Goal: Task Accomplishment & Management: Manage account settings

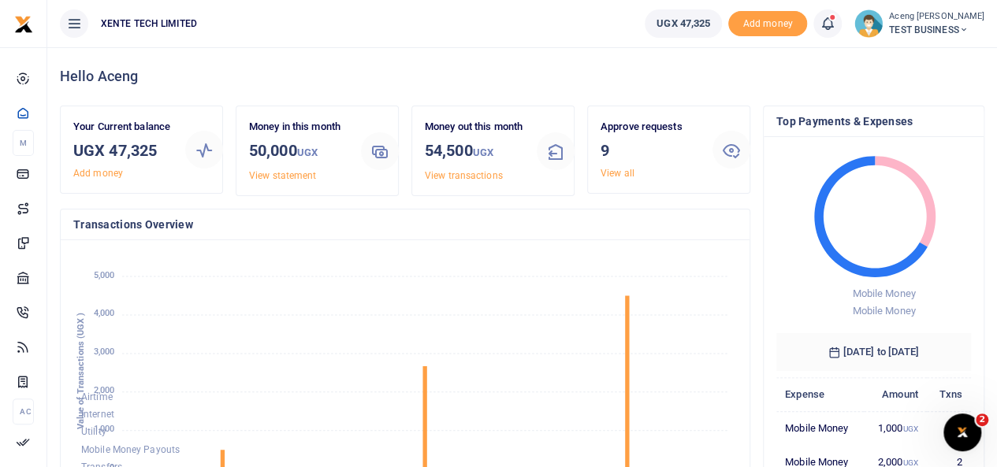
click at [932, 17] on small "Aceng [PERSON_NAME]" at bounding box center [936, 16] width 95 height 13
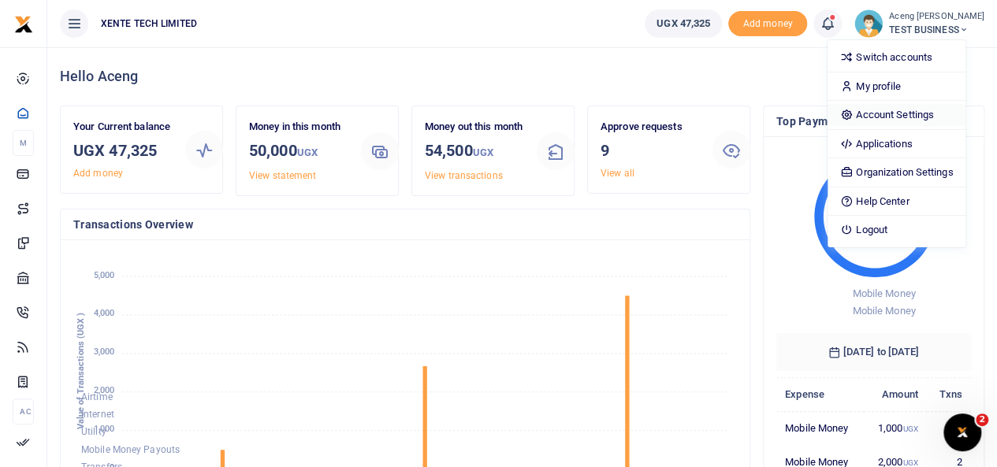
click at [889, 118] on link "Account Settings" at bounding box center [896, 115] width 138 height 22
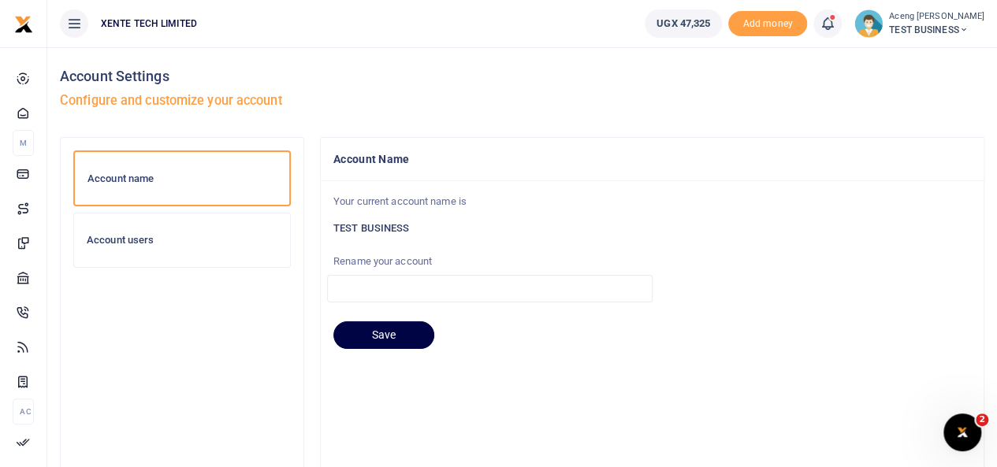
click at [169, 248] on div "Account users" at bounding box center [182, 240] width 216 height 54
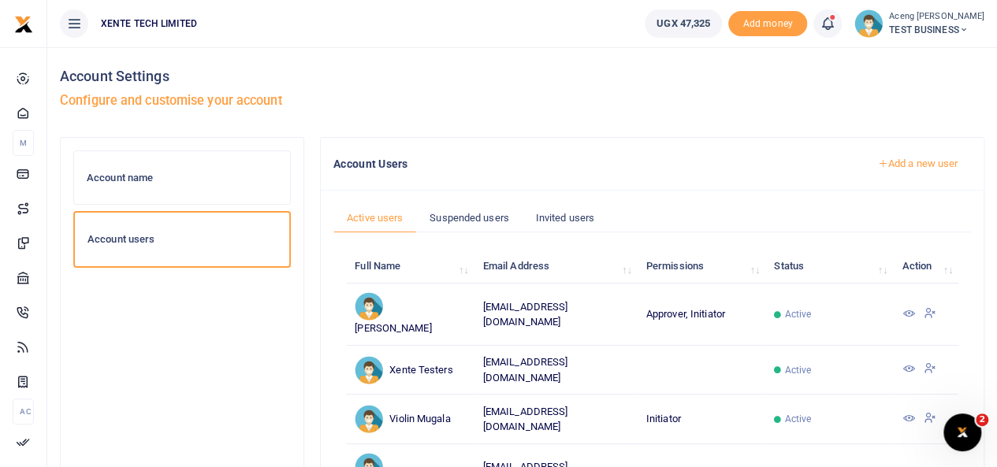
click at [889, 165] on link "Add a new user" at bounding box center [916, 163] width 107 height 27
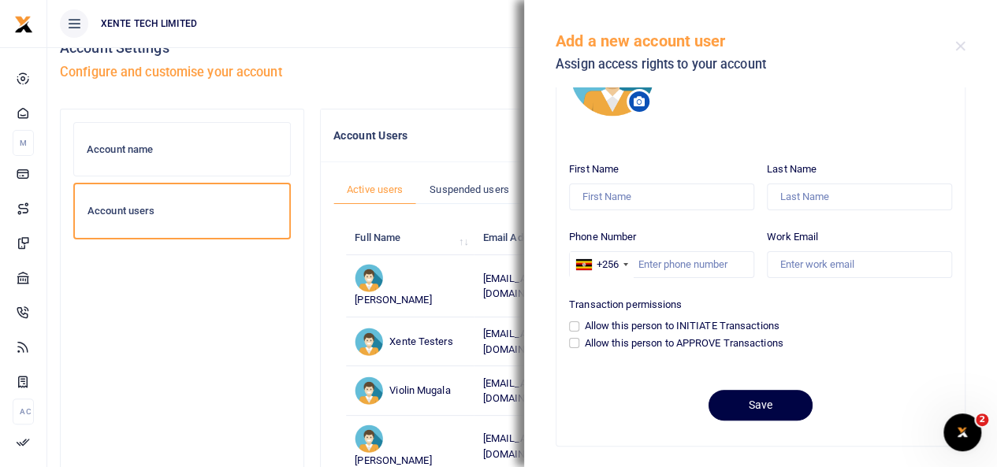
scroll to position [81, 0]
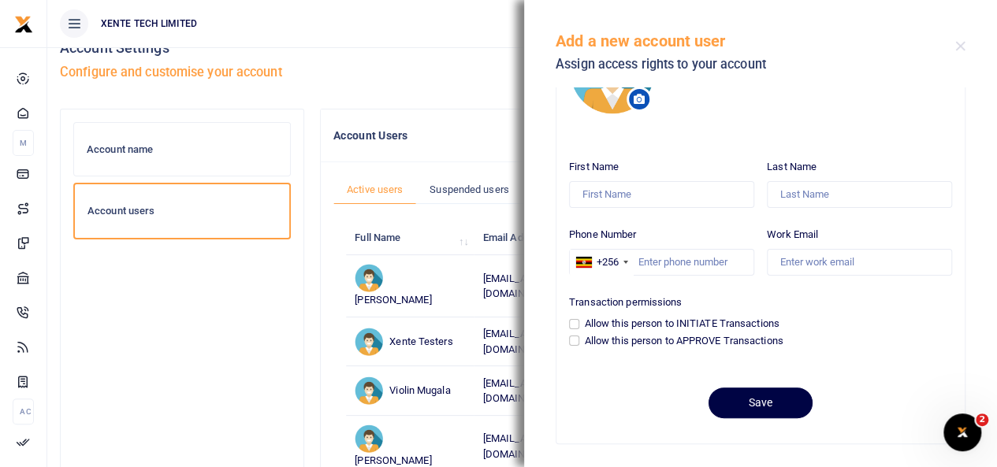
click at [386, 73] on h5 "Configure and customise your account" at bounding box center [522, 73] width 924 height 16
click at [961, 46] on button "Close" at bounding box center [960, 46] width 10 height 10
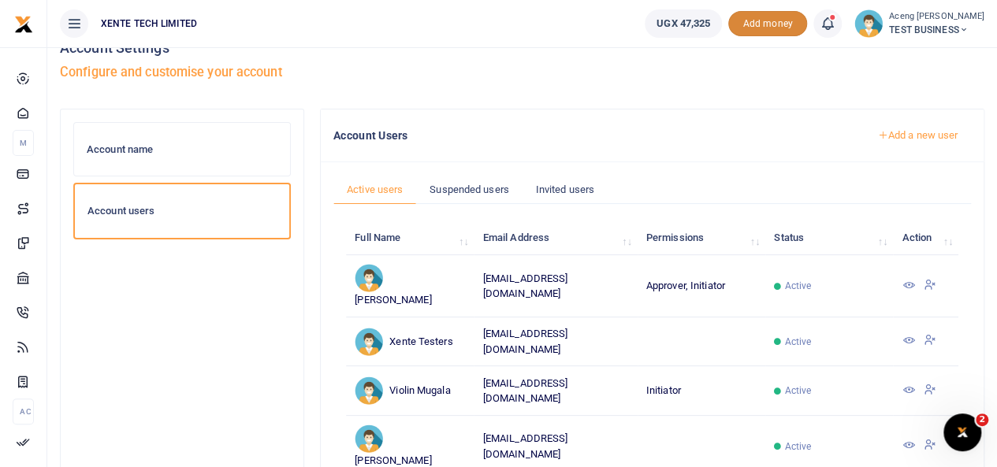
click at [770, 29] on span "Add money" at bounding box center [767, 24] width 79 height 26
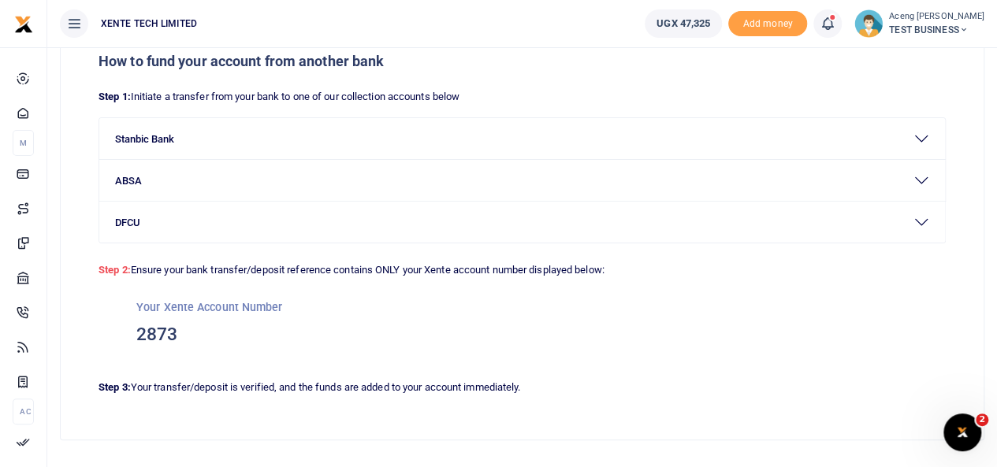
scroll to position [90, 0]
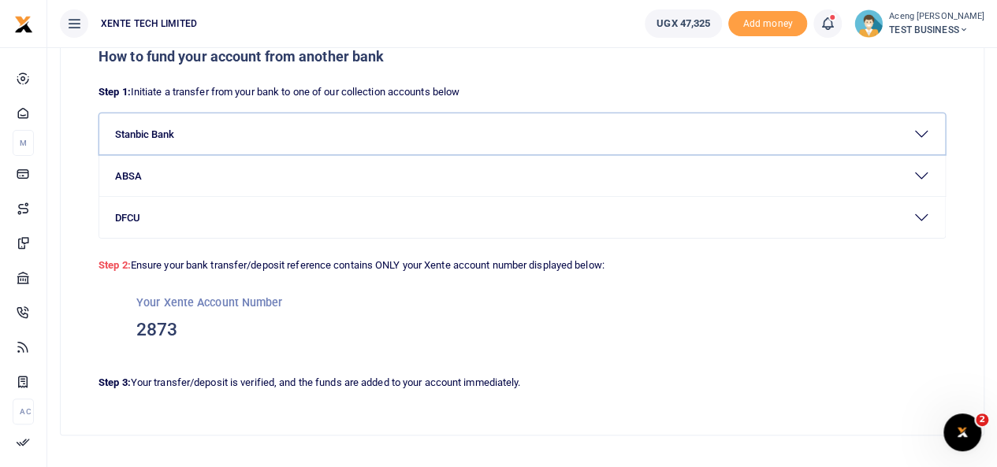
click at [247, 147] on button "Stanbic Bank" at bounding box center [521, 133] width 845 height 41
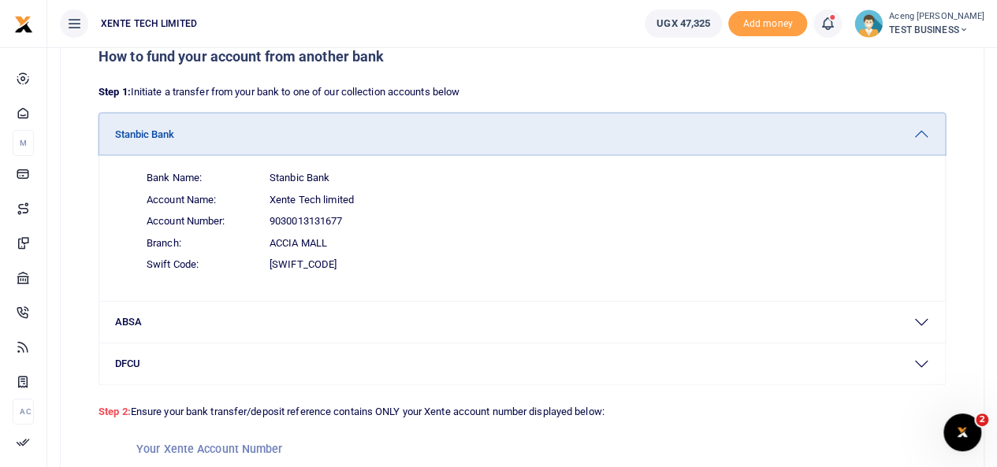
click at [244, 147] on button "Stanbic Bank" at bounding box center [521, 133] width 845 height 41
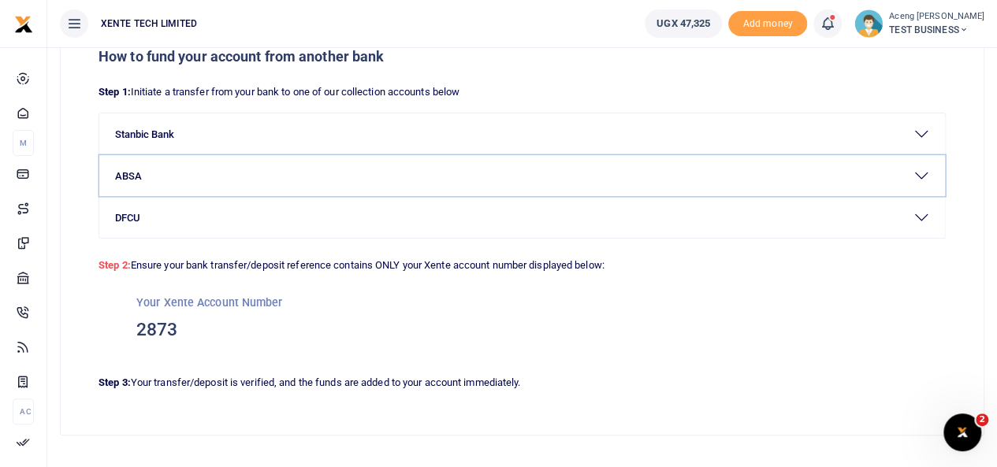
click at [202, 168] on button "ABSA" at bounding box center [521, 175] width 845 height 41
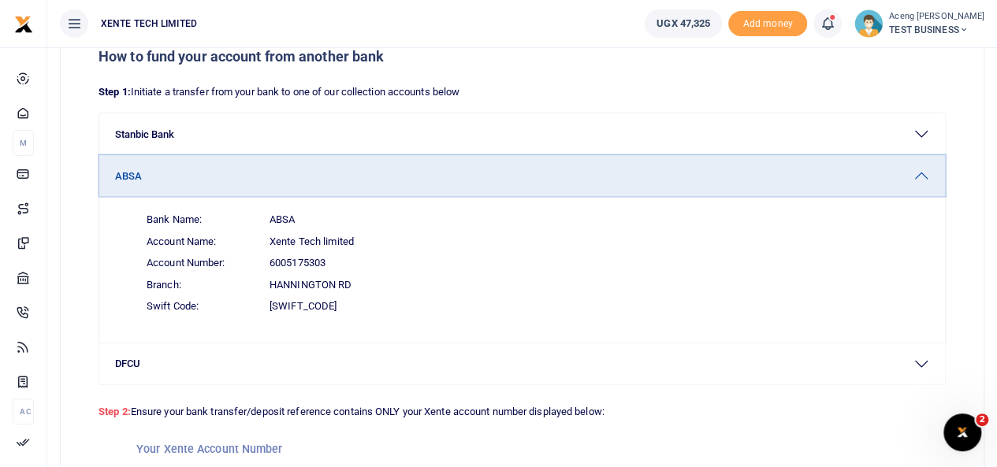
click at [249, 165] on button "ABSA" at bounding box center [521, 175] width 845 height 41
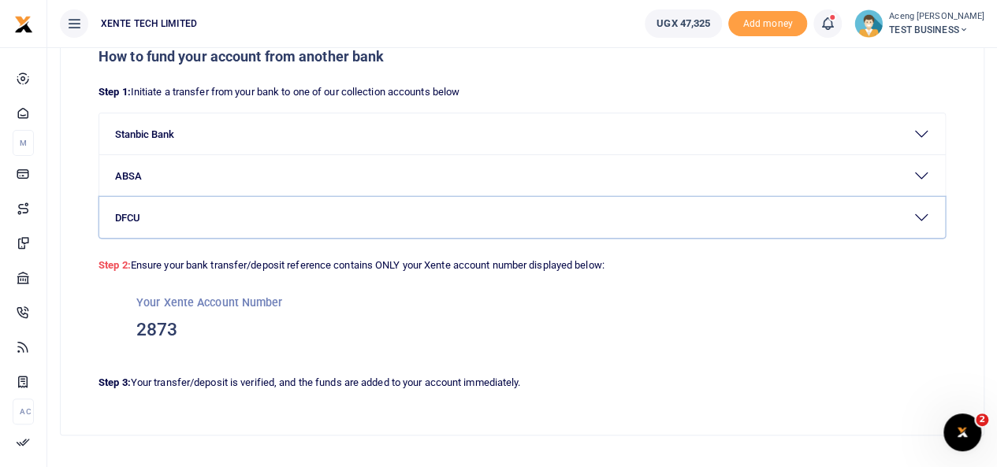
click at [213, 225] on button "DFCU" at bounding box center [521, 217] width 845 height 41
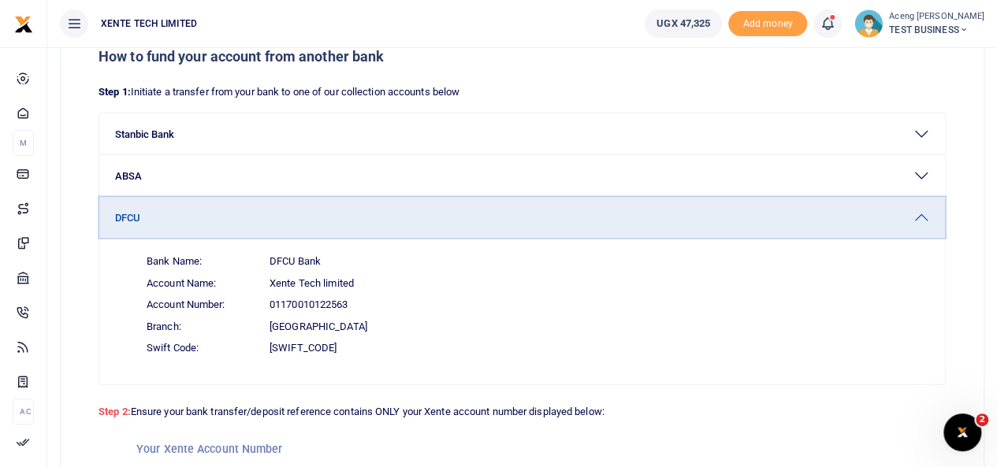
click at [213, 225] on button "DFCU" at bounding box center [521, 217] width 845 height 41
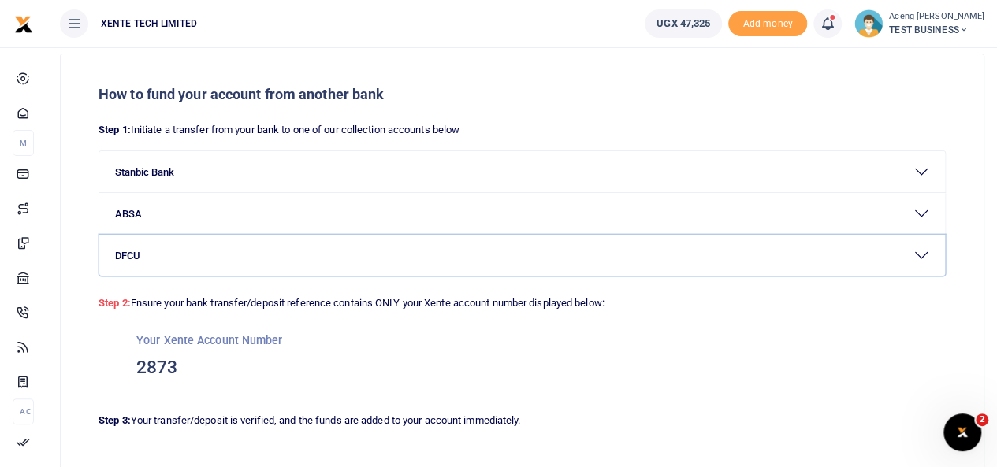
scroll to position [50, 0]
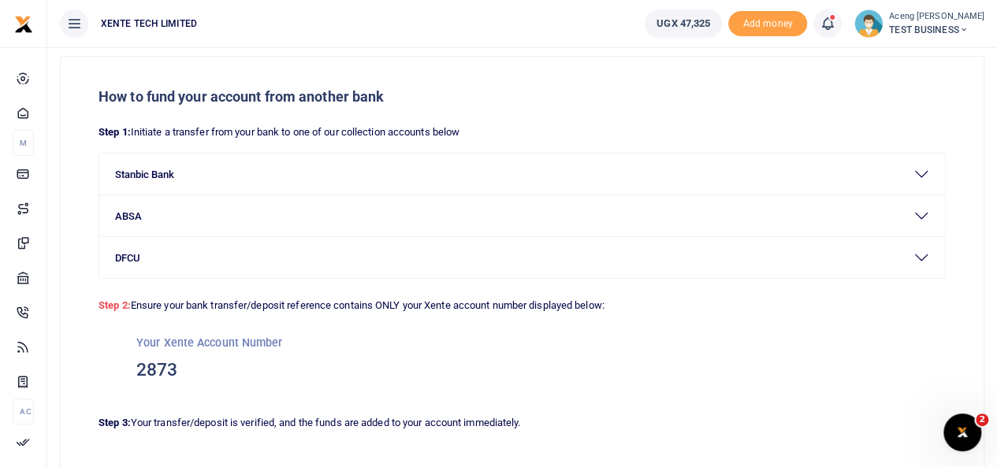
drag, startPoint x: 996, startPoint y: 209, endPoint x: 1004, endPoint y: 200, distance: 11.7
click at [996, 200] on html "Start Dashboard M ake Payments Cards Xente Transfers Mobile Money Banks Airtime" at bounding box center [498, 252] width 997 height 604
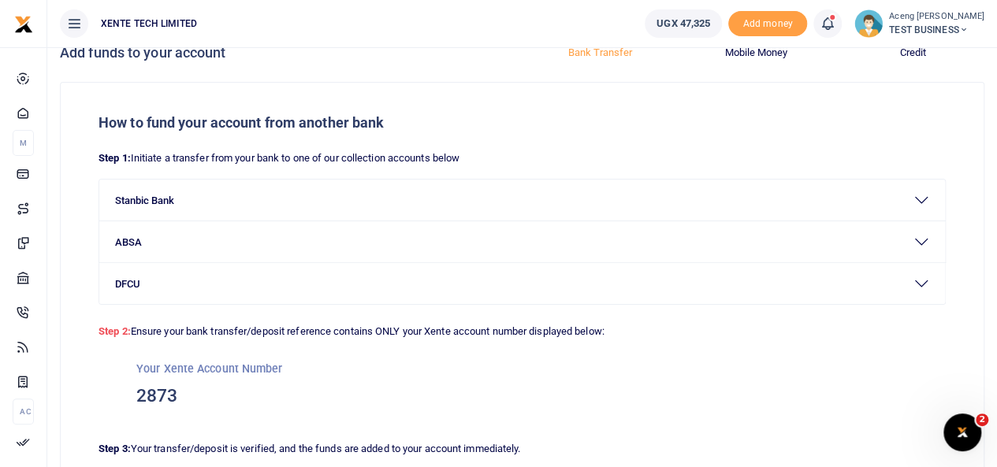
scroll to position [24, 0]
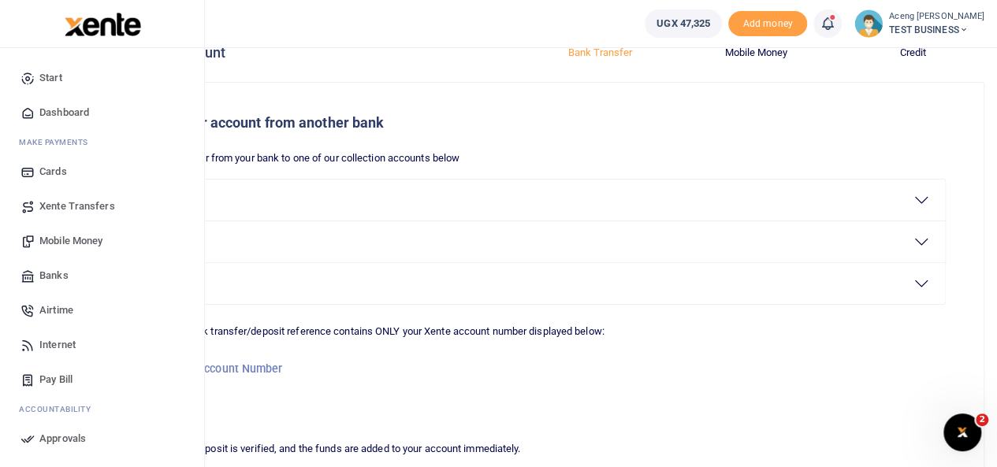
click at [54, 212] on span "Xente Transfers" at bounding box center [77, 207] width 76 height 16
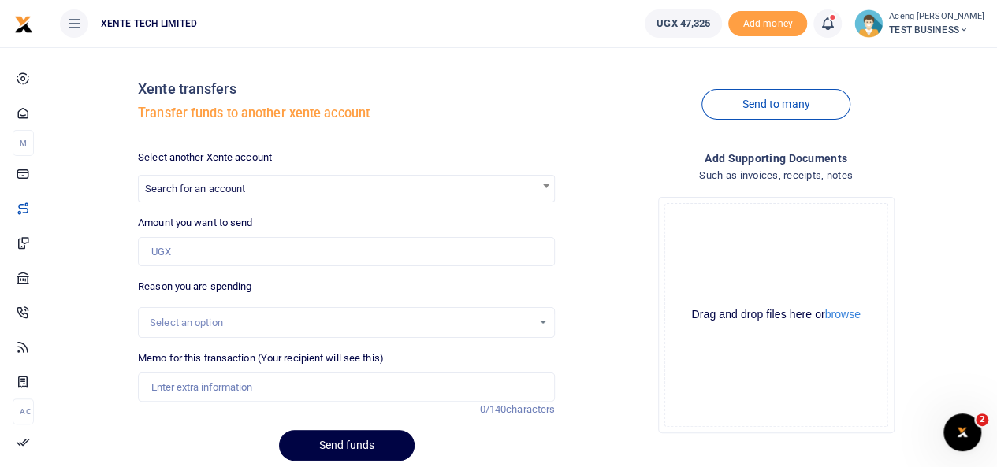
click at [252, 190] on span "Search for an account" at bounding box center [346, 188] width 415 height 24
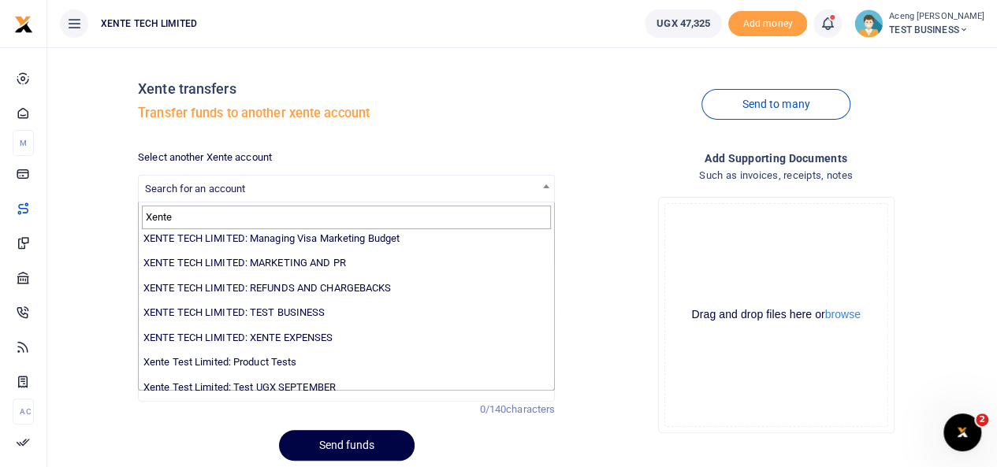
scroll to position [65, 0]
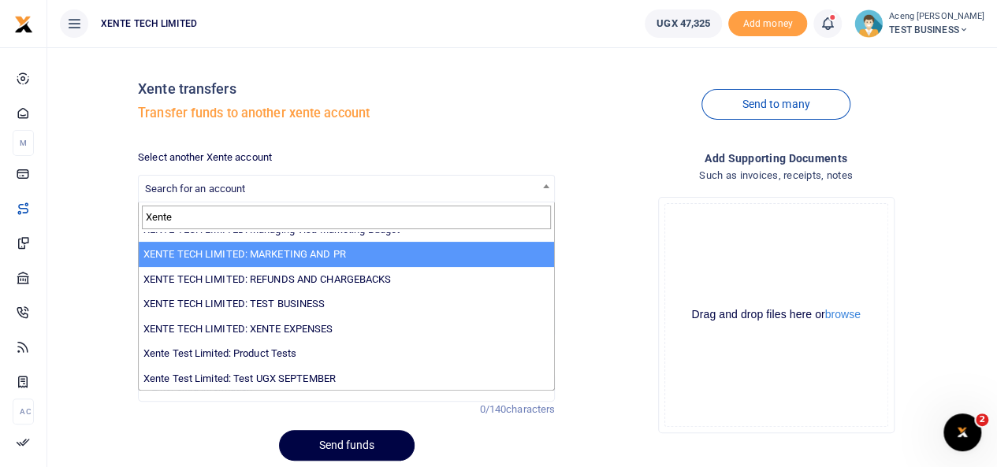
type input "Xente"
select select "2294"
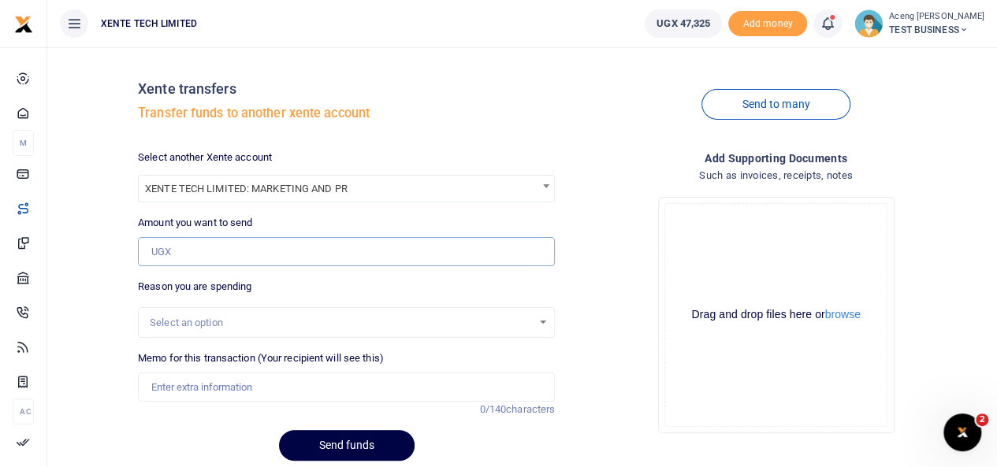
click at [180, 256] on input "Amount you want to send" at bounding box center [346, 252] width 417 height 30
type input "5,000"
click at [195, 394] on input "Memo for this transaction (Your recipient will see this)" at bounding box center [346, 388] width 417 height 30
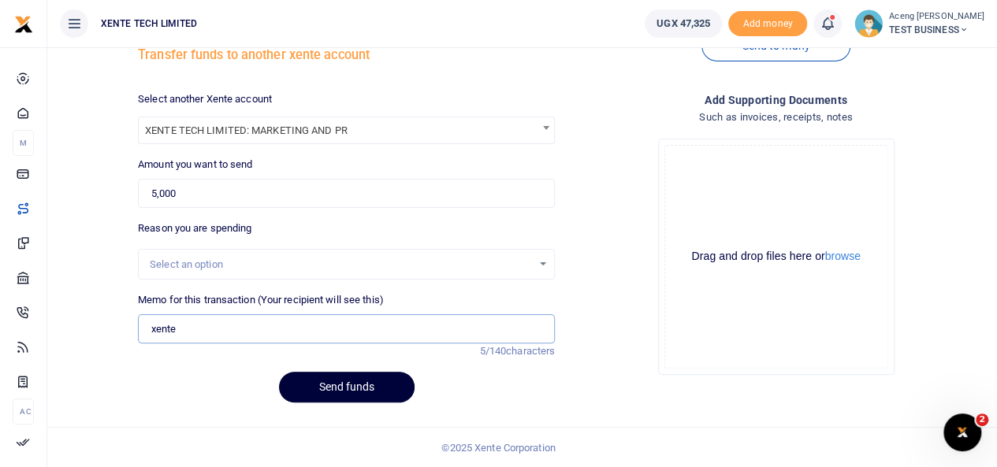
type input "xente"
click at [328, 388] on button "Send funds" at bounding box center [346, 387] width 135 height 31
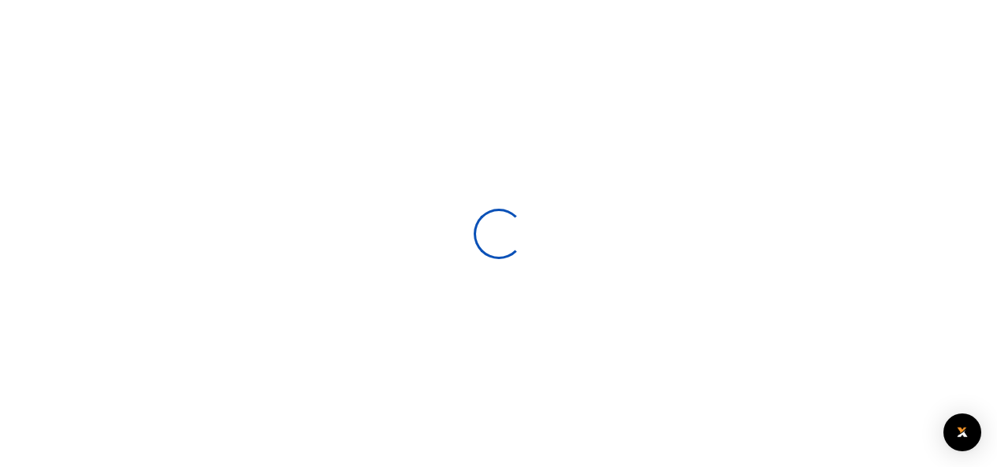
select select
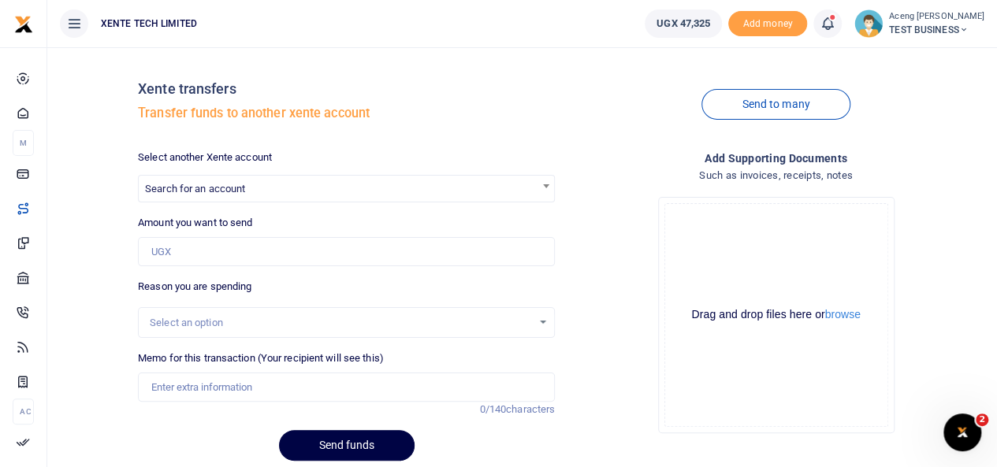
click at [835, 24] on span at bounding box center [835, 24] width 0 height 0
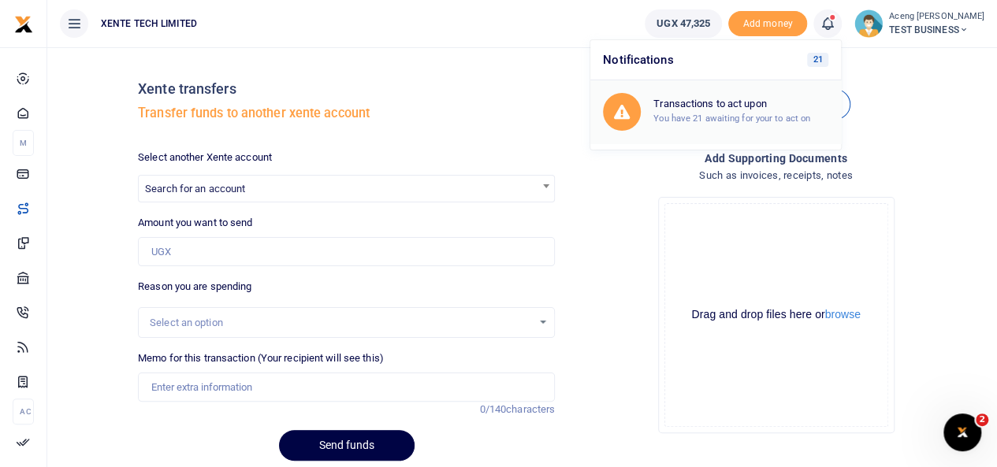
click at [733, 108] on h6 "Transactions to act upon" at bounding box center [740, 104] width 175 height 13
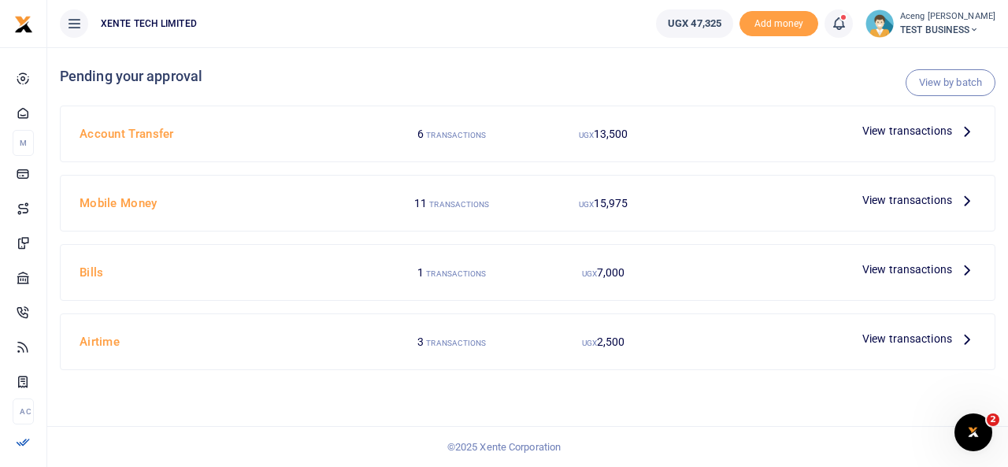
click at [140, 131] on h4 "Account Transfer" at bounding box center [225, 133] width 291 height 17
click at [895, 132] on span "View transactions" at bounding box center [908, 130] width 90 height 17
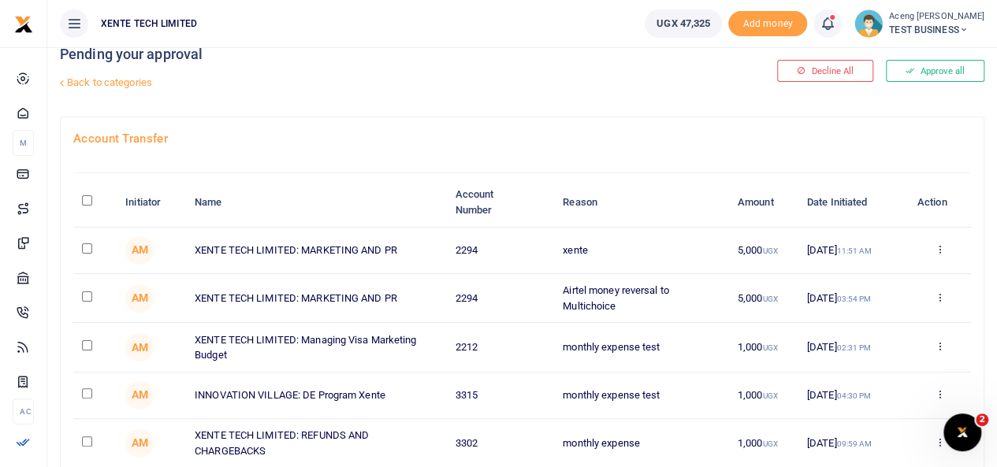
scroll to position [31, 0]
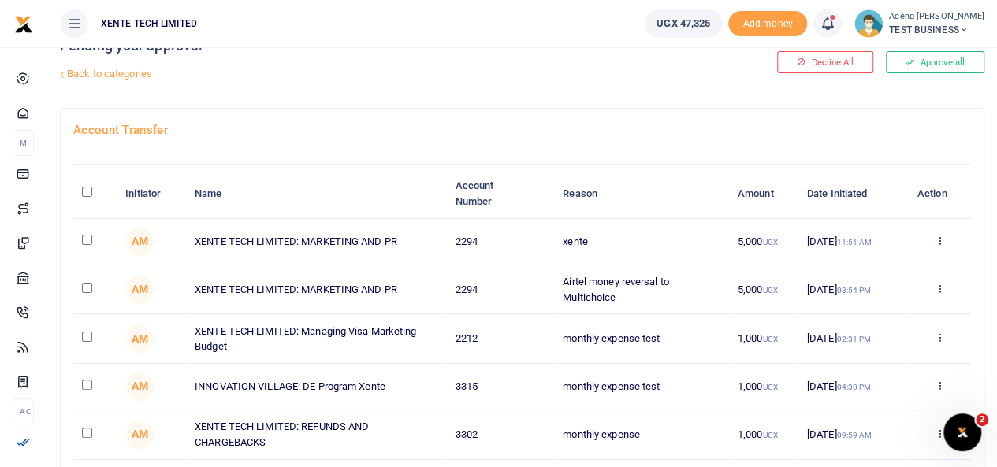
click at [939, 243] on icon at bounding box center [939, 240] width 10 height 11
click at [860, 262] on link "Approve" at bounding box center [881, 268] width 124 height 22
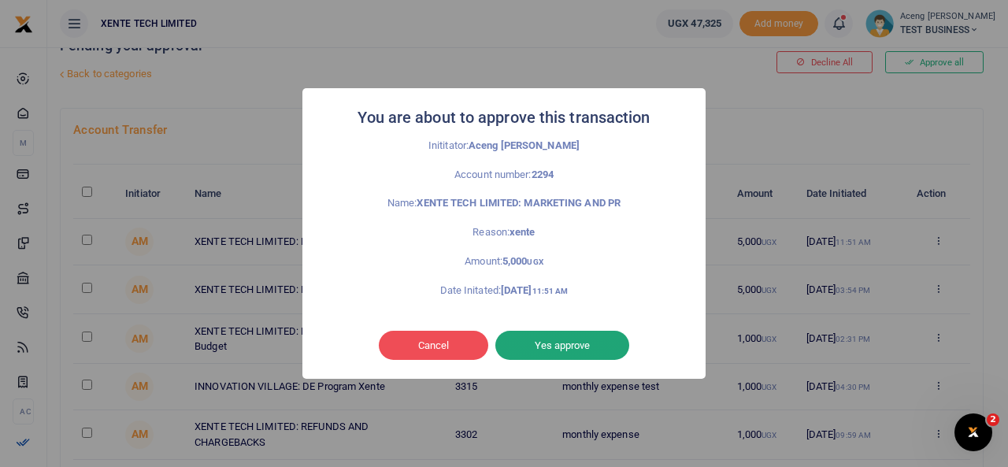
click at [555, 339] on button "Yes approve" at bounding box center [563, 346] width 134 height 30
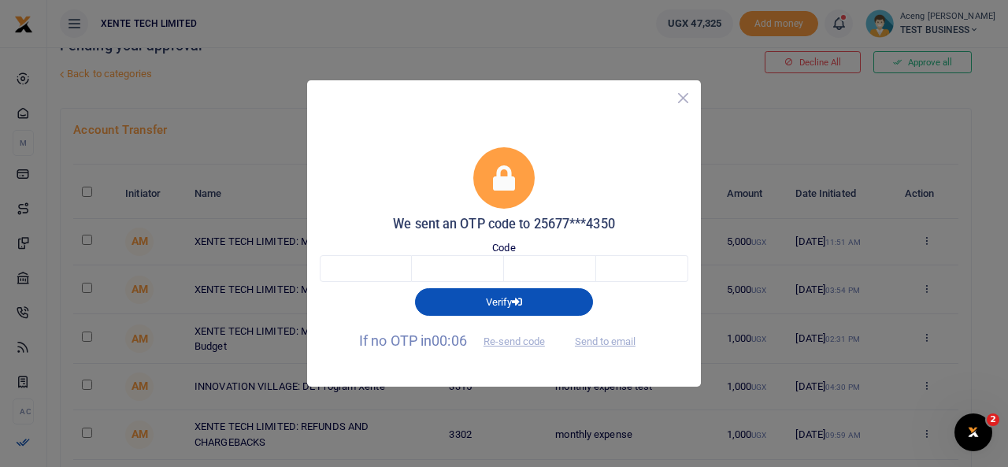
click at [682, 103] on button "Close" at bounding box center [683, 98] width 23 height 23
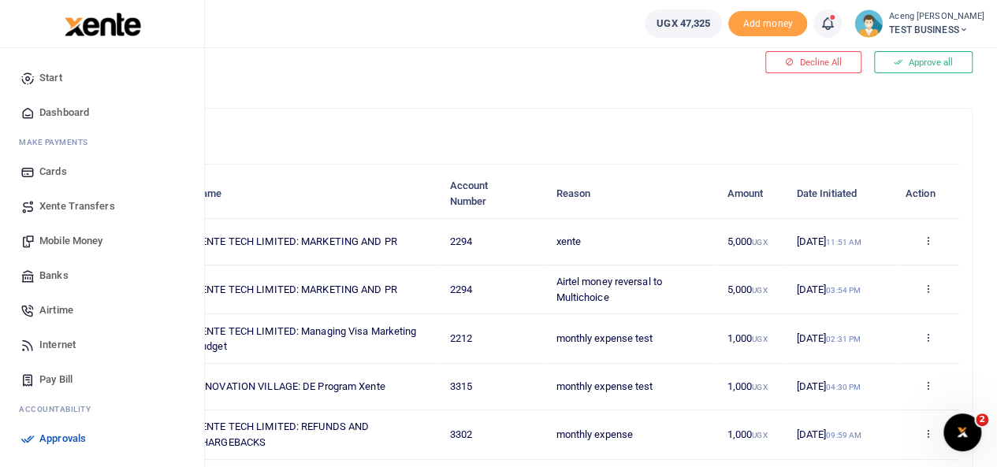
click at [61, 242] on span "Mobile Money" at bounding box center [70, 241] width 63 height 16
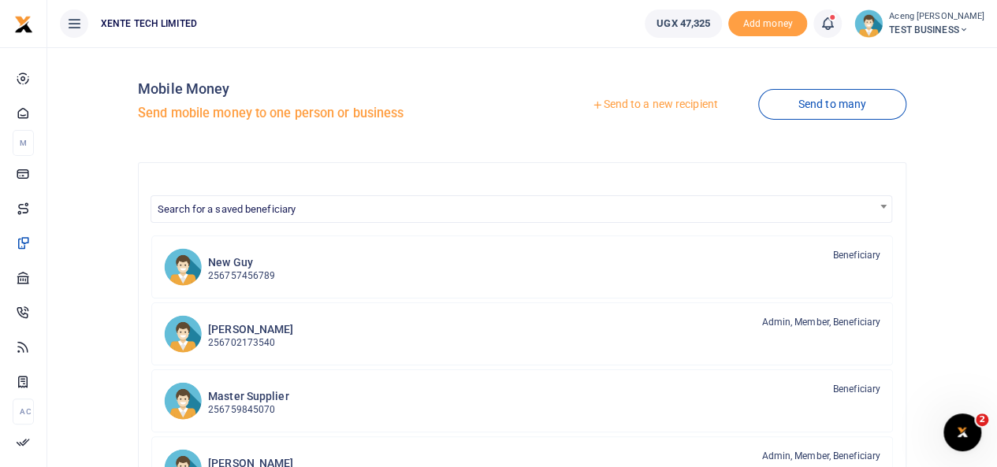
click at [619, 108] on link "Send to a new recipient" at bounding box center [654, 105] width 206 height 28
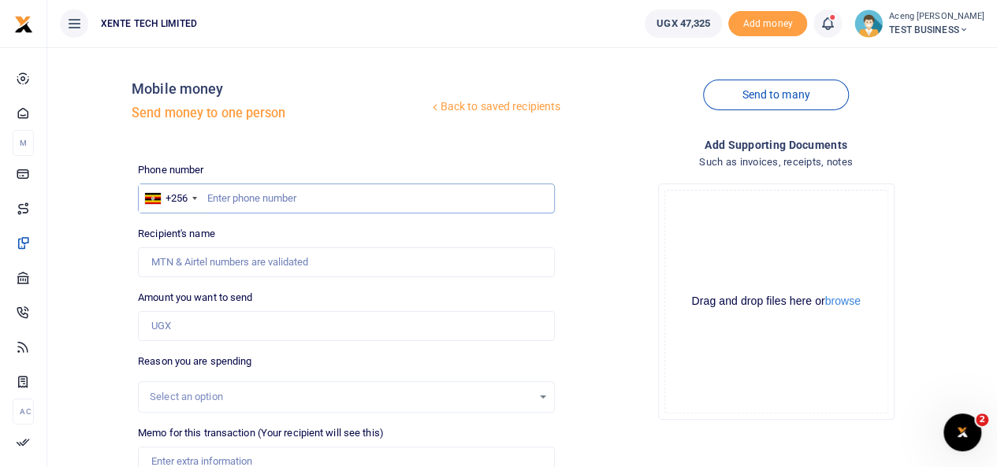
click at [223, 203] on input "text" at bounding box center [346, 199] width 417 height 30
type input "772644350"
type input "[PERSON_NAME]"
type input "772644350"
click at [180, 330] on input "Amount you want to send" at bounding box center [346, 326] width 417 height 30
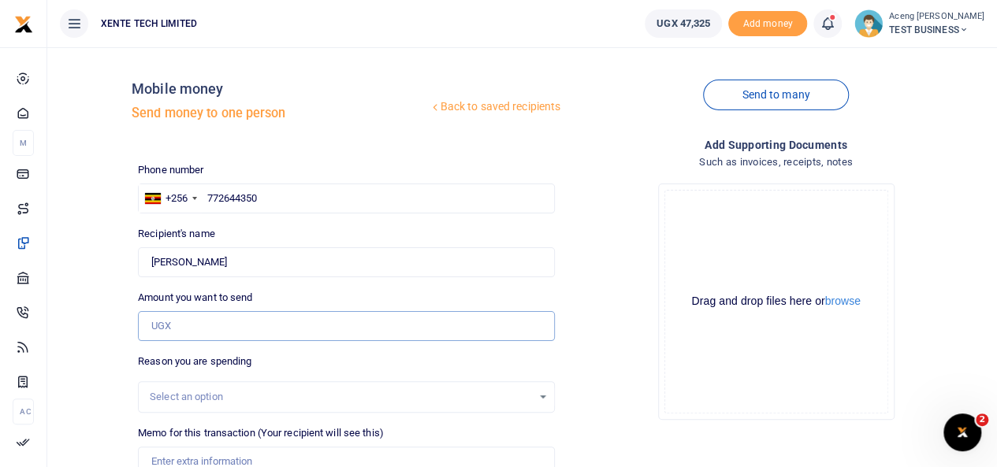
type input "5,000"
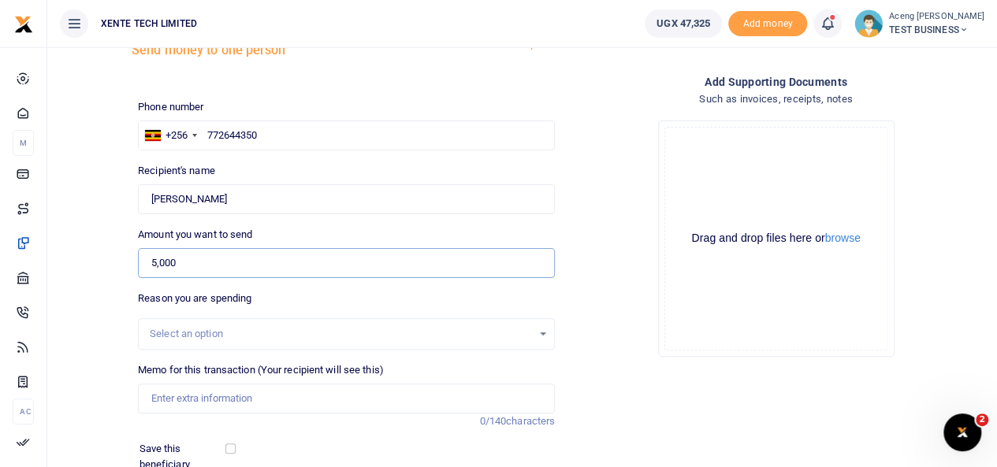
scroll to position [65, 0]
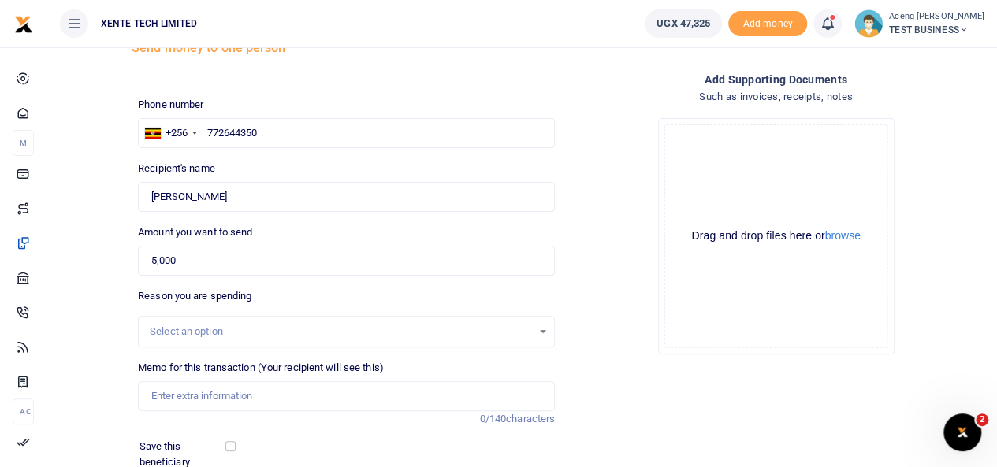
click at [186, 336] on div "Select an option" at bounding box center [341, 332] width 382 height 16
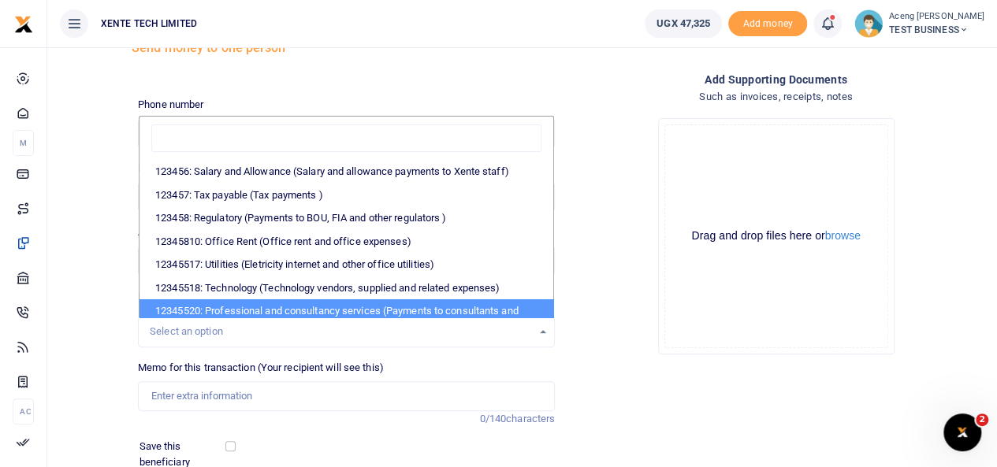
click at [809, 297] on div "Drag and drop files here or browse Powered by Uppy" at bounding box center [776, 236] width 224 height 224
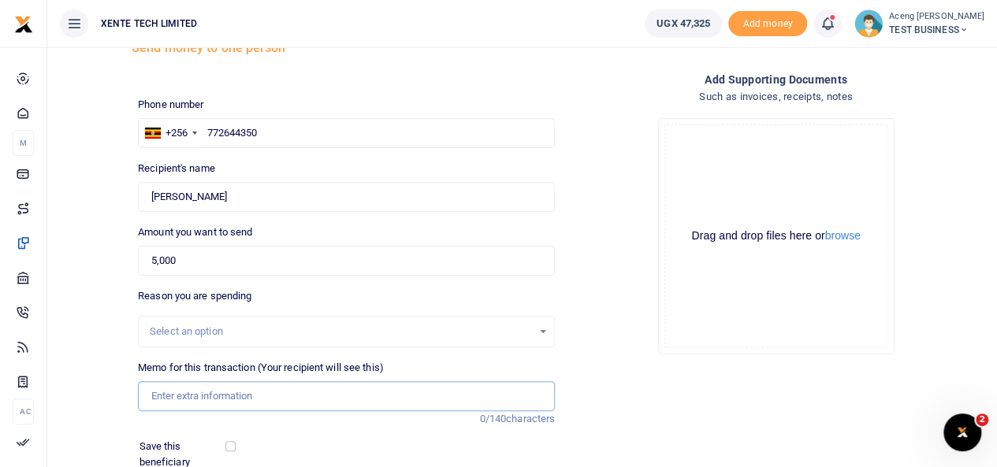
click at [195, 399] on input "Memo for this transaction (Your recipient will see this)" at bounding box center [346, 396] width 417 height 30
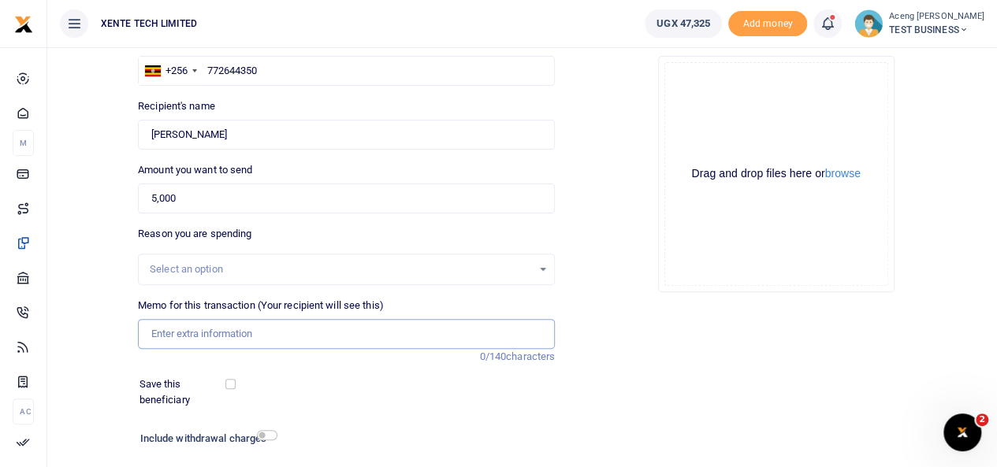
scroll to position [168, 0]
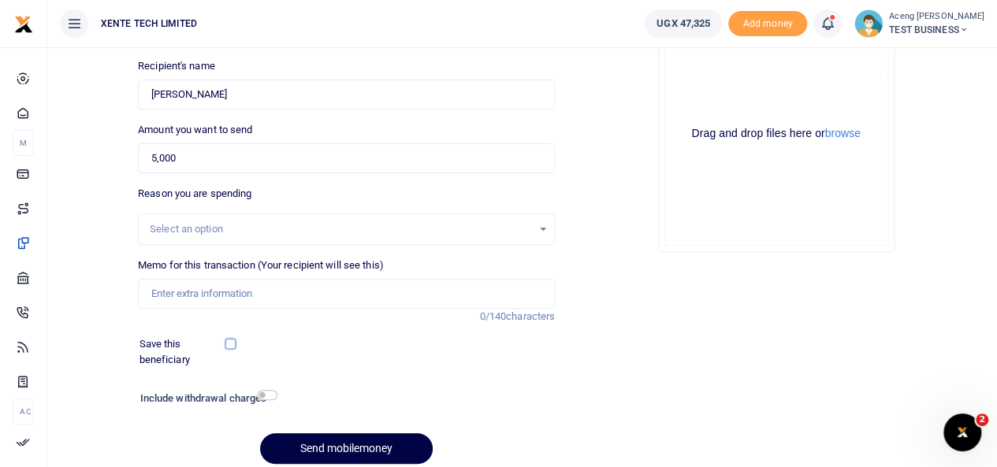
click at [233, 346] on input "checkbox" at bounding box center [230, 344] width 10 height 10
click at [232, 346] on input "checkbox" at bounding box center [230, 344] width 10 height 10
checkbox input "false"
click at [274, 397] on input "checkbox" at bounding box center [267, 395] width 20 height 10
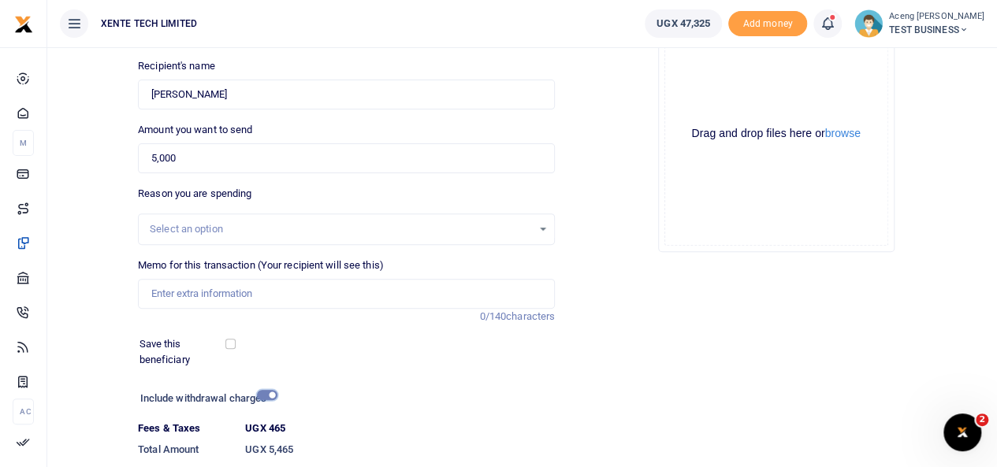
click at [268, 396] on input "checkbox" at bounding box center [267, 395] width 20 height 10
checkbox input "false"
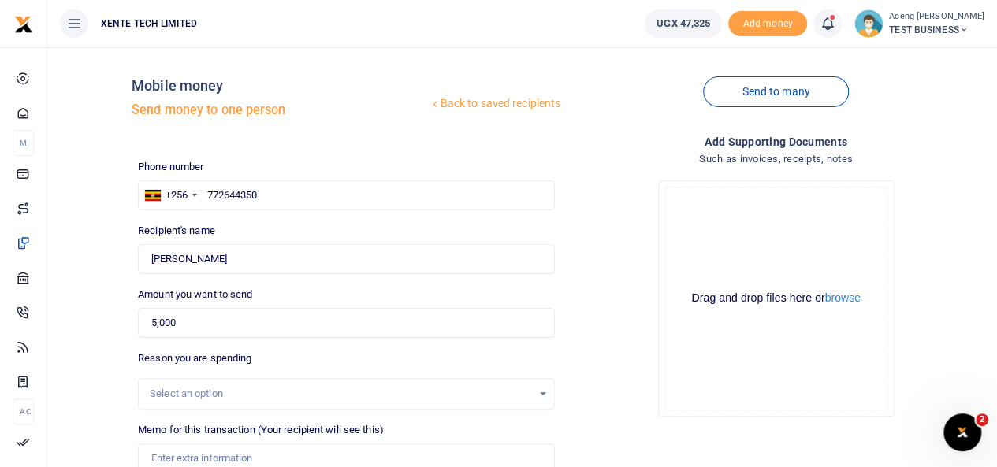
scroll to position [0, 0]
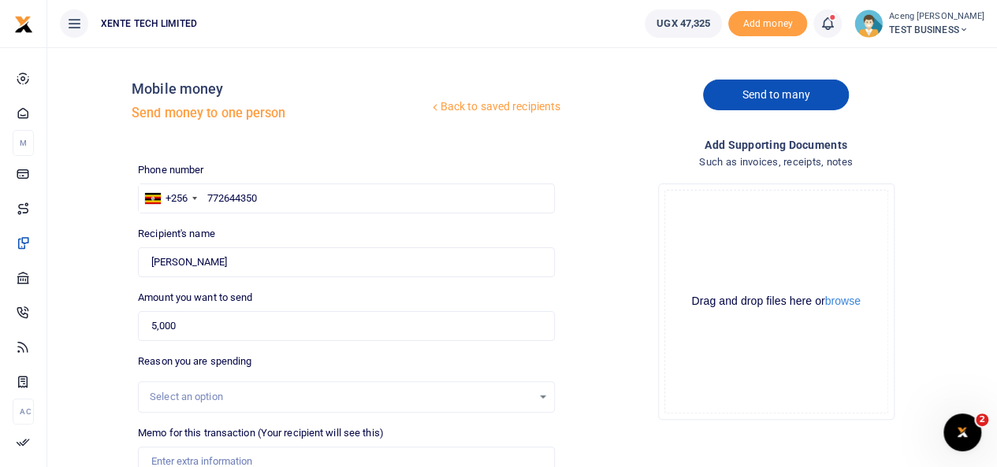
click at [744, 94] on link "Send to many" at bounding box center [775, 95] width 145 height 31
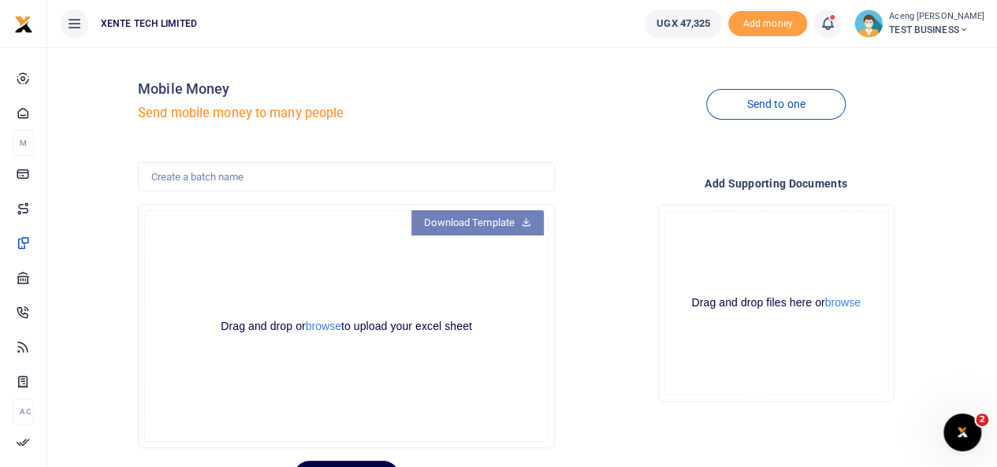
click at [443, 225] on link "Download Template" at bounding box center [477, 222] width 132 height 25
click at [326, 330] on button "browse" at bounding box center [323, 327] width 35 height 12
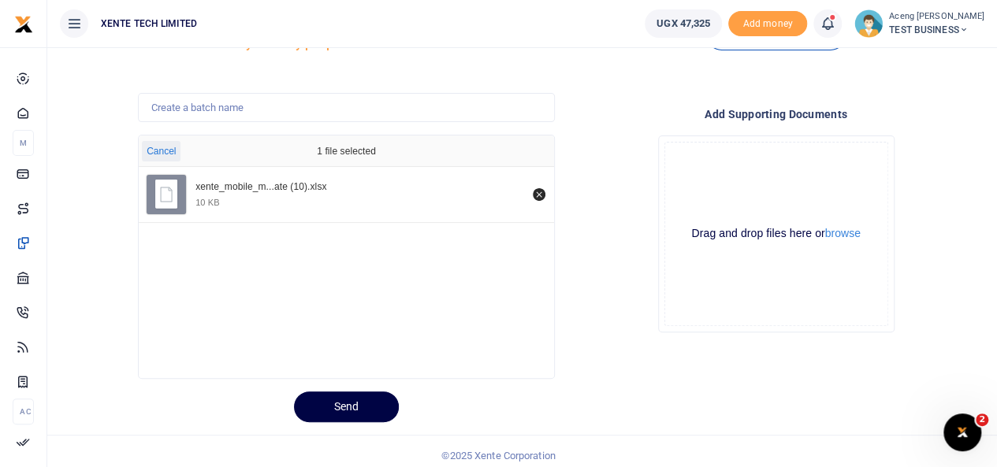
scroll to position [77, 0]
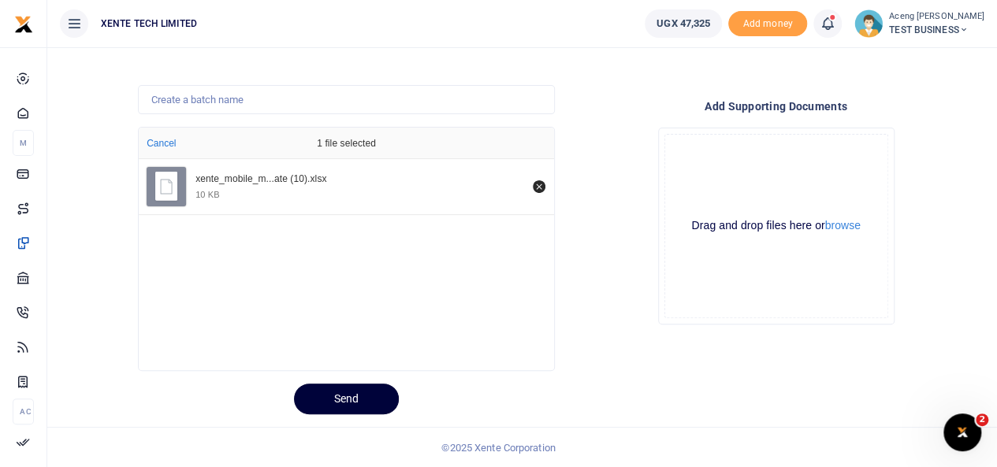
click at [339, 398] on button "Send" at bounding box center [346, 399] width 105 height 31
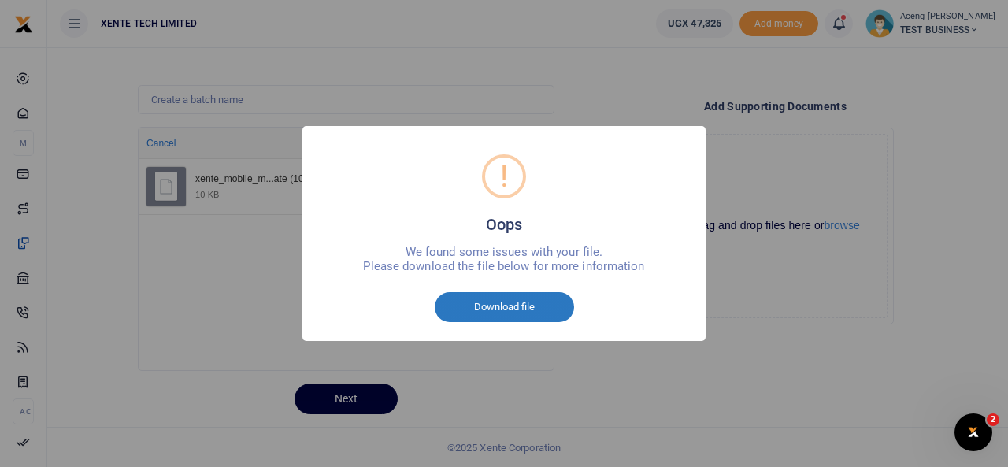
click at [492, 311] on button "Download file" at bounding box center [504, 307] width 139 height 30
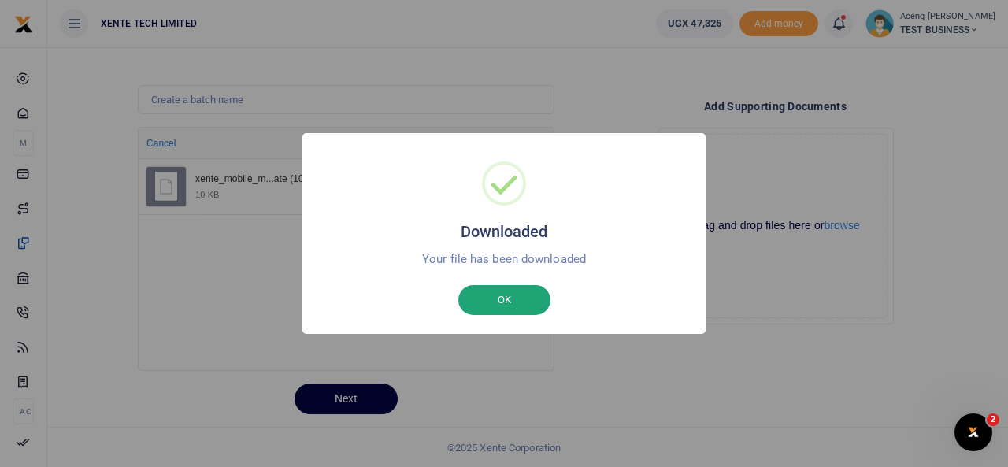
click at [507, 310] on button "OK" at bounding box center [504, 300] width 92 height 30
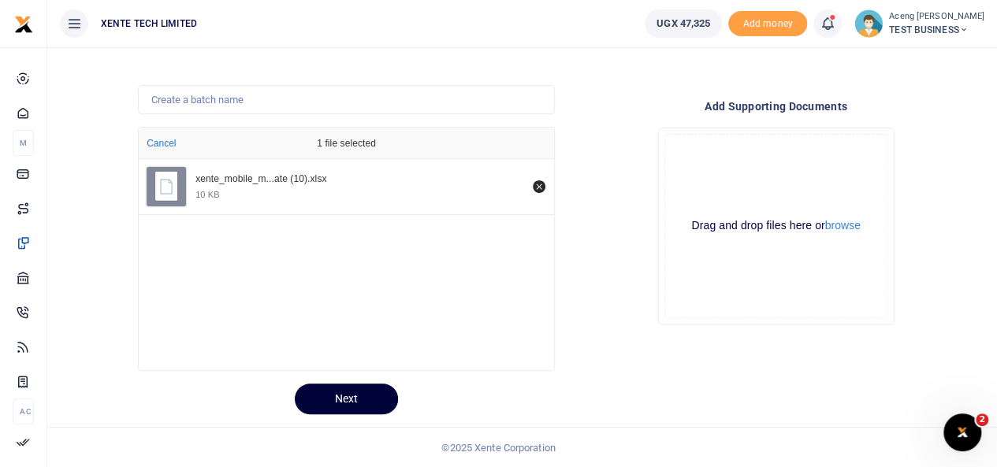
click at [348, 393] on button "Next" at bounding box center [346, 399] width 103 height 31
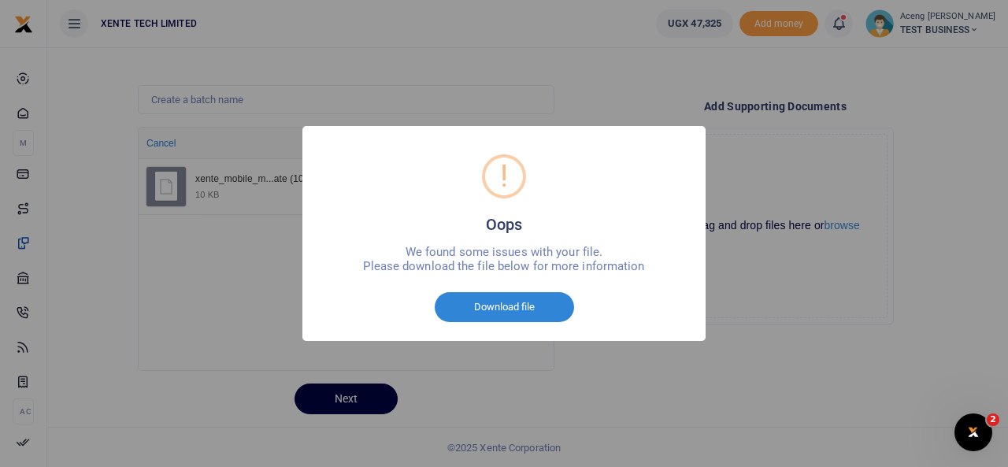
click at [794, 230] on div "! Oops × We found some issues with your file. Please download the file below fo…" at bounding box center [504, 233] width 1008 height 467
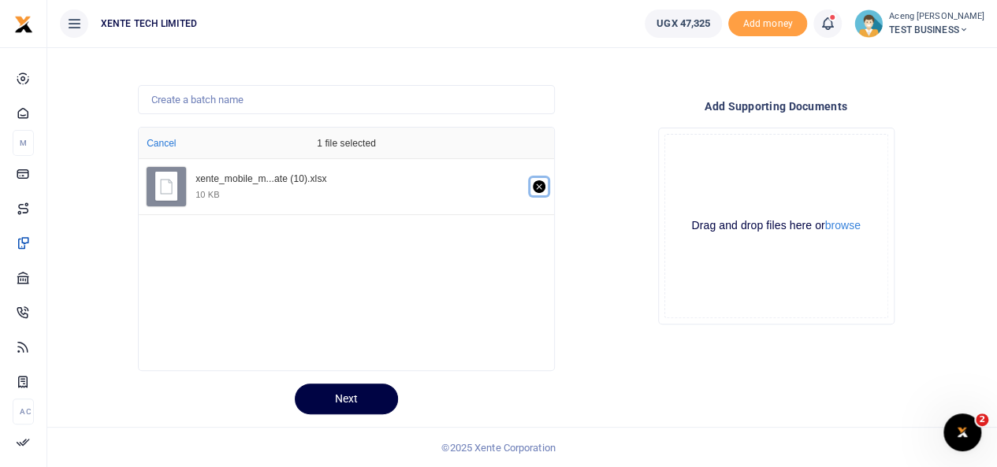
click at [539, 187] on icon "Remove file" at bounding box center [539, 186] width 13 height 13
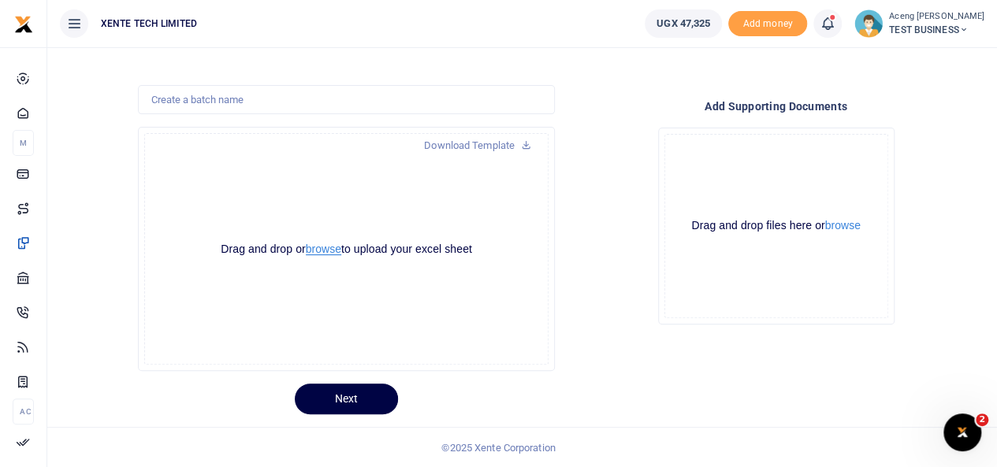
click at [328, 247] on button "browse" at bounding box center [323, 249] width 35 height 12
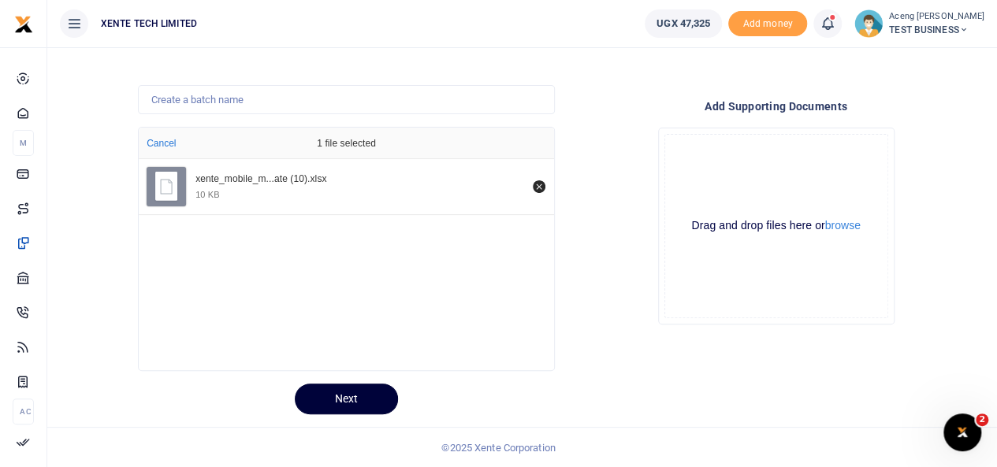
click at [353, 388] on button "Next" at bounding box center [346, 399] width 103 height 31
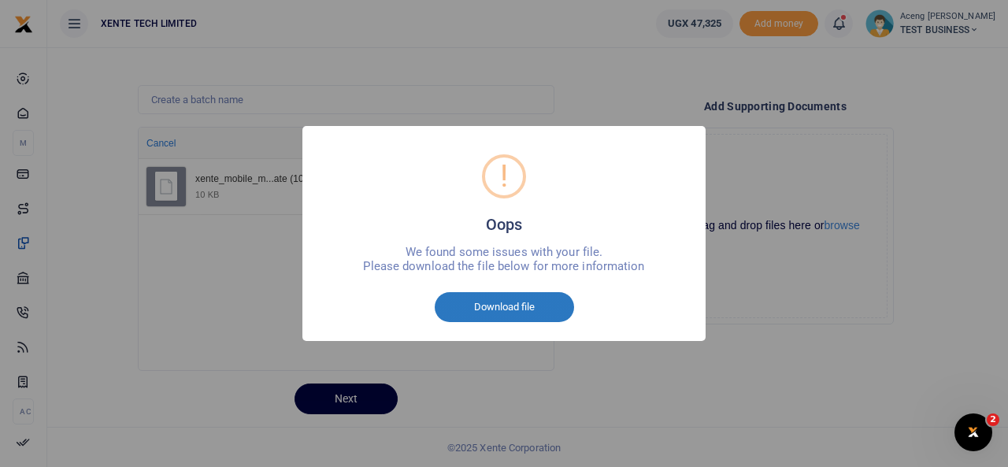
click at [501, 312] on button "Download file" at bounding box center [504, 307] width 139 height 30
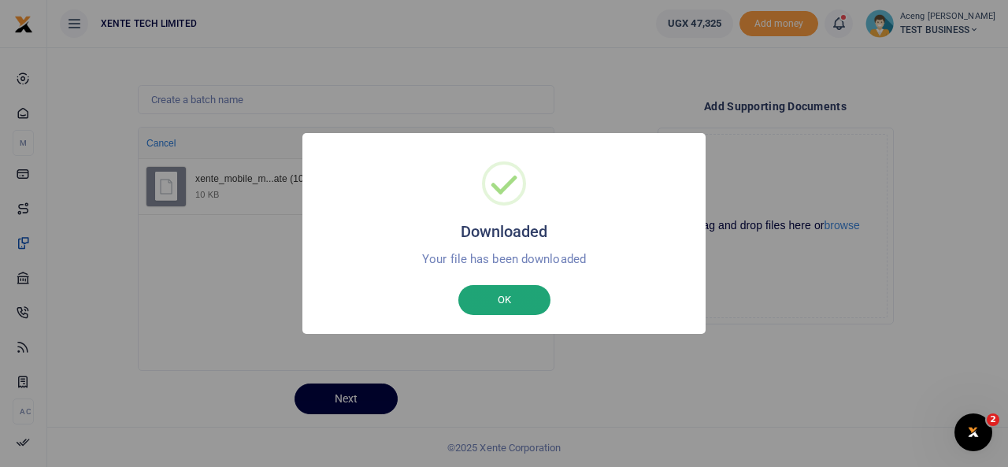
click at [494, 314] on button "OK" at bounding box center [504, 300] width 92 height 30
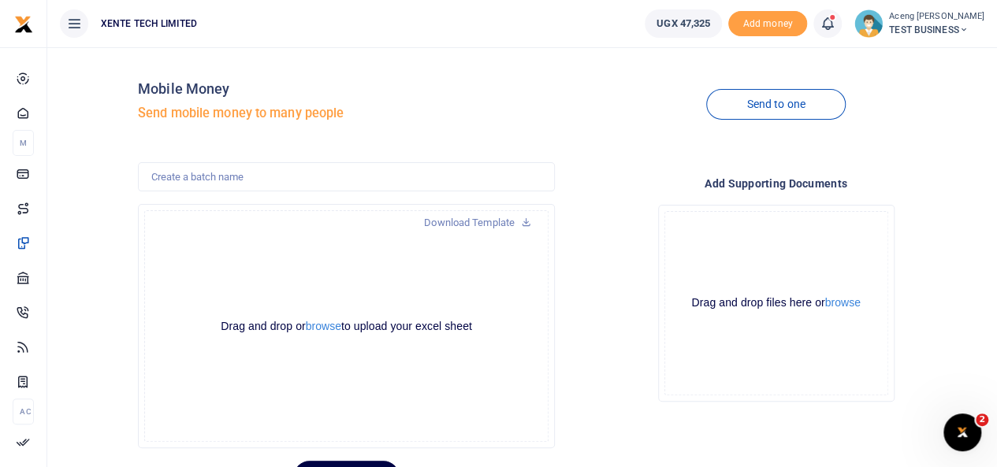
drag, startPoint x: 991, startPoint y: 204, endPoint x: 1008, endPoint y: 193, distance: 19.9
click at [996, 193] on html "Start Dashboard M ake Payments Cards Xente Transfers Mobile Money Banks Airtime" at bounding box center [498, 272] width 997 height 545
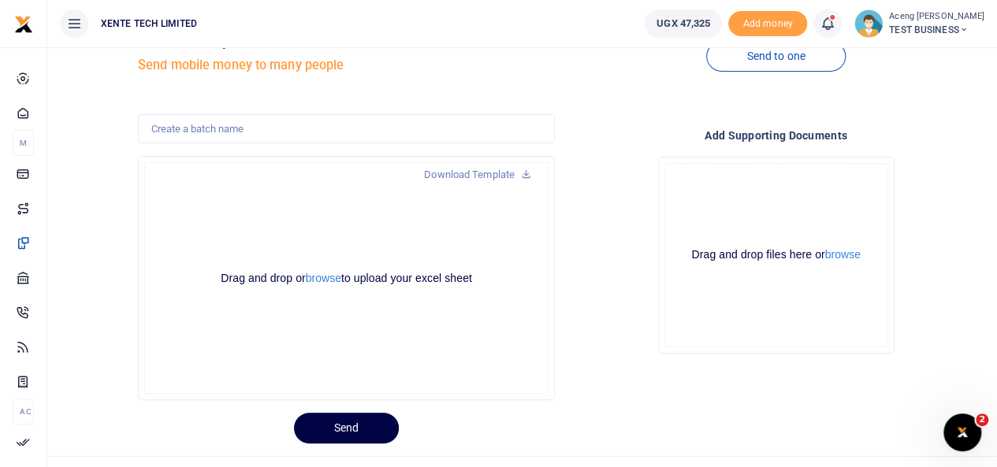
scroll to position [59, 0]
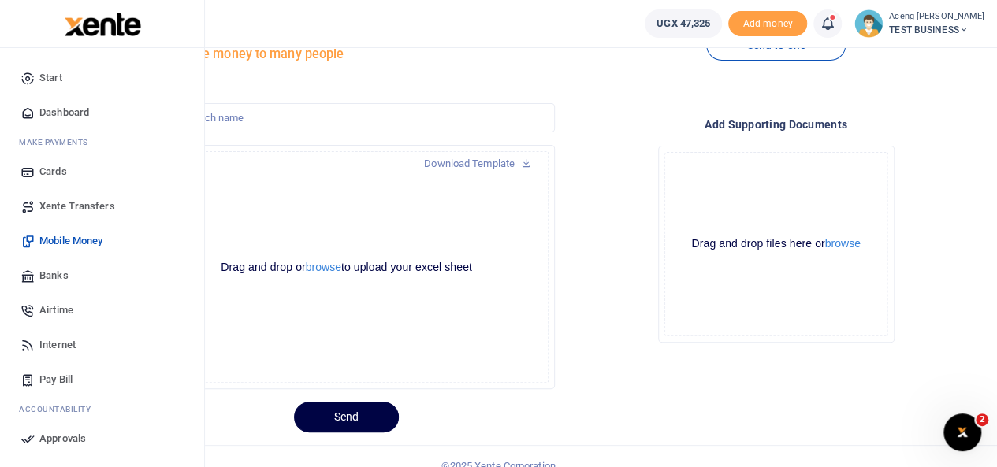
click at [54, 279] on span "Banks" at bounding box center [53, 276] width 29 height 16
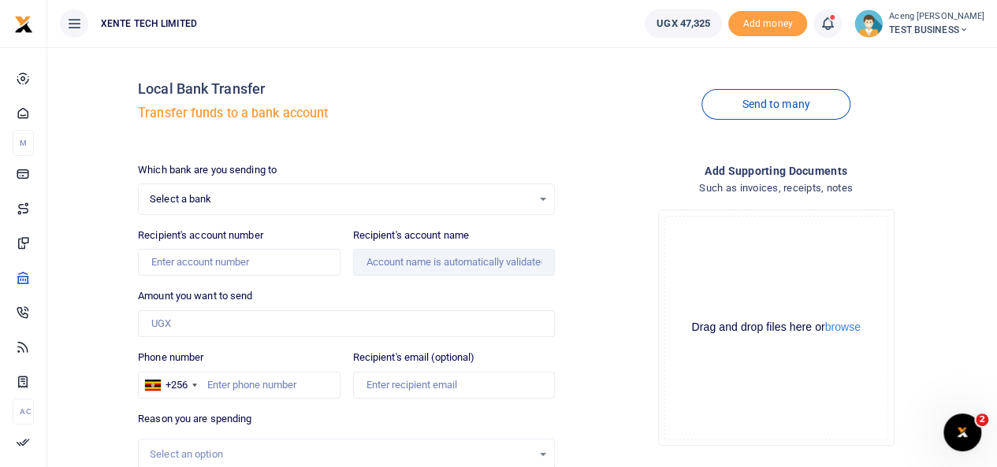
click at [222, 196] on span "Select a bank" at bounding box center [341, 199] width 382 height 16
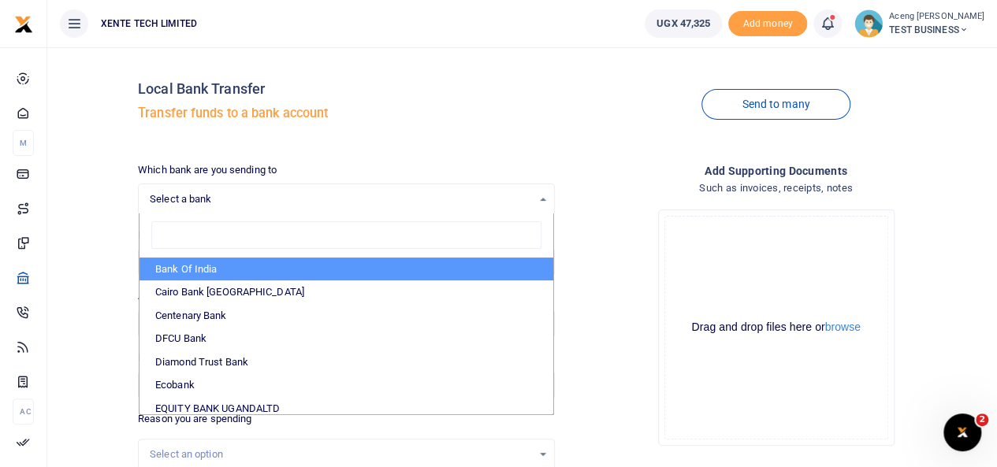
scroll to position [150, 0]
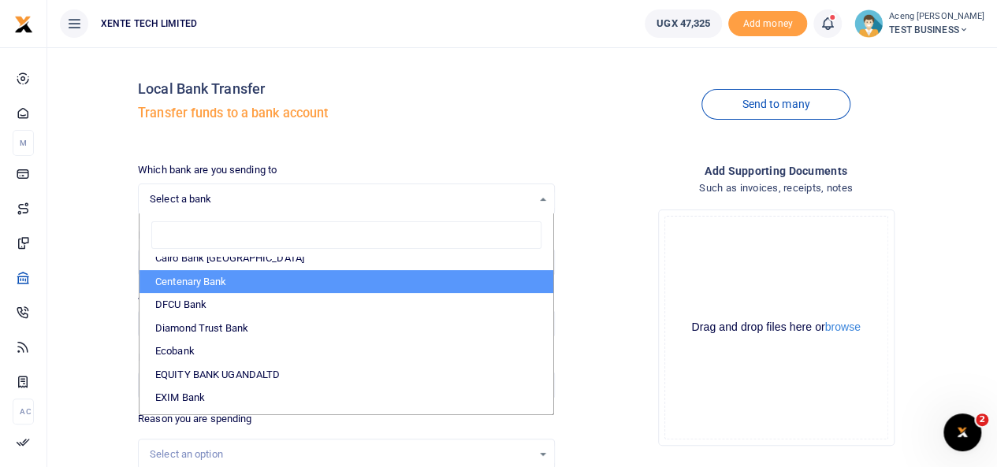
click at [183, 277] on li "Centenary Bank" at bounding box center [346, 282] width 414 height 24
select select "CENT"
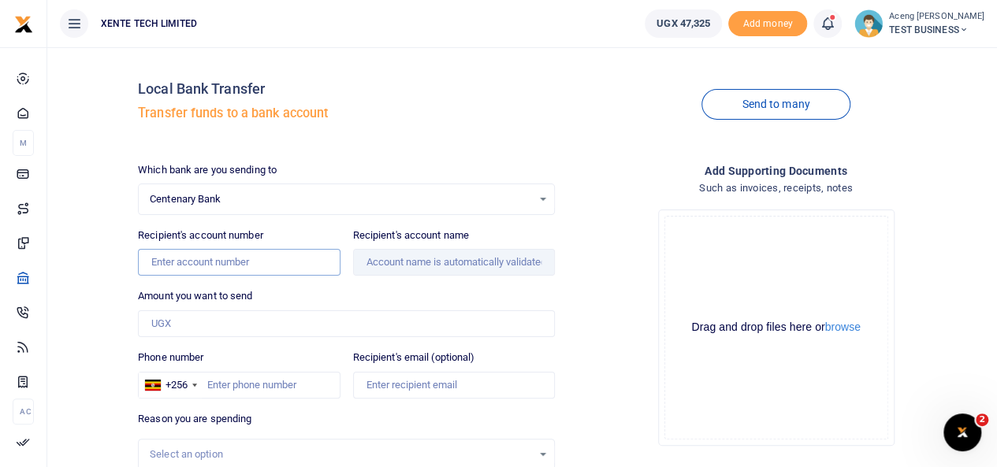
click at [210, 258] on input "Recipient's account number" at bounding box center [239, 262] width 202 height 27
click at [174, 324] on input "Amount you want to send" at bounding box center [346, 323] width 417 height 27
click at [247, 392] on input "Phone number" at bounding box center [239, 385] width 202 height 27
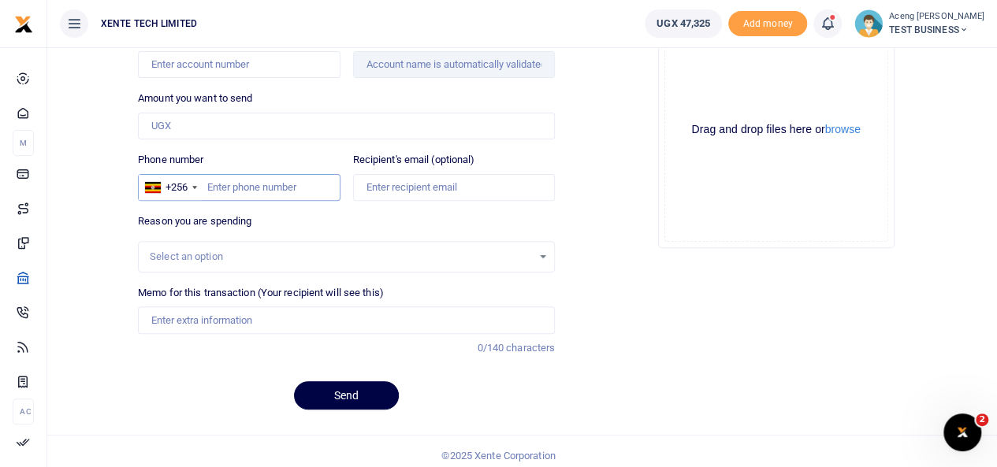
scroll to position [202, 0]
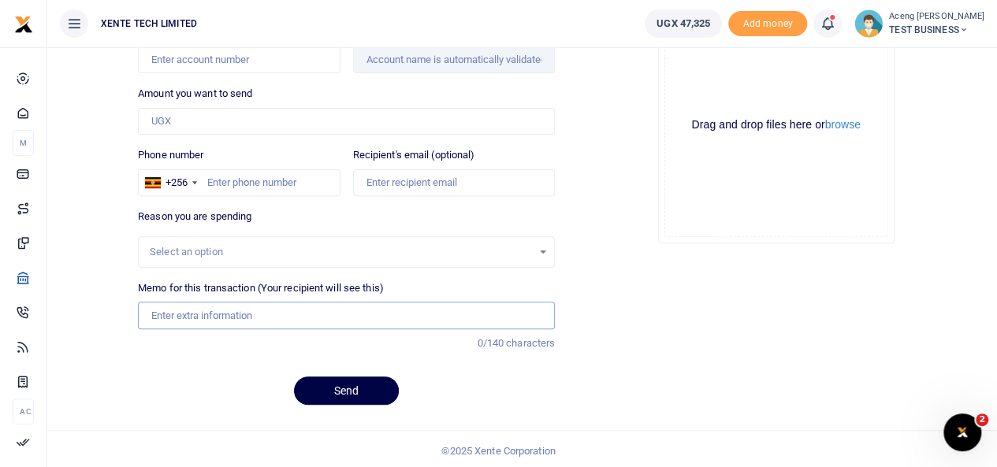
click at [247, 313] on input "Memo for this transaction (Your recipient will see this)" at bounding box center [346, 315] width 417 height 27
click at [755, 236] on div "Drag and drop files here or browse Powered by Uppy" at bounding box center [776, 125] width 224 height 224
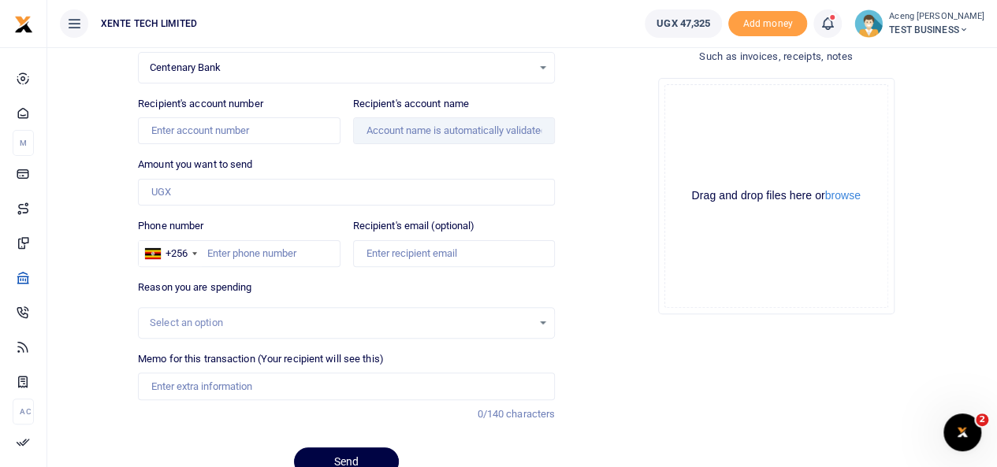
scroll to position [143, 0]
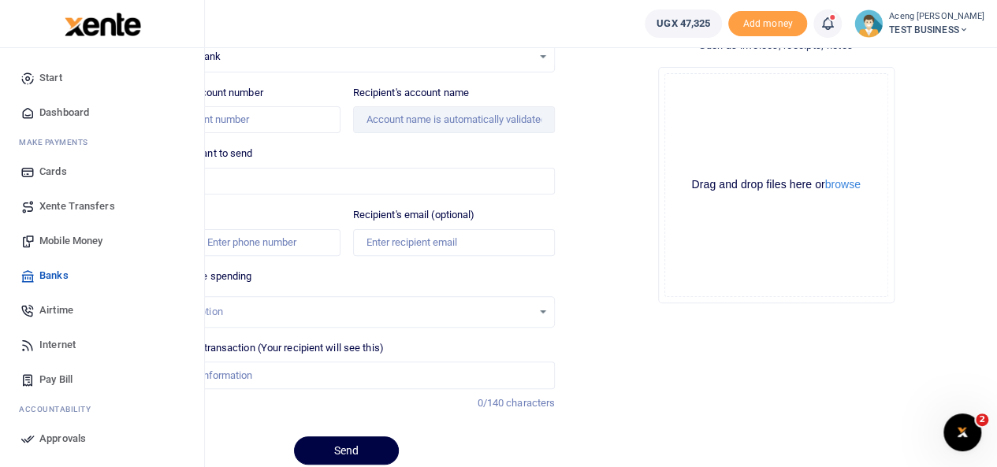
click at [39, 306] on link "Airtime" at bounding box center [102, 310] width 179 height 35
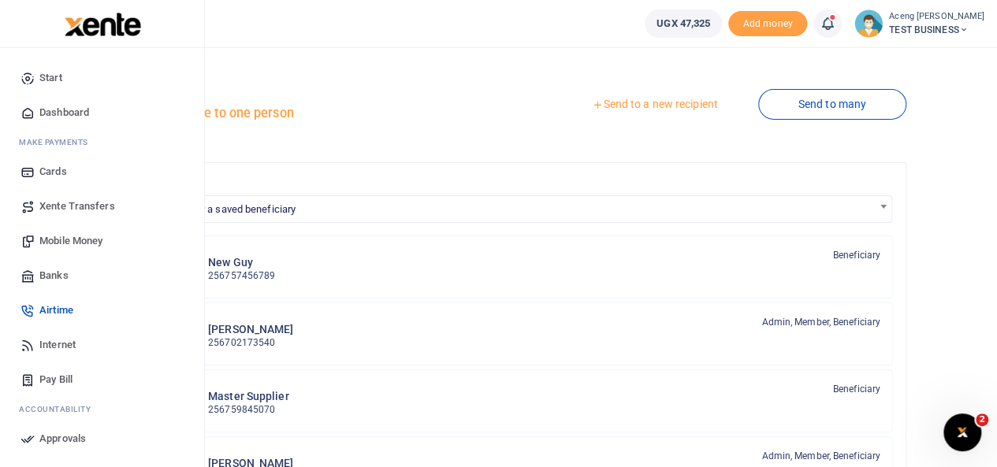
click at [55, 308] on span "Airtime" at bounding box center [56, 311] width 34 height 16
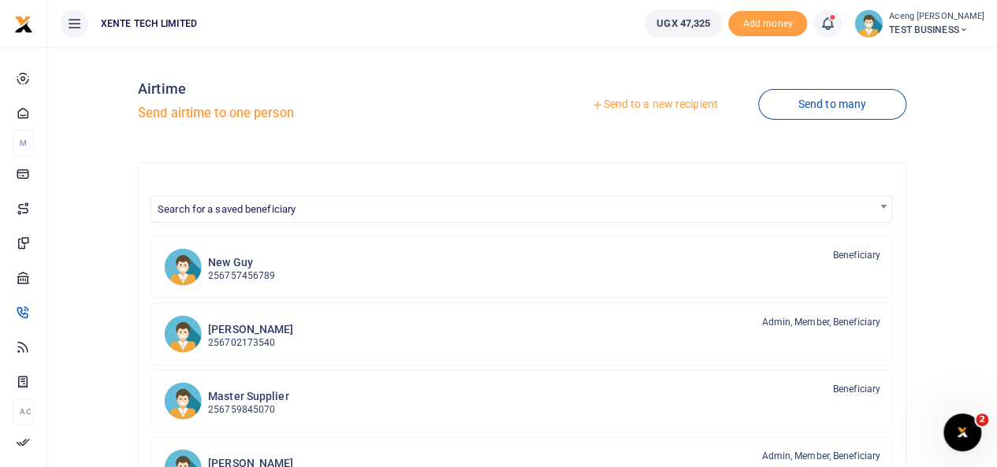
click at [662, 107] on link "Send to a new recipient" at bounding box center [654, 105] width 206 height 28
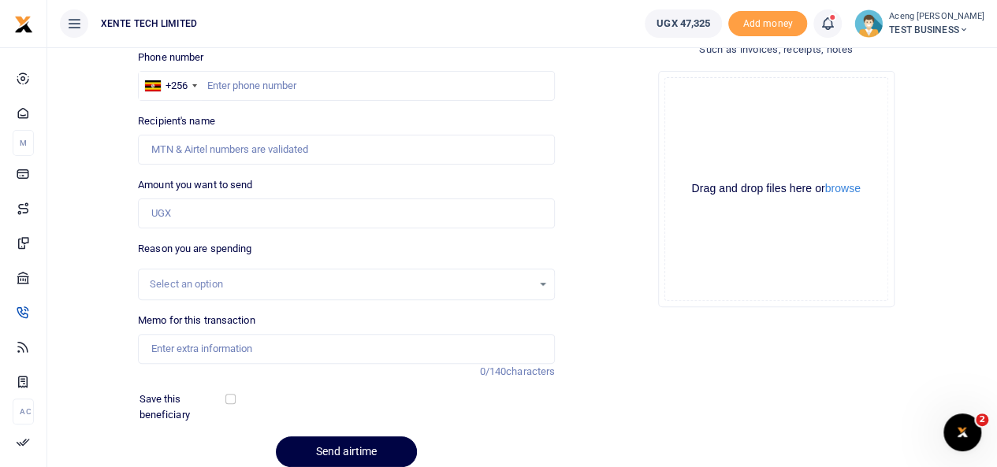
scroll to position [145, 0]
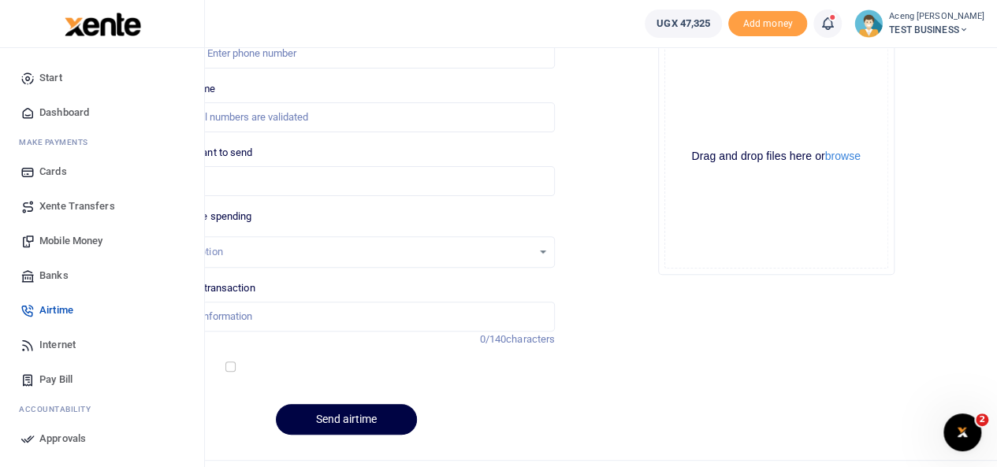
click at [54, 340] on span "Internet" at bounding box center [57, 345] width 36 height 16
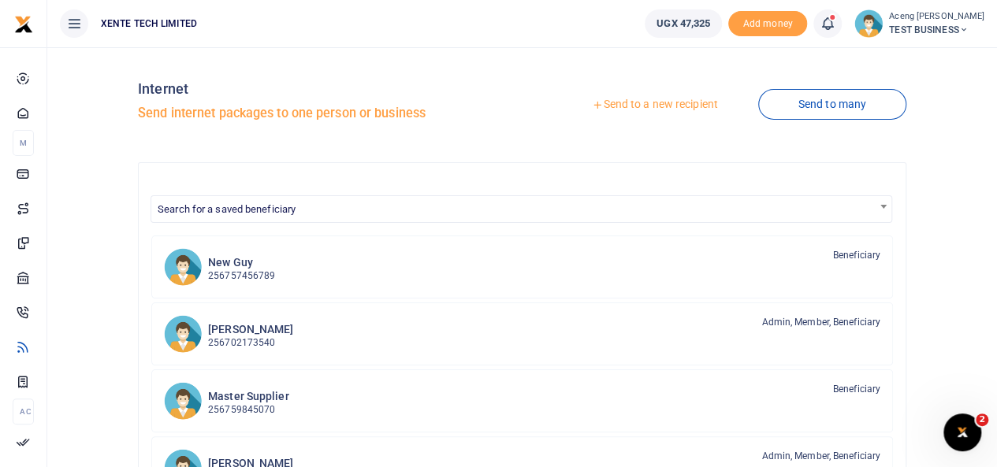
click at [627, 108] on link "Send to a new recipient" at bounding box center [654, 105] width 206 height 28
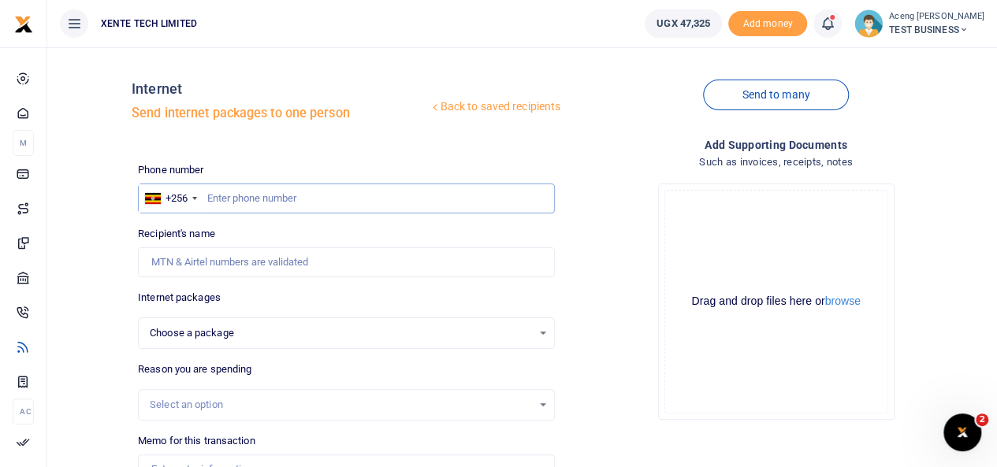
click at [225, 202] on input "text" at bounding box center [346, 199] width 417 height 30
type input "772644350"
select select
type input "[PERSON_NAME]"
click at [215, 336] on div "Choose a package" at bounding box center [341, 333] width 382 height 16
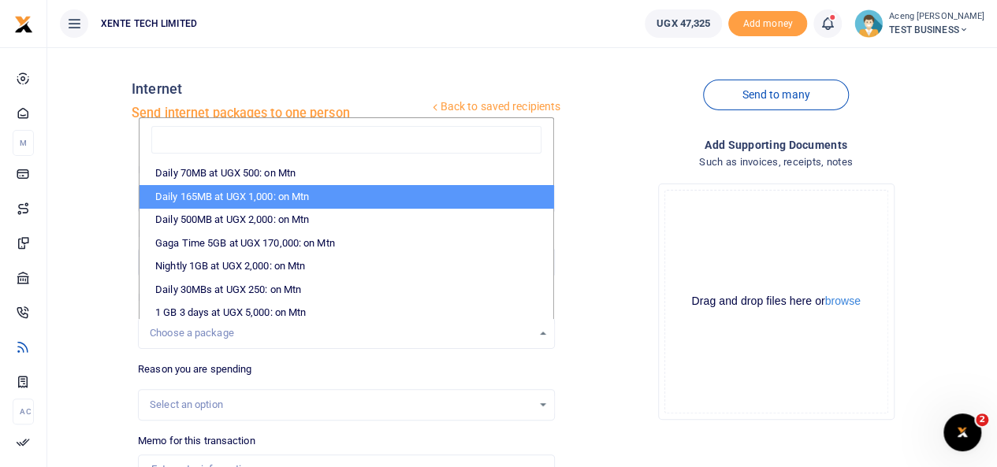
click at [391, 34] on ul "XENTE TECH LIMITED" at bounding box center [339, 23] width 585 height 47
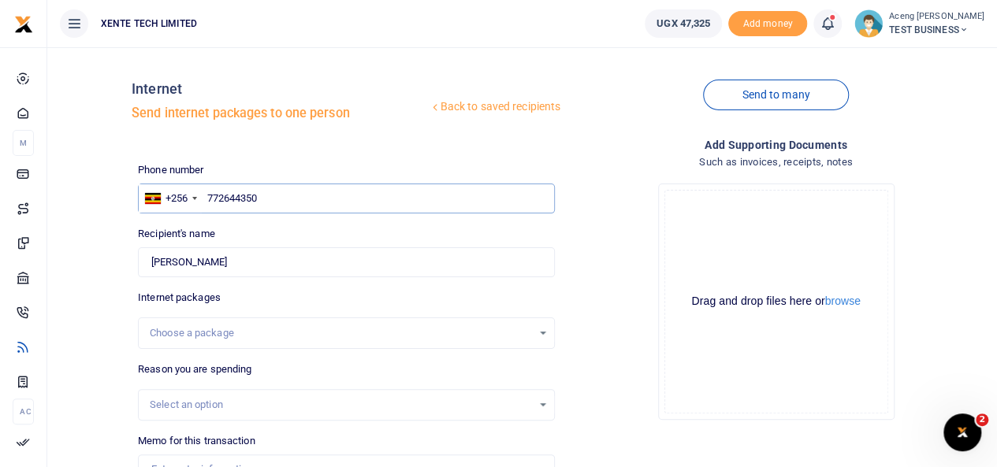
drag, startPoint x: 265, startPoint y: 196, endPoint x: 211, endPoint y: 206, distance: 54.5
click at [211, 206] on input "772644350" at bounding box center [346, 199] width 417 height 30
type input "751088114"
drag, startPoint x: 265, startPoint y: 206, endPoint x: 186, endPoint y: 204, distance: 78.8
click at [186, 204] on div "+256 [GEOGRAPHIC_DATA] [PHONE_NUMBER]" at bounding box center [346, 199] width 417 height 30
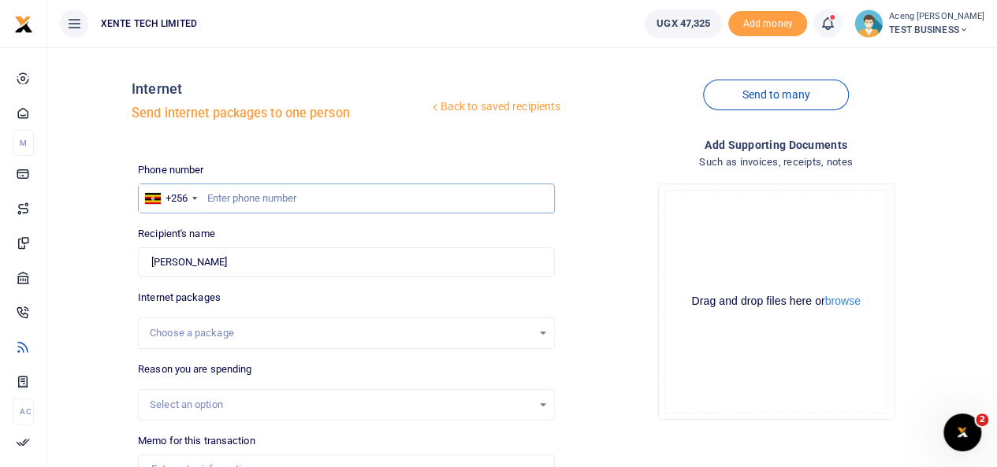
click at [228, 202] on input "text" at bounding box center [346, 199] width 417 height 30
type input "751088114"
click at [235, 340] on div "Choose a package" at bounding box center [341, 333] width 382 height 16
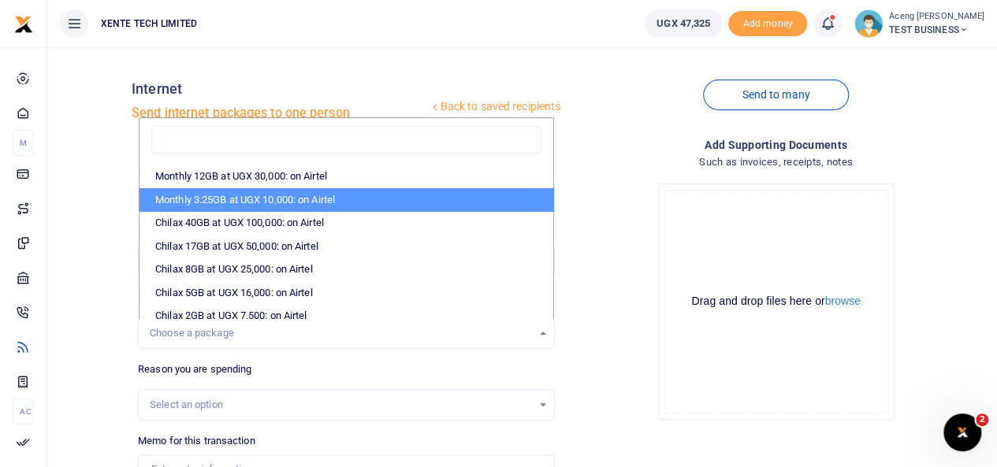
scroll to position [370, 0]
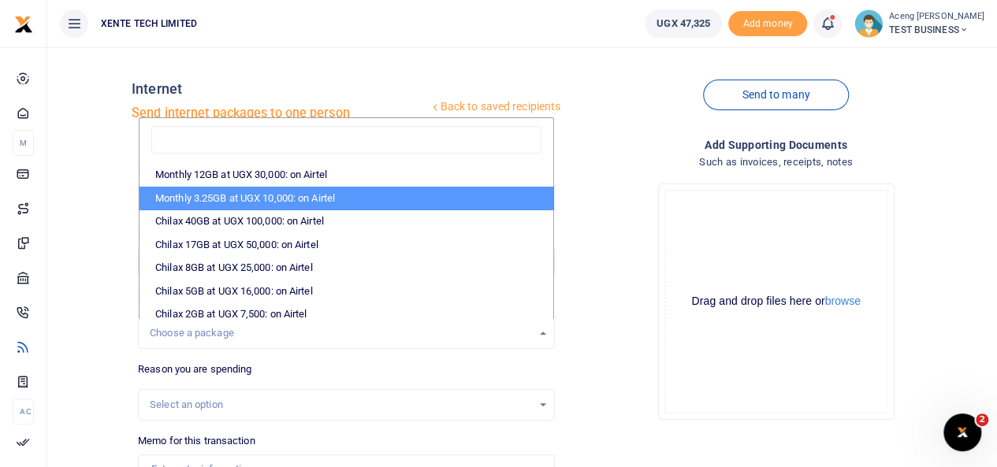
click at [446, 53] on div "Back to saved recipients Internet Send internet packages to one person Send to …" at bounding box center [521, 350] width 949 height 607
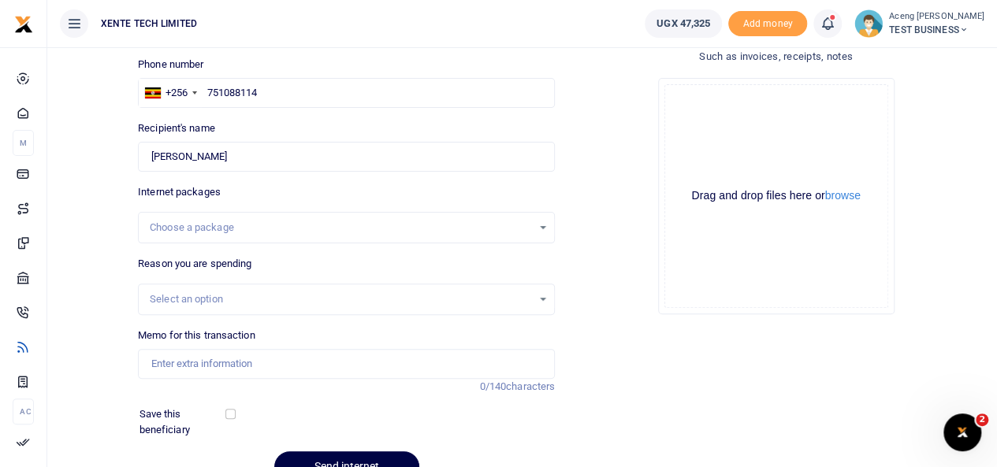
scroll to position [97, 0]
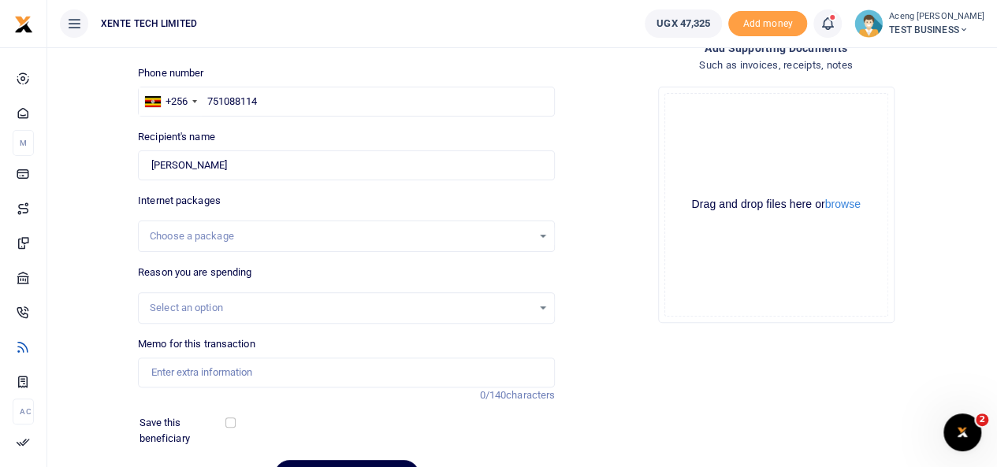
drag, startPoint x: 994, startPoint y: 354, endPoint x: 994, endPoint y: 407, distance: 53.6
click at [994, 407] on div "Back to saved recipients Internet Send internet packages to one person Send to …" at bounding box center [521, 253] width 949 height 607
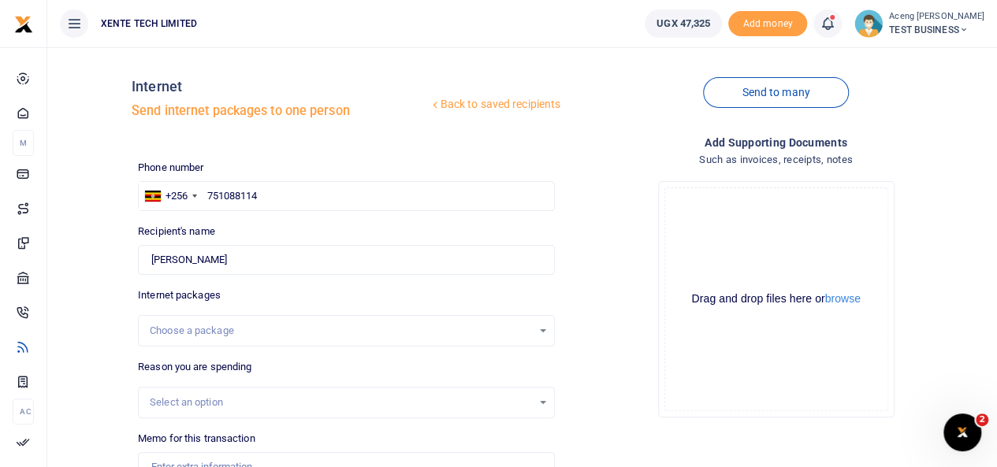
scroll to position [0, 0]
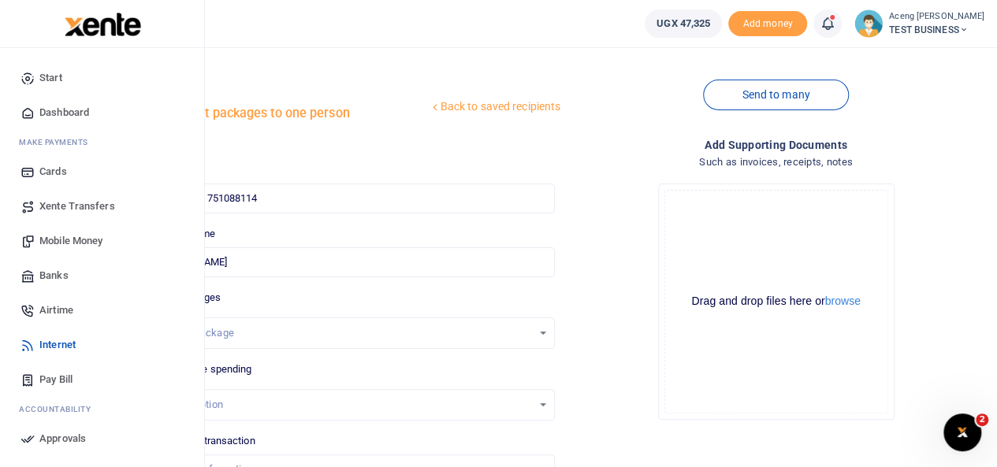
click at [56, 379] on span "Pay Bill" at bounding box center [55, 380] width 33 height 16
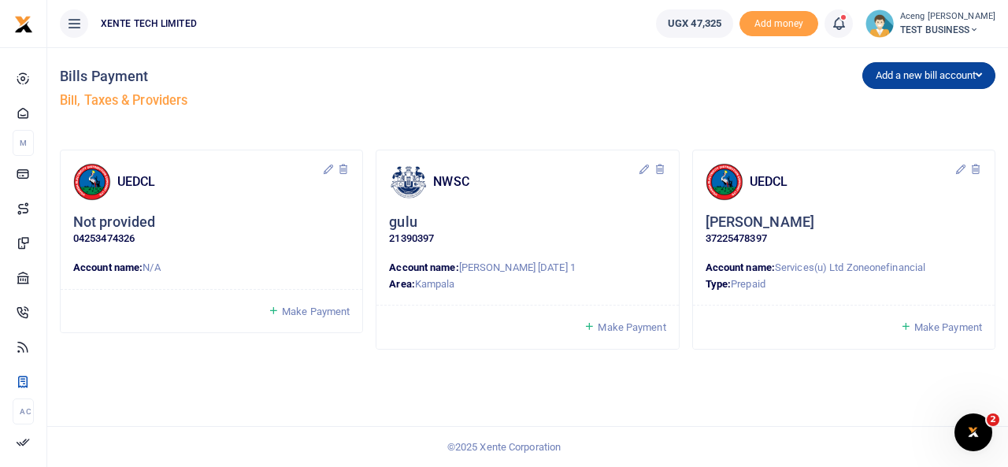
click at [950, 84] on button "Add a new bill account" at bounding box center [929, 75] width 133 height 27
click at [665, 124] on div "Add a new bill account UEDCL NWSC URA KCCA" at bounding box center [765, 92] width 474 height 90
click at [974, 168] on icon at bounding box center [976, 169] width 13 height 13
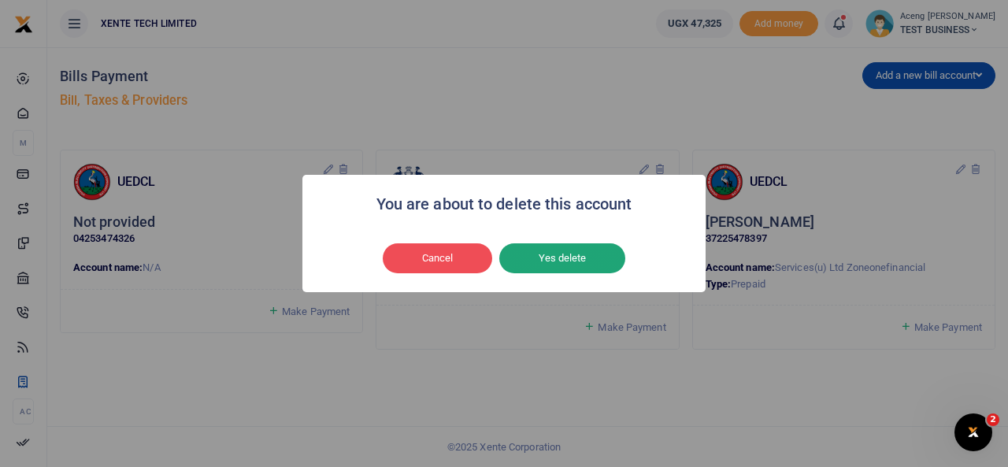
click at [583, 262] on button "Yes delete" at bounding box center [562, 258] width 126 height 30
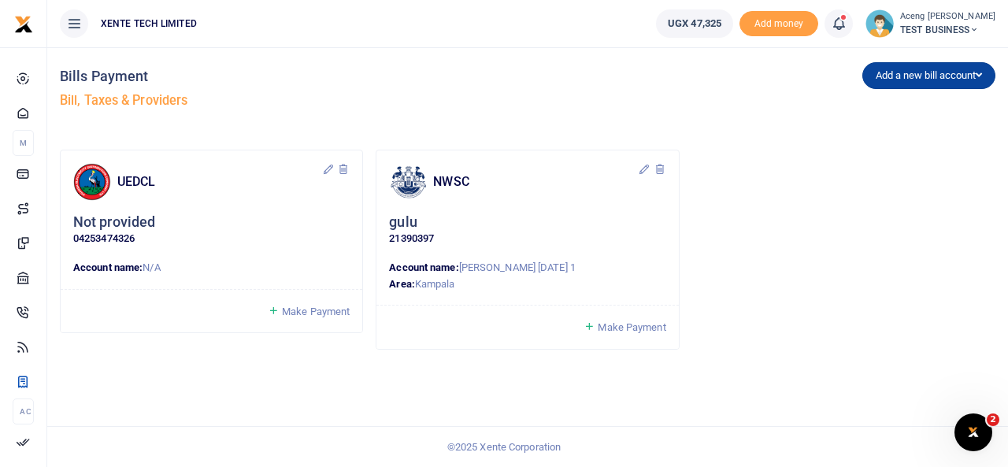
click at [949, 81] on button "Add a new bill account" at bounding box center [929, 75] width 133 height 27
click at [894, 102] on link "UEDCL" at bounding box center [925, 109] width 124 height 22
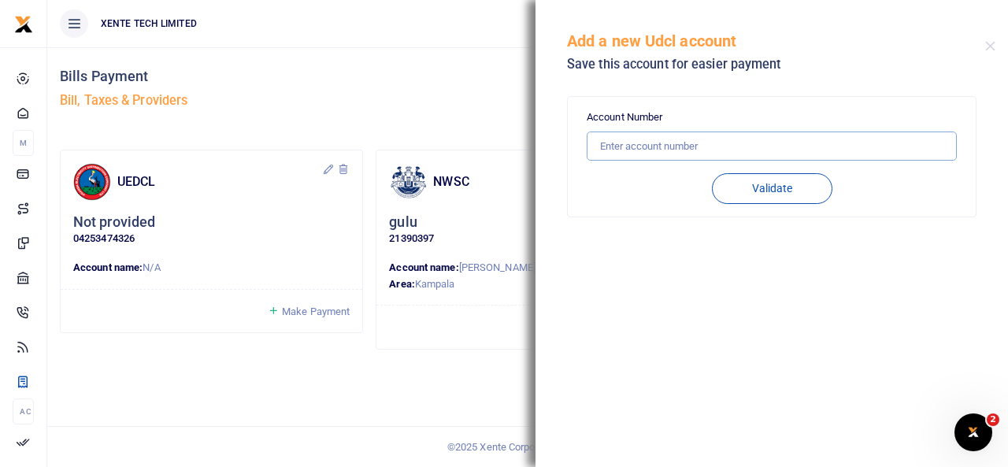
click at [638, 156] on input "text" at bounding box center [772, 147] width 370 height 30
type input "37225478397"
click at [774, 196] on button "Validate" at bounding box center [772, 188] width 121 height 31
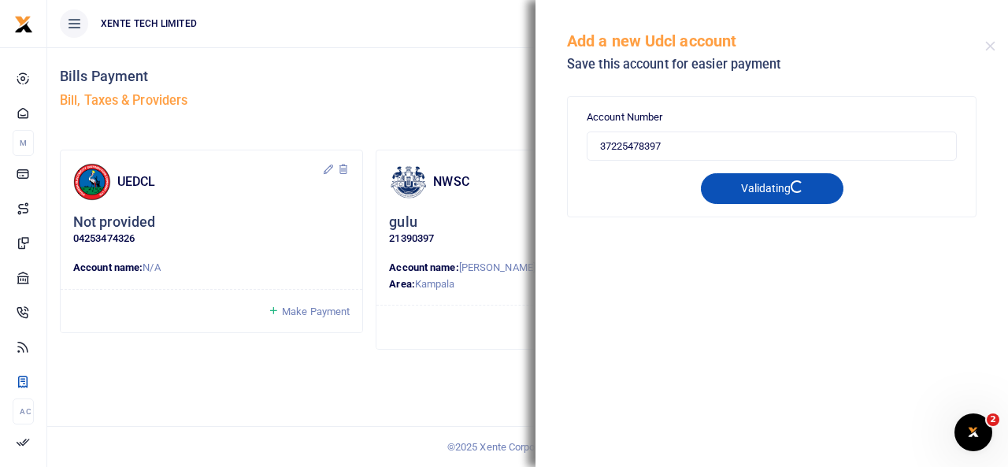
type input "37225478397"
type input "SERVICES(U) LTD ZONEONEFINANCIAL"
type input "PREPAID"
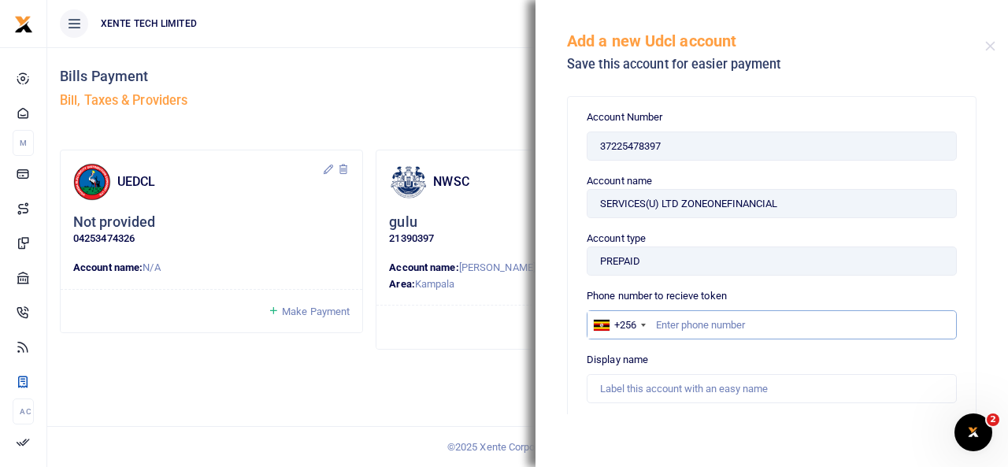
click at [677, 329] on input "text" at bounding box center [772, 325] width 370 height 30
click at [660, 321] on input "text" at bounding box center [772, 325] width 370 height 30
drag, startPoint x: 996, startPoint y: 257, endPoint x: 1008, endPoint y: 330, distance: 74.2
click at [1008, 330] on div "Account Number 37225478397 Validating Account Number 37225478397 Account name S…" at bounding box center [772, 250] width 473 height 326
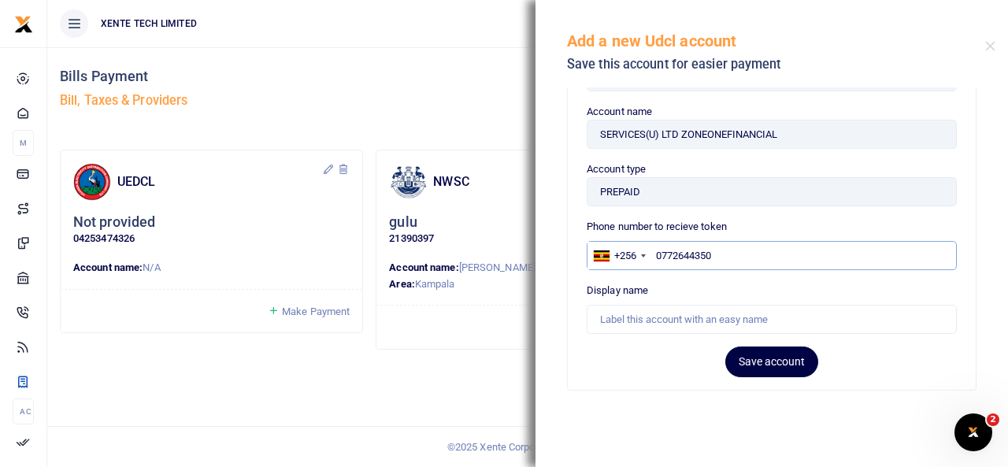
click at [659, 253] on input "0772644350" at bounding box center [772, 256] width 370 height 30
click at [755, 268] on input "772644350" at bounding box center [772, 256] width 370 height 30
type input "772644350"
click at [911, 312] on input "text" at bounding box center [772, 320] width 370 height 30
type input "gulu"
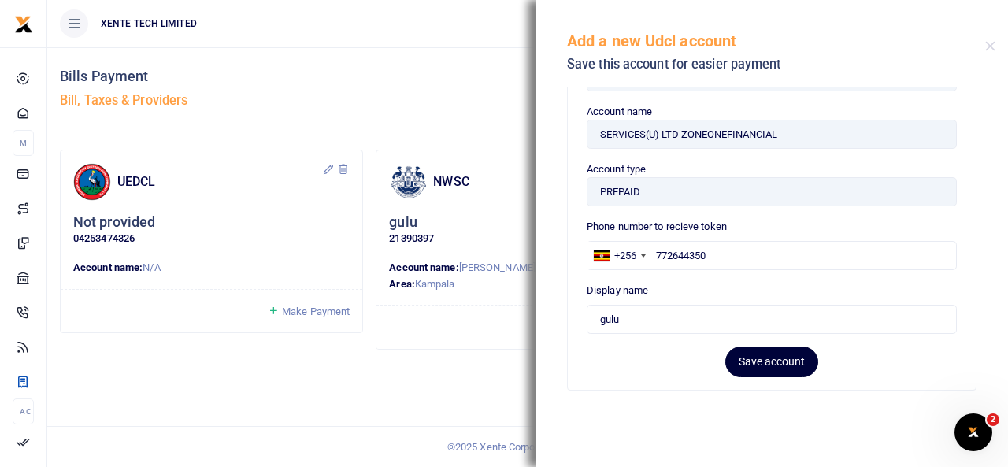
click at [752, 361] on button "Save account" at bounding box center [772, 362] width 93 height 31
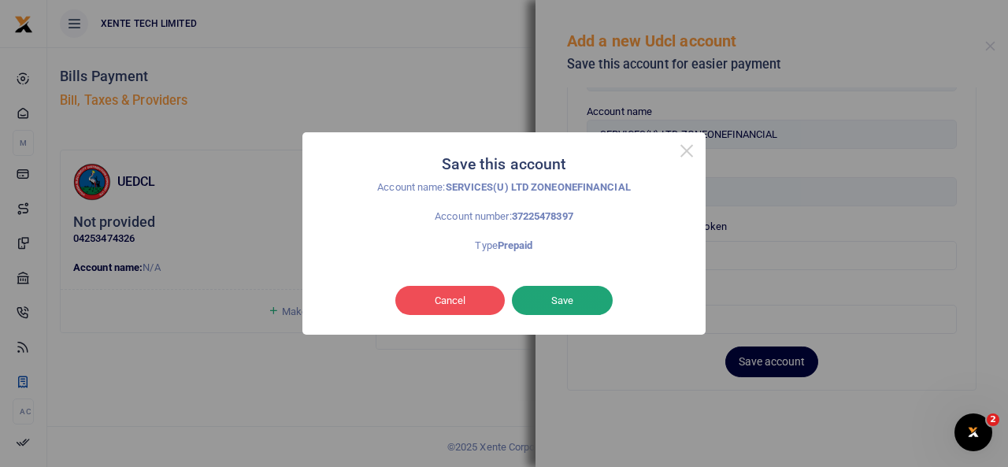
click at [563, 303] on button "Save" at bounding box center [562, 301] width 101 height 30
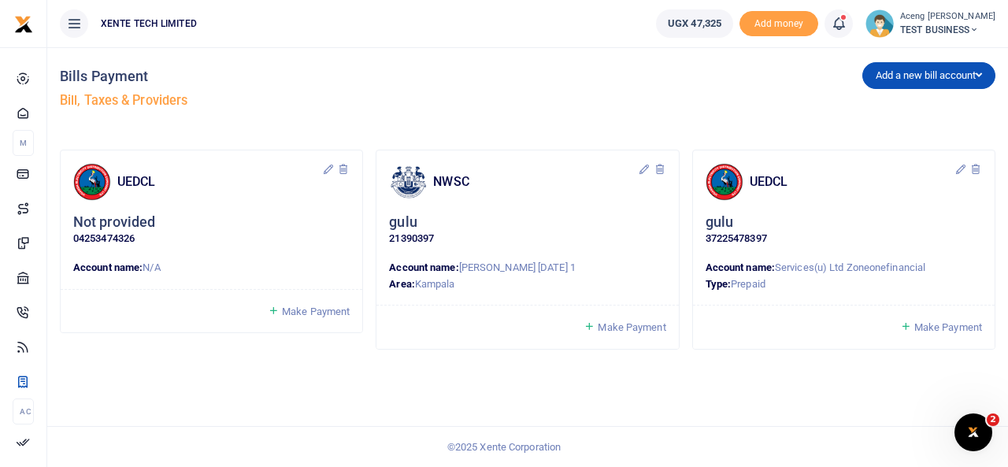
click at [919, 326] on span "Make Payment" at bounding box center [949, 327] width 68 height 12
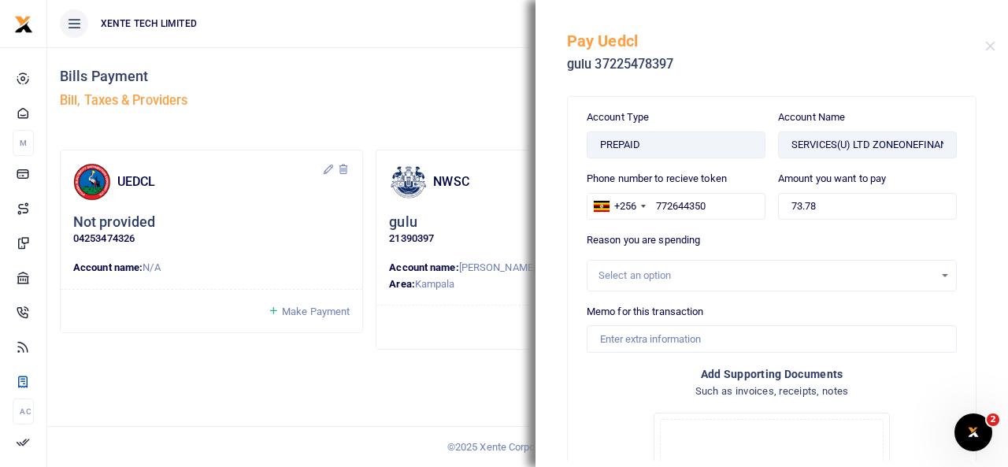
click at [610, 269] on div "Select an option" at bounding box center [767, 276] width 336 height 16
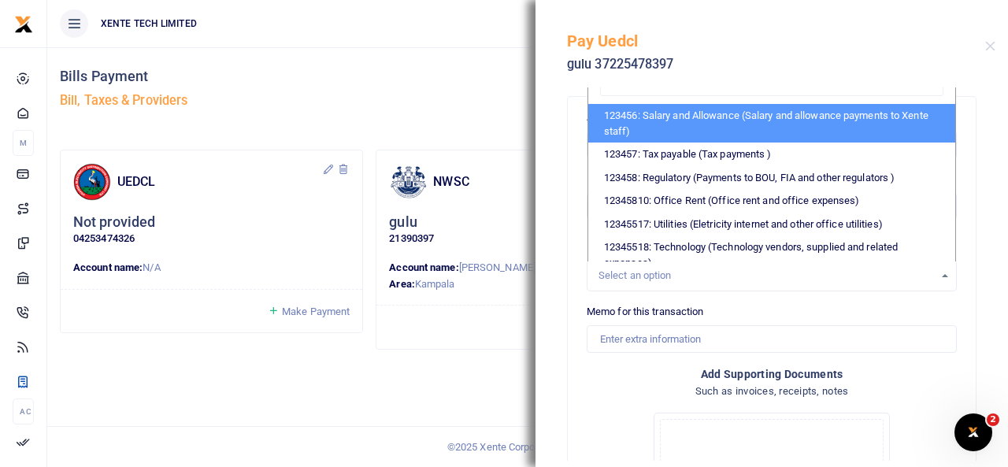
click at [649, 319] on div "Memo for this transaction" at bounding box center [772, 328] width 370 height 49
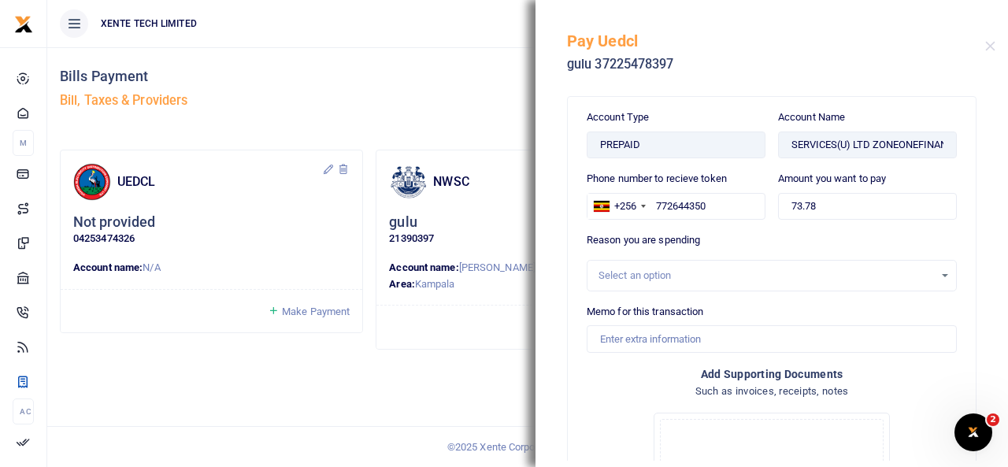
click at [373, 86] on div "Bills Payment Bill, Taxes & Providers" at bounding box center [291, 92] width 462 height 90
click at [994, 46] on button "Close" at bounding box center [991, 46] width 10 height 10
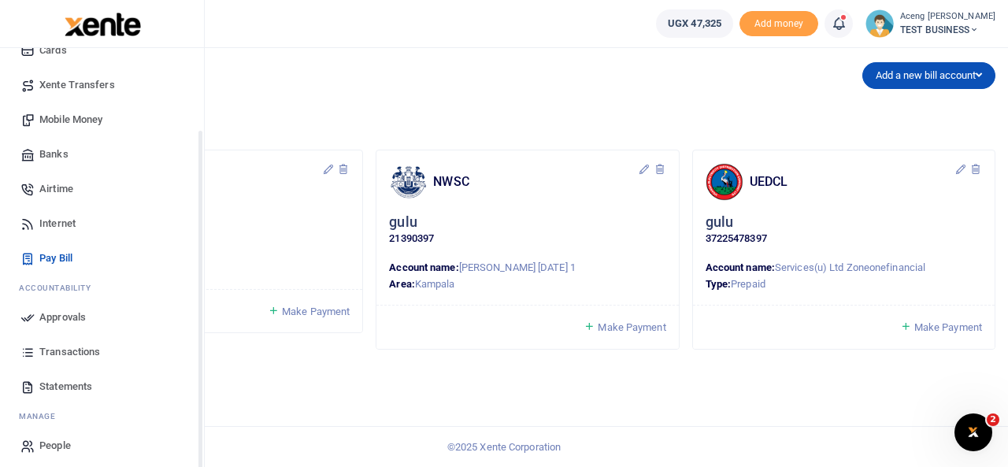
scroll to position [129, 0]
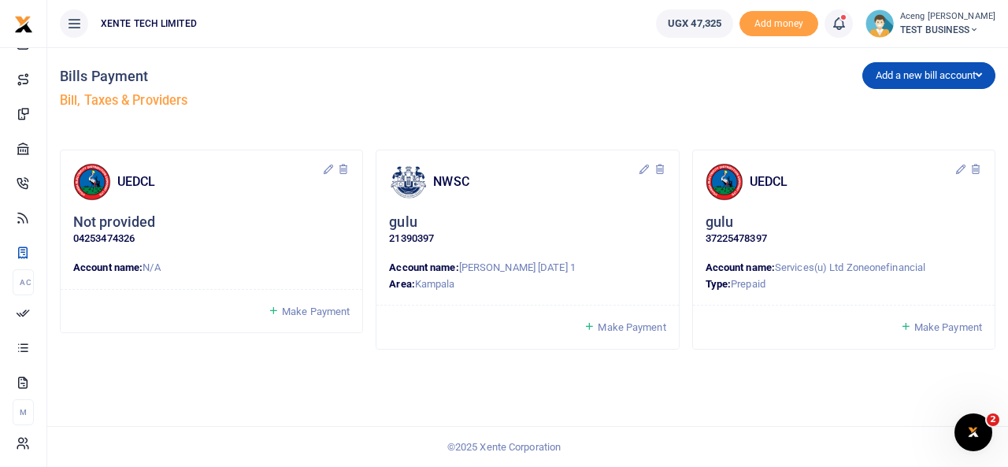
click at [847, 24] on icon at bounding box center [839, 23] width 16 height 17
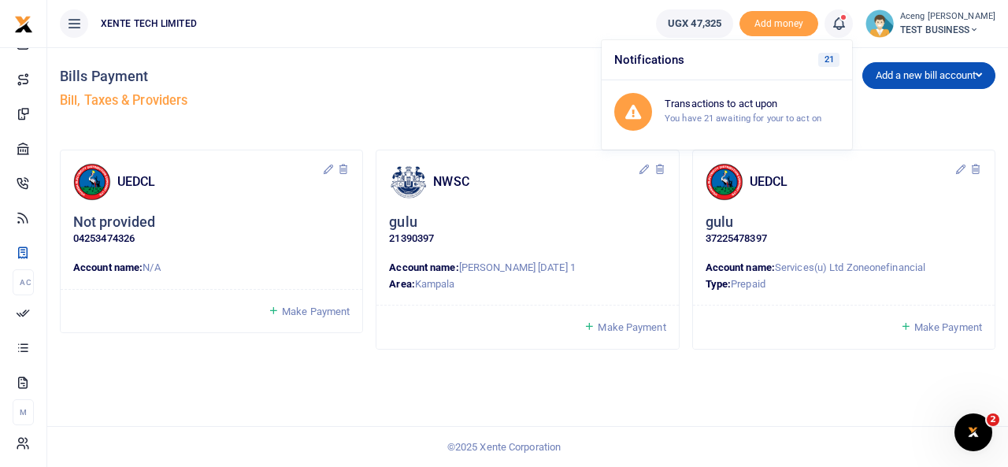
click at [520, 106] on h5 "Bill, Taxes & Providers" at bounding box center [291, 101] width 462 height 16
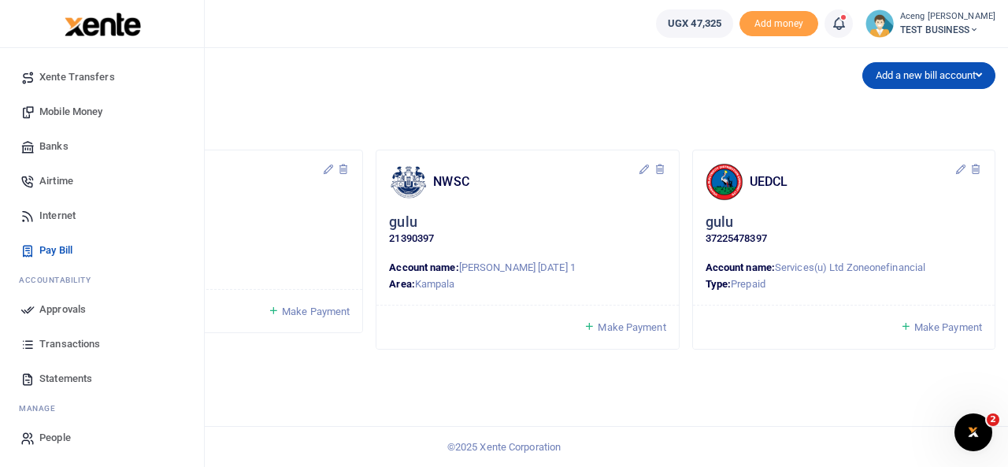
click at [63, 303] on span "Approvals" at bounding box center [62, 310] width 46 height 16
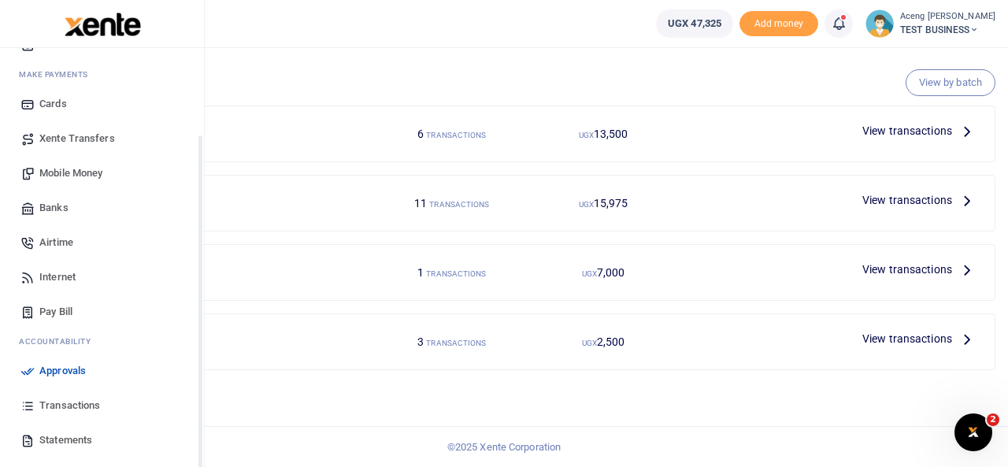
scroll to position [129, 0]
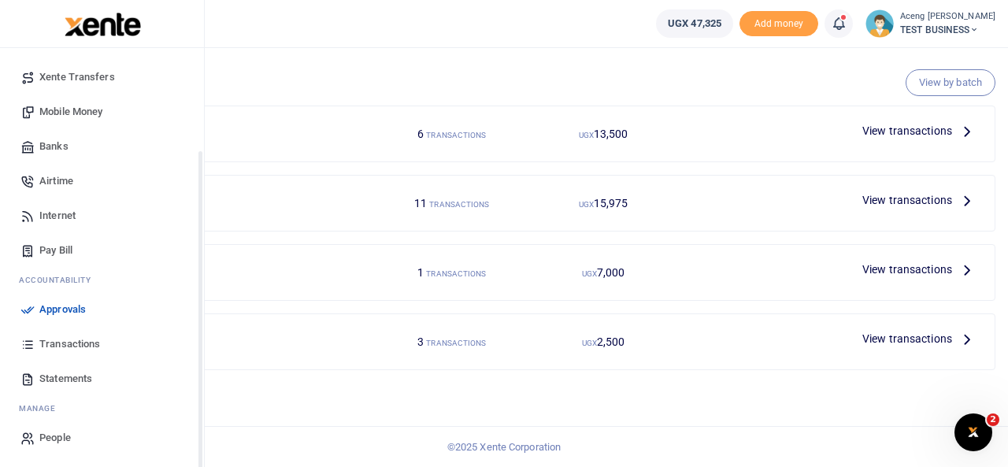
click at [44, 346] on span "Transactions" at bounding box center [69, 344] width 61 height 16
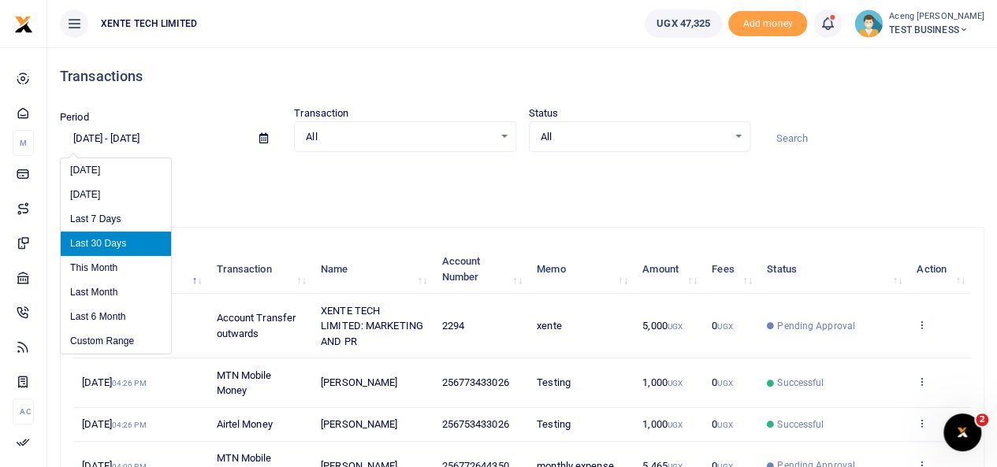
click at [103, 139] on input "[DATE] - [DATE]" at bounding box center [153, 138] width 187 height 27
click at [101, 340] on li "Custom Range" at bounding box center [116, 341] width 110 height 24
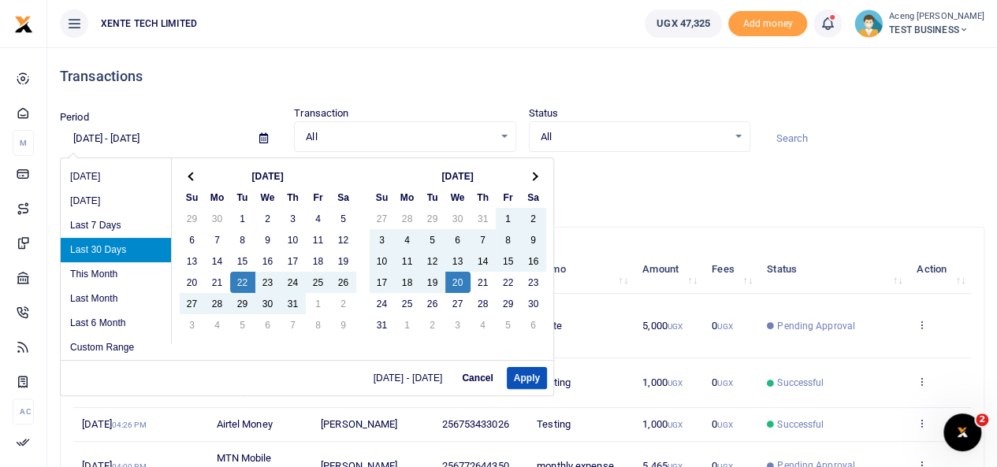
click at [303, 42] on ul "XENTE TECH LIMITED" at bounding box center [339, 23] width 585 height 47
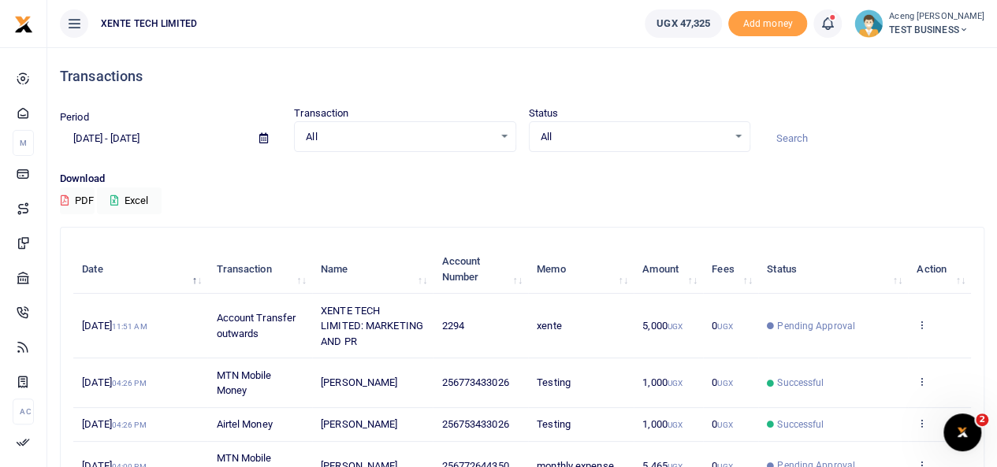
click at [457, 145] on div "All Select an option... All Airtime Internet Utilities Invoices Mobile Money Pa…" at bounding box center [404, 137] width 221 height 32
click at [490, 141] on span "All" at bounding box center [399, 137] width 187 height 16
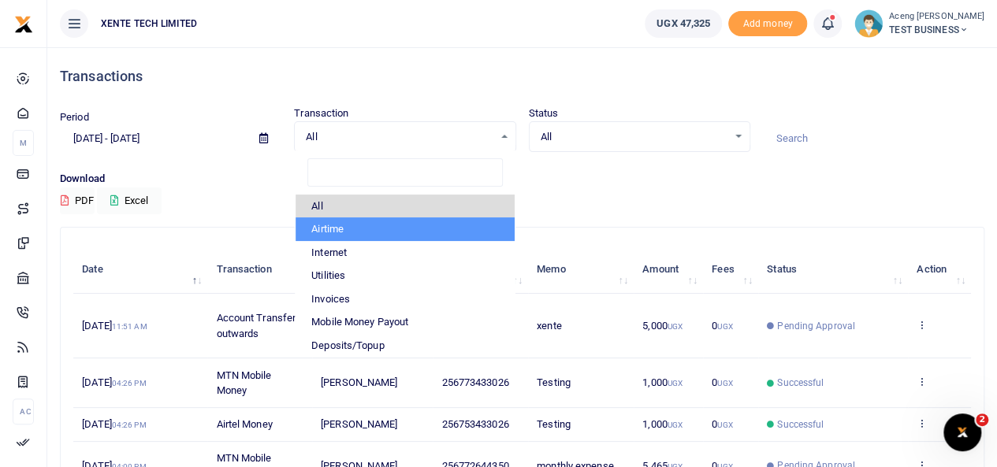
click at [591, 128] on div "All Select an option..." at bounding box center [639, 136] width 220 height 17
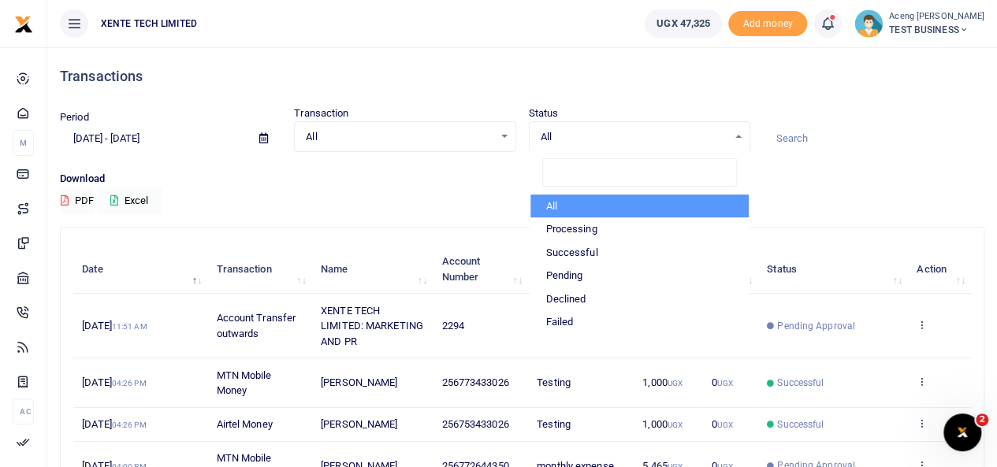
click at [464, 45] on ul "XENTE TECH LIMITED" at bounding box center [339, 23] width 585 height 47
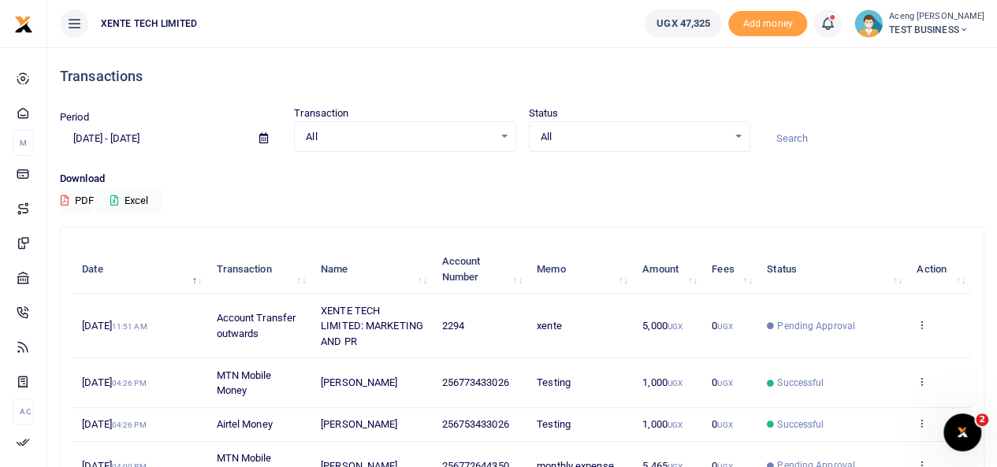
scroll to position [22, 0]
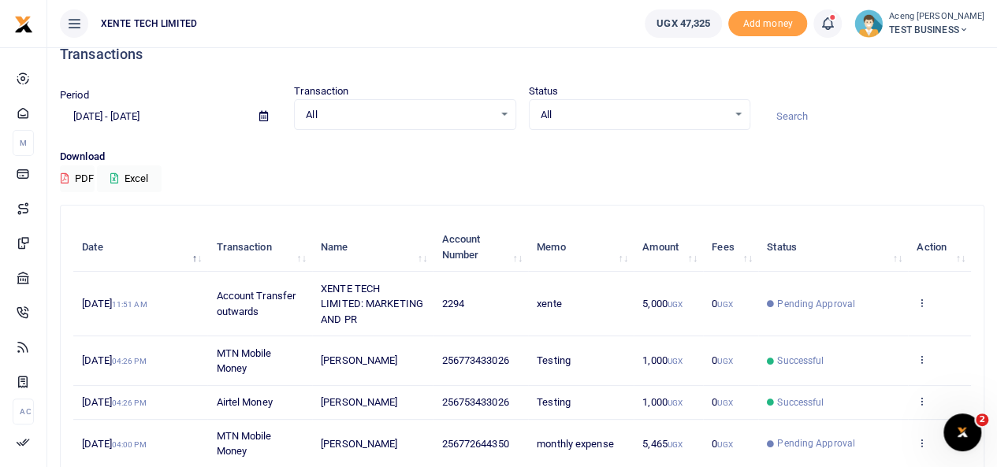
click at [659, 160] on p "Download" at bounding box center [522, 157] width 924 height 17
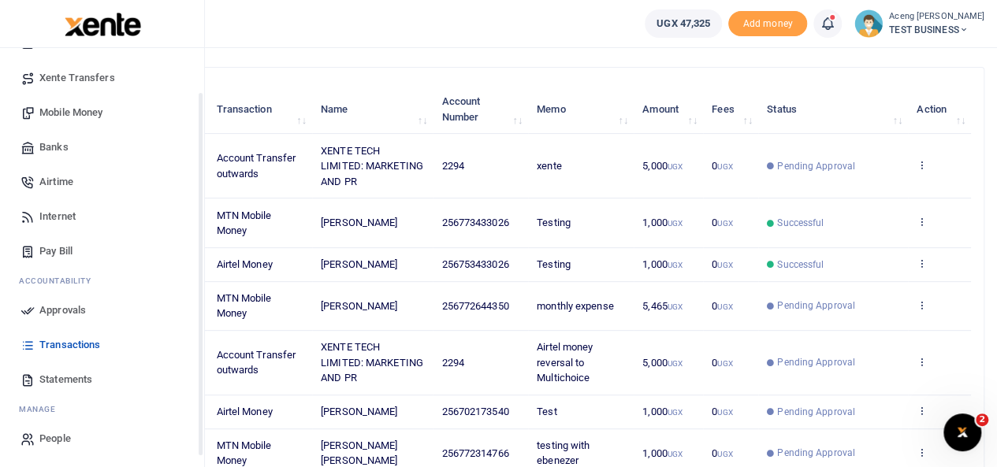
scroll to position [129, 0]
click at [50, 378] on span "Statements" at bounding box center [65, 379] width 53 height 16
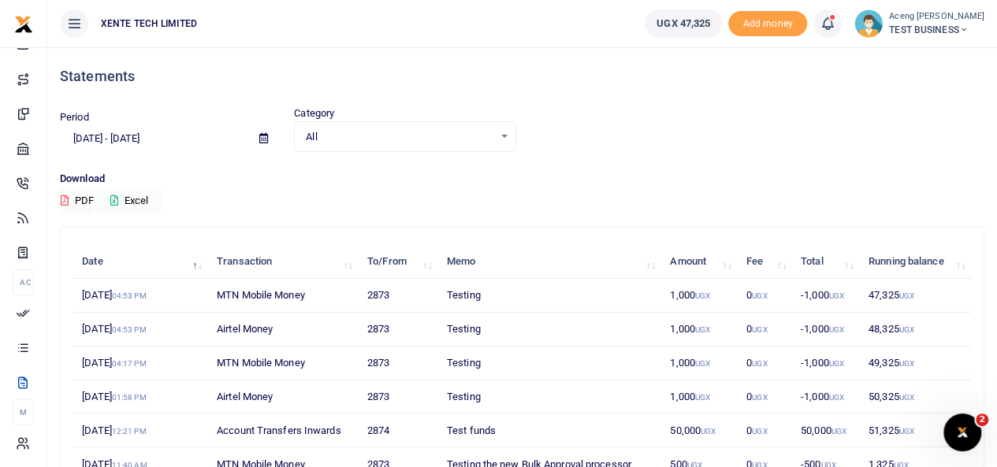
click at [925, 29] on span "TEST BUSINESS" at bounding box center [936, 30] width 95 height 14
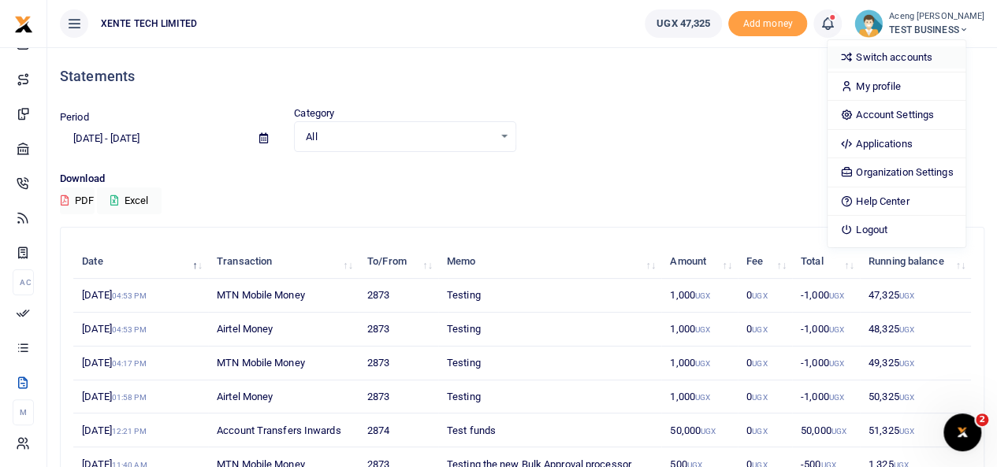
click at [894, 61] on link "Switch accounts" at bounding box center [896, 57] width 138 height 22
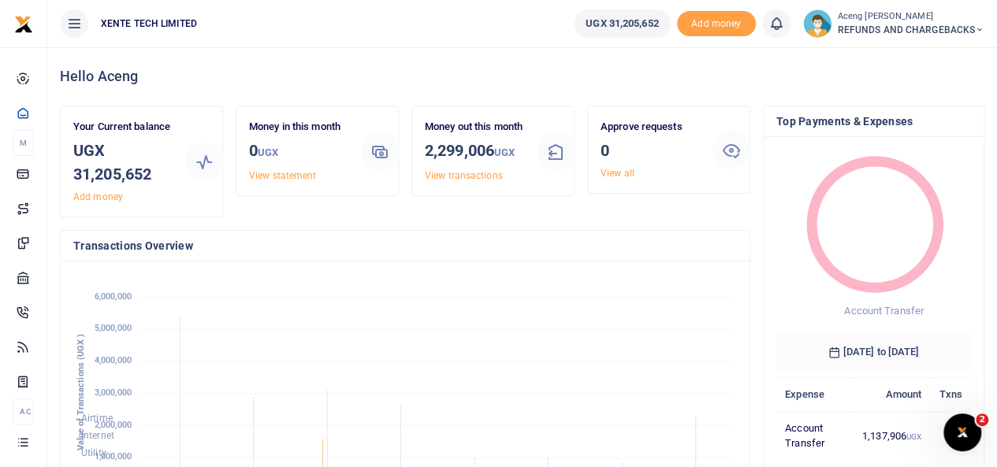
click at [898, 32] on span "REFUNDS AND CHARGEBACKS" at bounding box center [910, 30] width 147 height 14
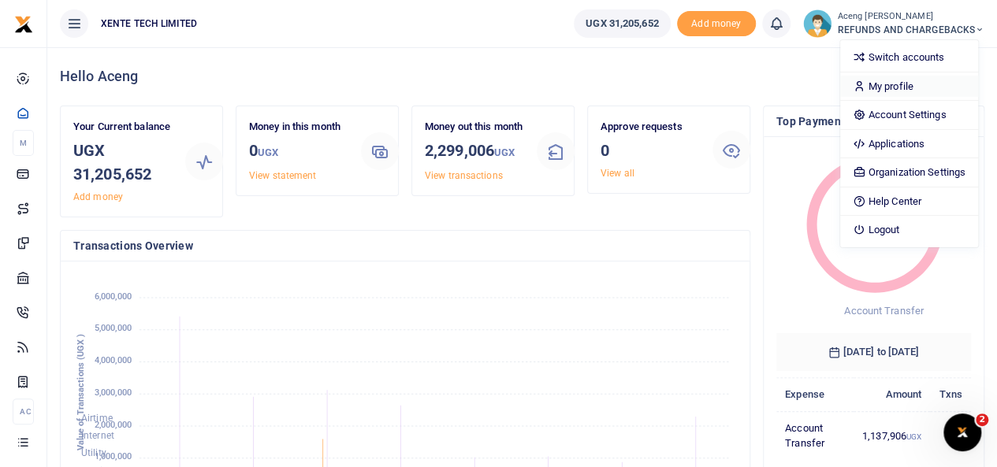
click at [897, 84] on link "My profile" at bounding box center [909, 87] width 138 height 22
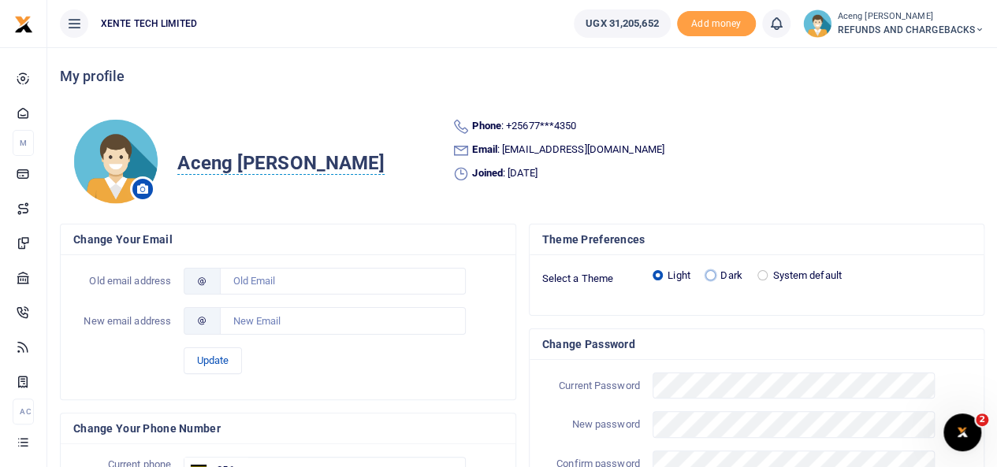
click at [713, 277] on input "Dark" at bounding box center [710, 275] width 10 height 10
radio input "true"
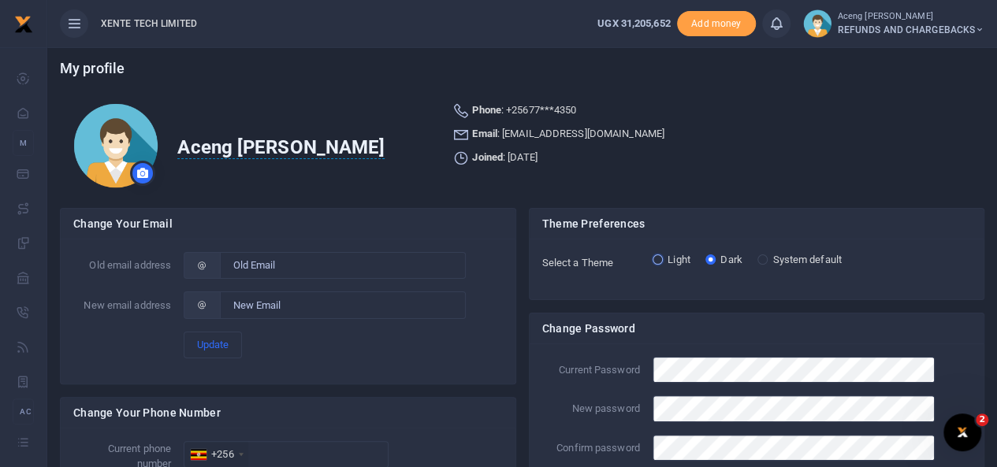
click at [655, 261] on input "Light" at bounding box center [657, 259] width 10 height 10
radio input "true"
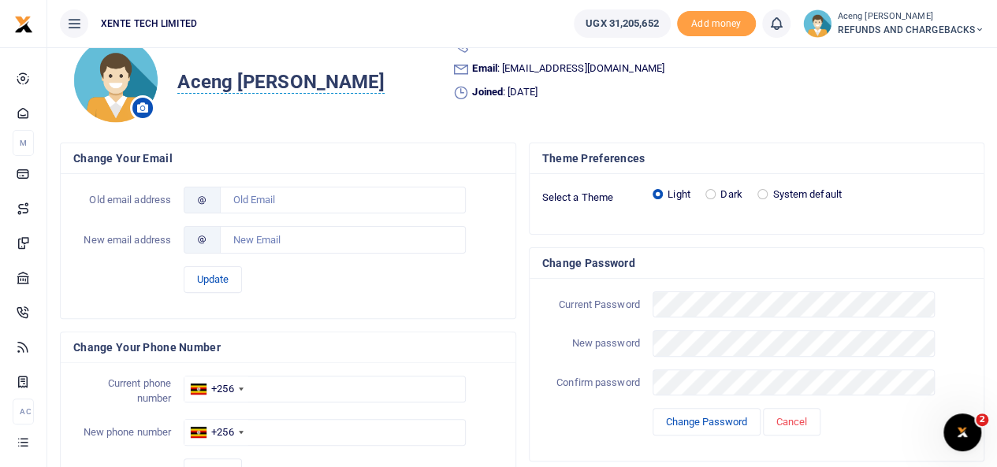
scroll to position [14, 0]
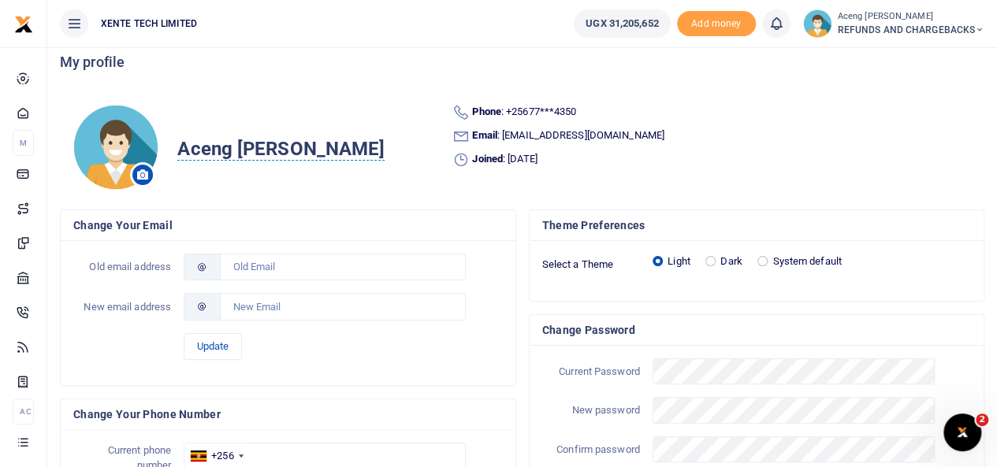
click at [876, 28] on span "REFUNDS AND CHARGEBACKS" at bounding box center [910, 30] width 147 height 14
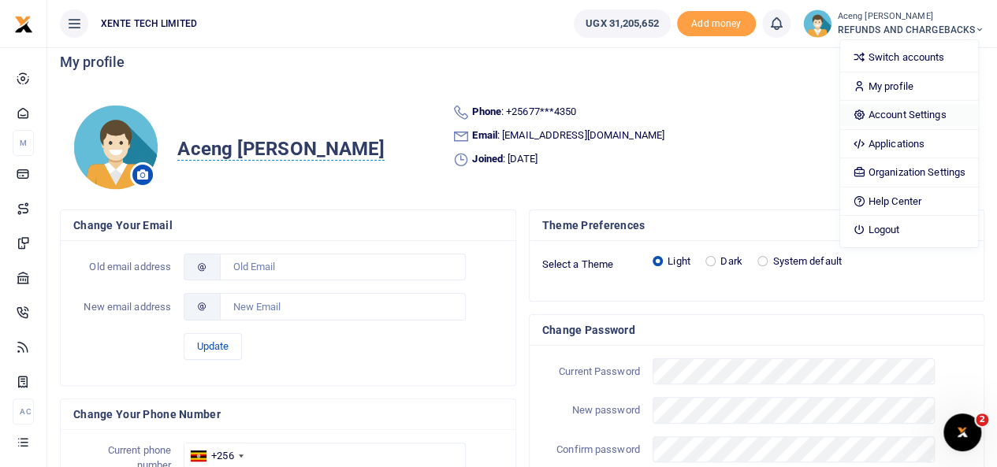
click at [874, 106] on link "Account Settings" at bounding box center [909, 115] width 138 height 22
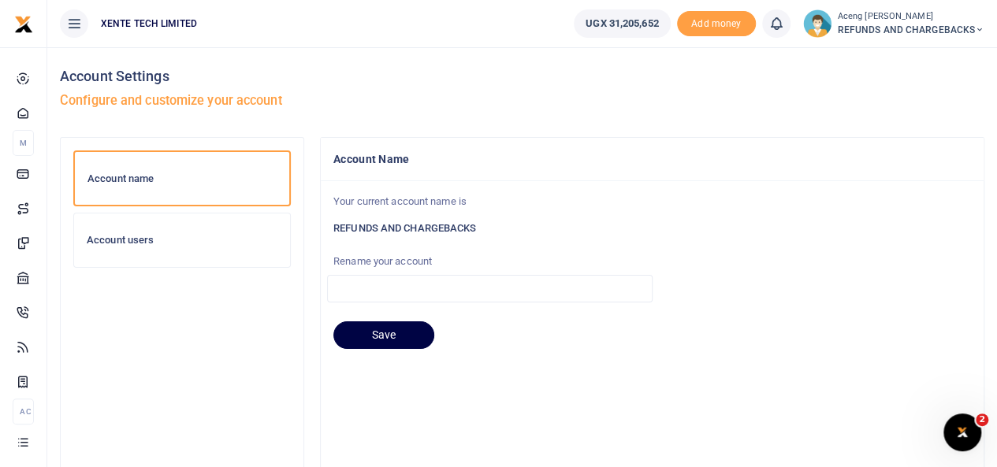
click at [181, 236] on h6 "Account users" at bounding box center [182, 240] width 191 height 13
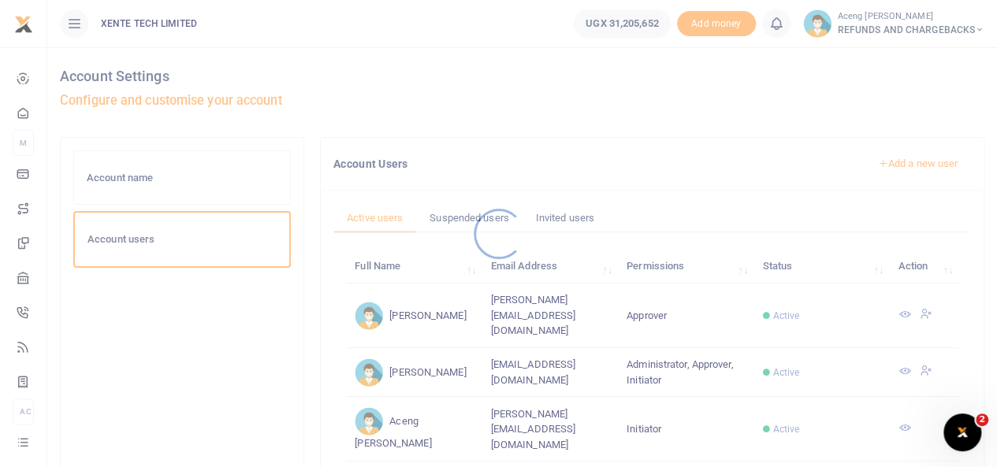
click at [173, 177] on div at bounding box center [498, 233] width 997 height 467
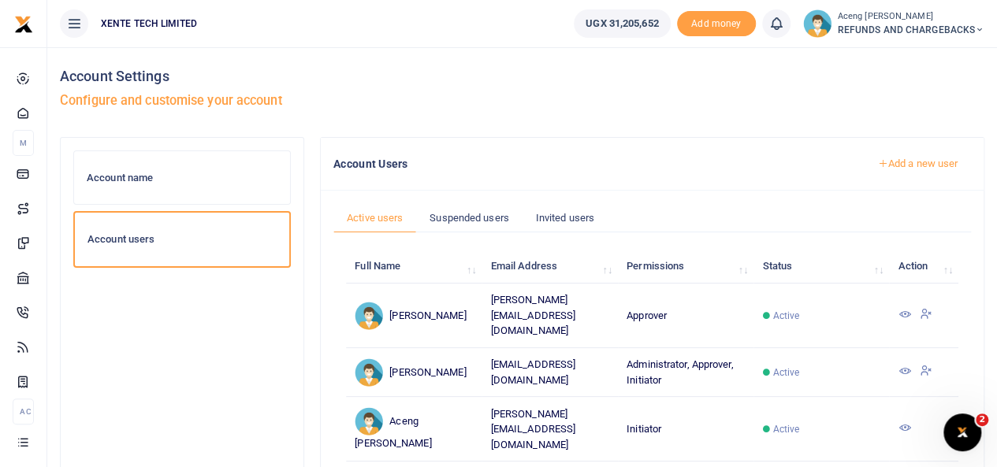
click at [150, 182] on h6 "Account name" at bounding box center [182, 178] width 191 height 13
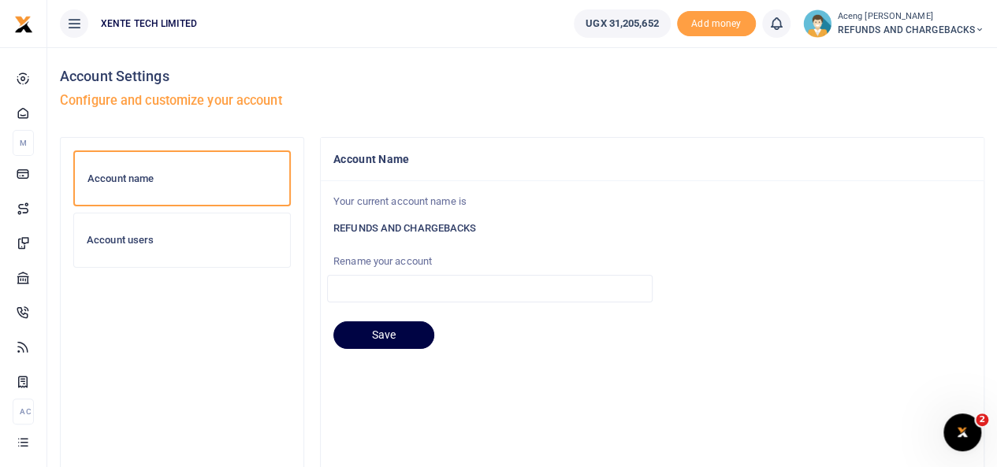
click at [391, 260] on label "Rename your account" at bounding box center [489, 262] width 325 height 16
click at [466, 228] on h6 "REFUNDS AND CHARGEBACKS" at bounding box center [651, 228] width 637 height 13
click at [367, 278] on input "text" at bounding box center [489, 288] width 325 height 27
type input "r"
click at [161, 253] on div "Account users" at bounding box center [182, 240] width 216 height 54
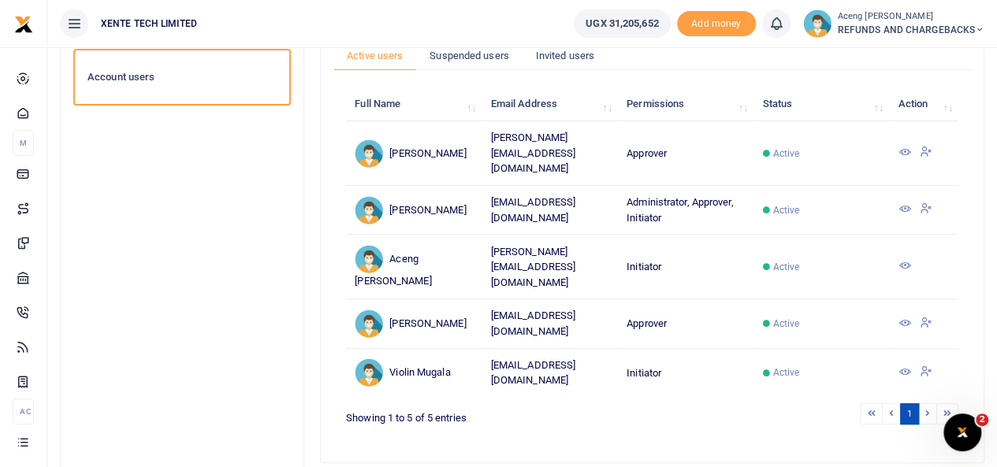
scroll to position [168, 0]
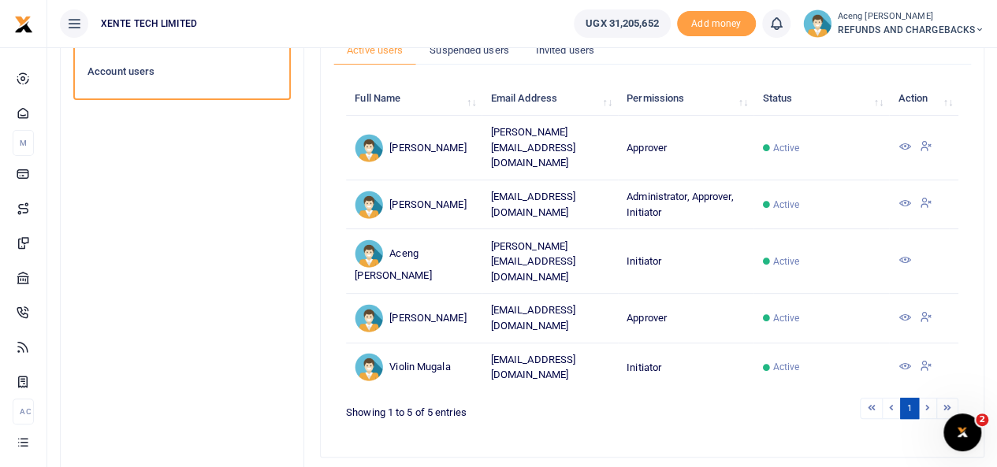
click at [901, 149] on icon at bounding box center [903, 146] width 13 height 13
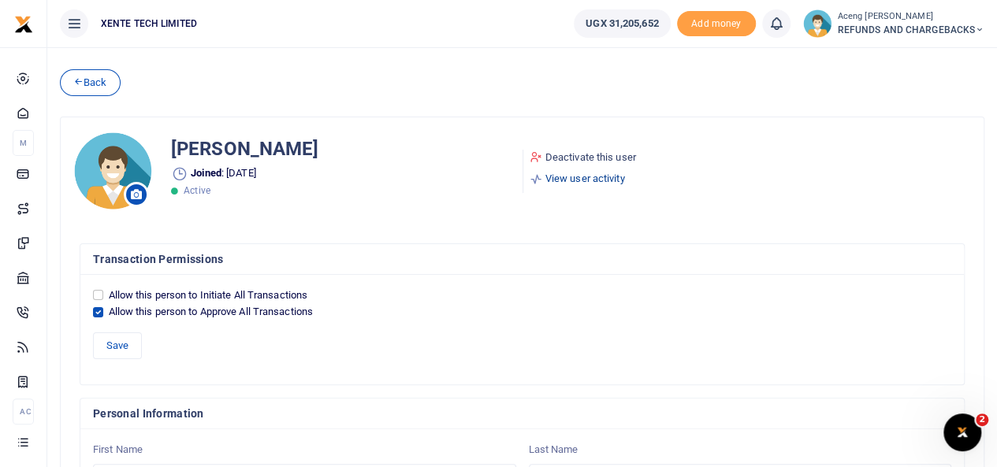
click at [549, 177] on link "View user activity" at bounding box center [582, 179] width 106 height 16
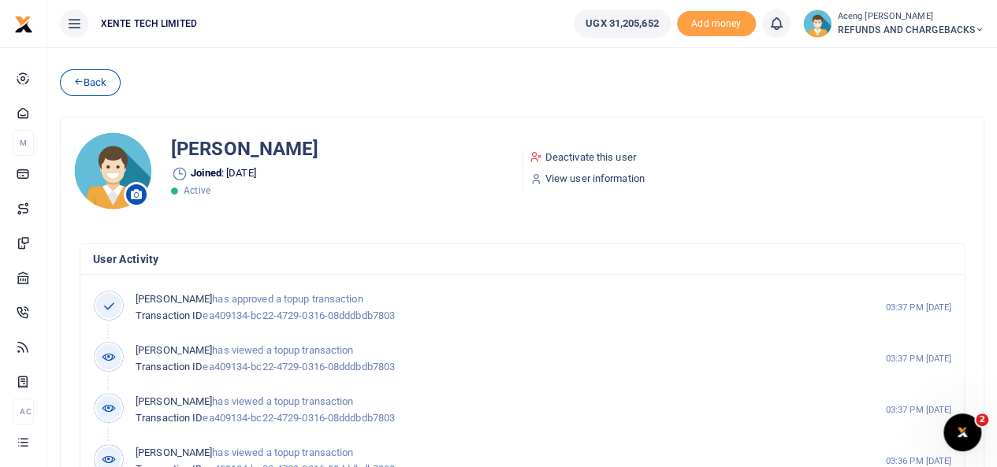
click at [878, 29] on span "REFUNDS AND CHARGEBACKS" at bounding box center [910, 30] width 147 height 14
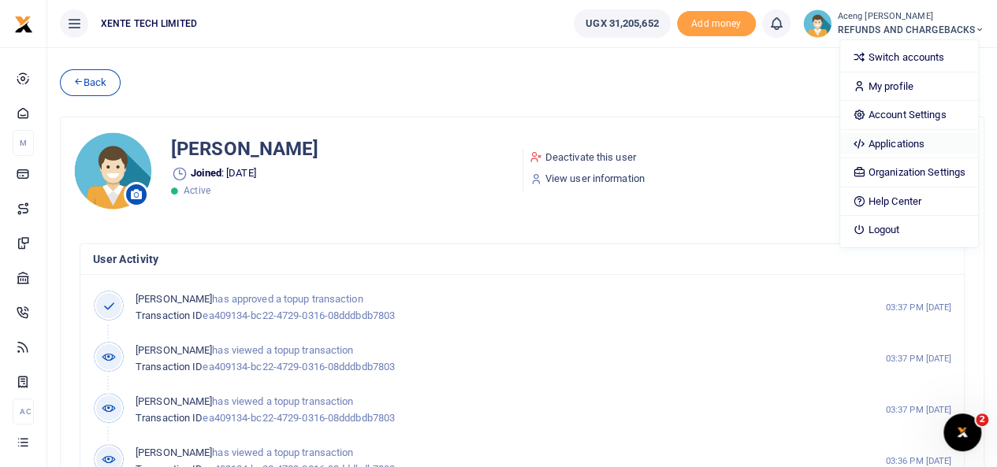
click at [884, 144] on link "Applications" at bounding box center [909, 144] width 138 height 22
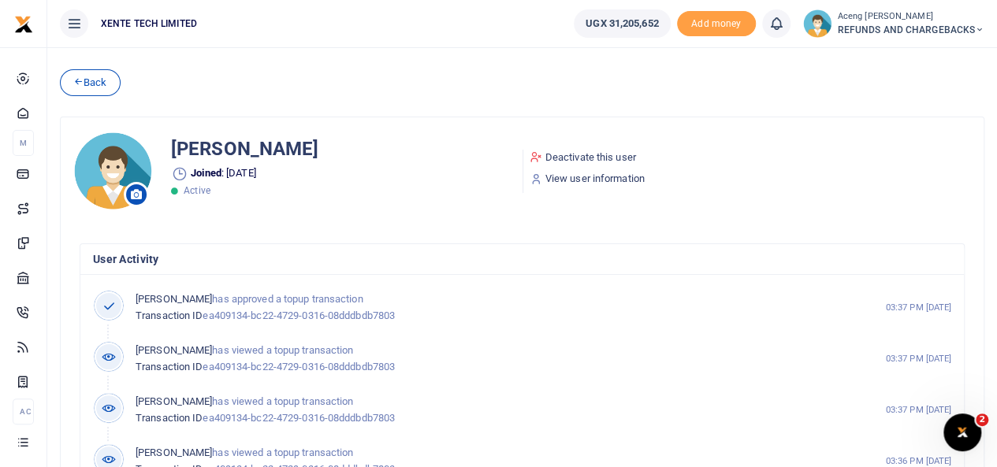
click at [884, 25] on span "REFUNDS AND CHARGEBACKS" at bounding box center [910, 30] width 147 height 14
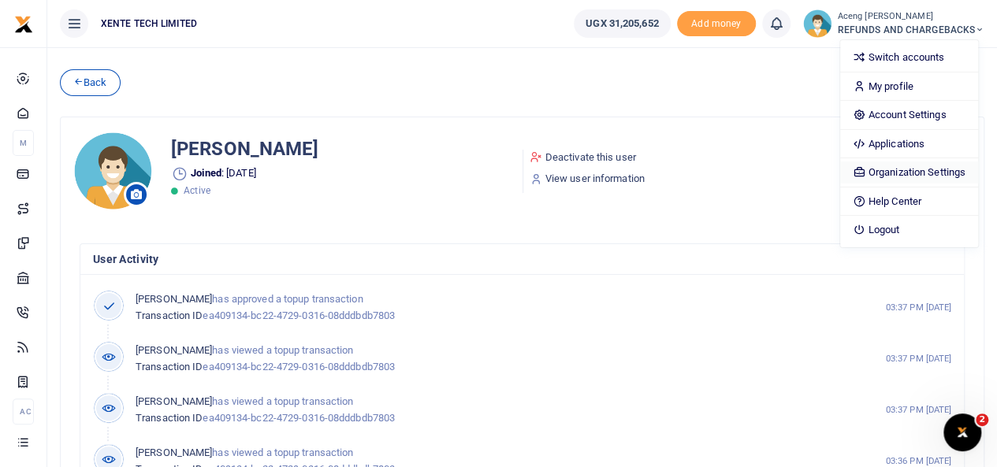
click at [899, 174] on link "Organization Settings" at bounding box center [909, 172] width 138 height 22
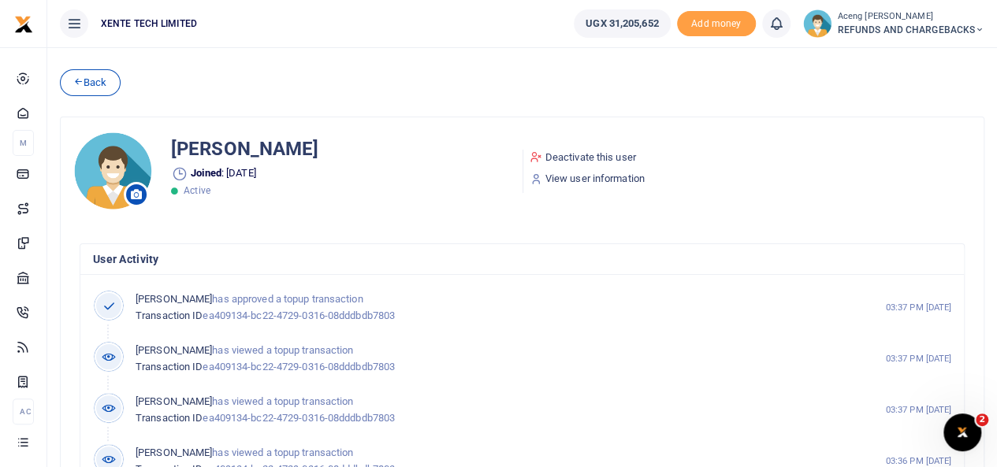
click at [875, 28] on span "REFUNDS AND CHARGEBACKS" at bounding box center [910, 30] width 147 height 14
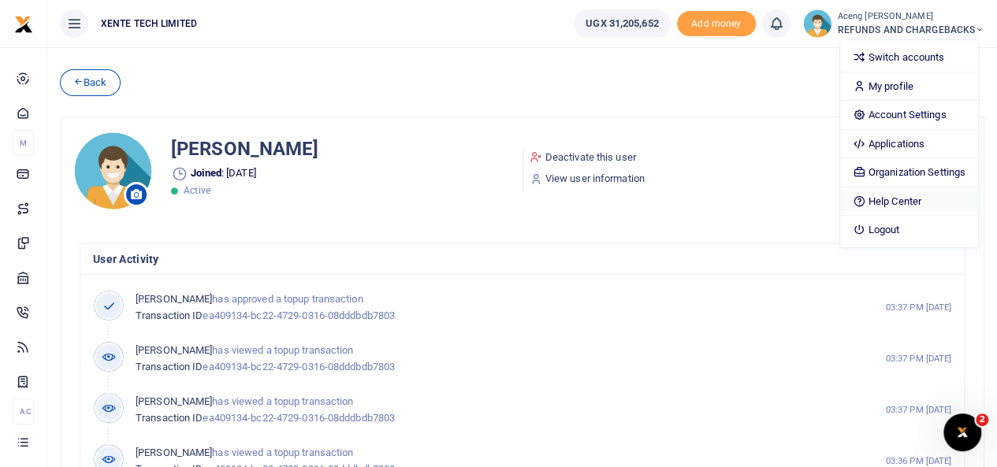
click at [889, 191] on link "Help Center" at bounding box center [909, 202] width 138 height 22
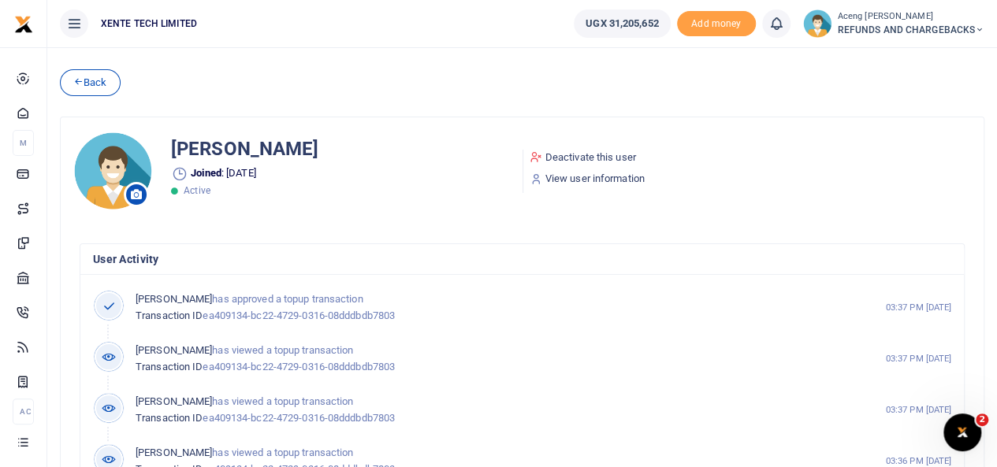
click at [892, 21] on small "Aceng [PERSON_NAME]" at bounding box center [910, 16] width 147 height 13
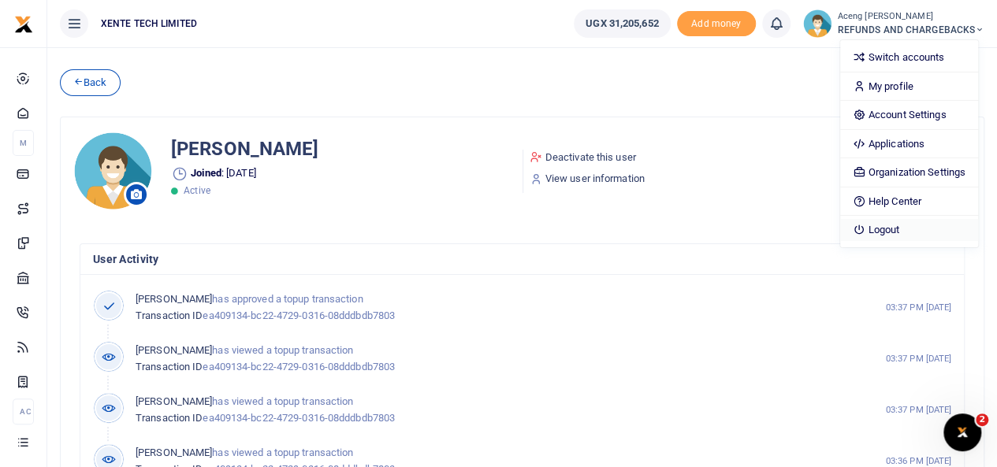
click at [889, 226] on link "Logout" at bounding box center [909, 230] width 138 height 22
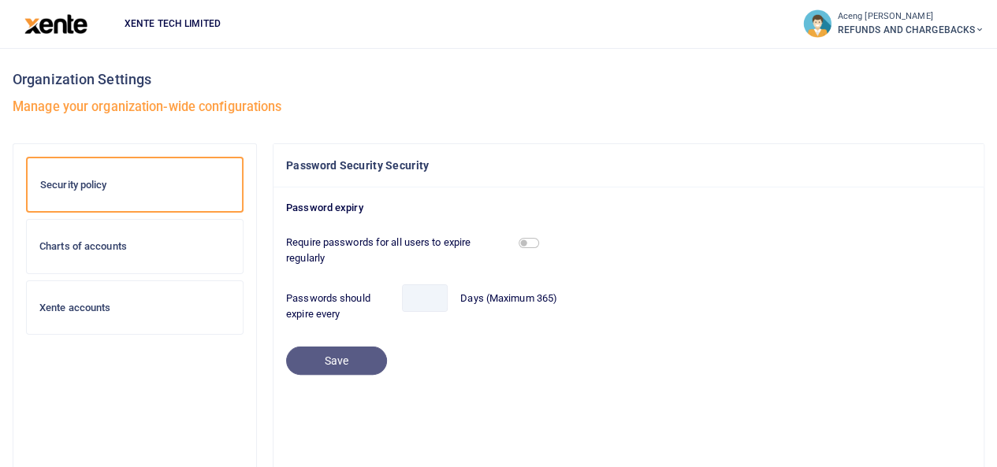
click at [504, 299] on label "Days (Maximum 365)" at bounding box center [508, 299] width 97 height 16
click at [339, 303] on label "Passwords should expire every" at bounding box center [337, 306] width 103 height 31
click at [537, 299] on label "Days (Maximum 365)" at bounding box center [508, 299] width 97 height 16
click at [113, 259] on div "Charts of accounts" at bounding box center [135, 247] width 216 height 54
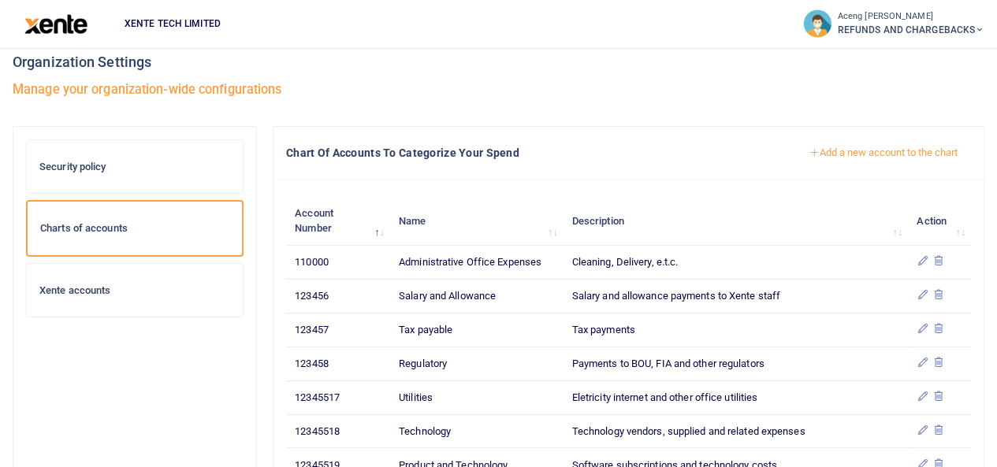
scroll to position [19, 0]
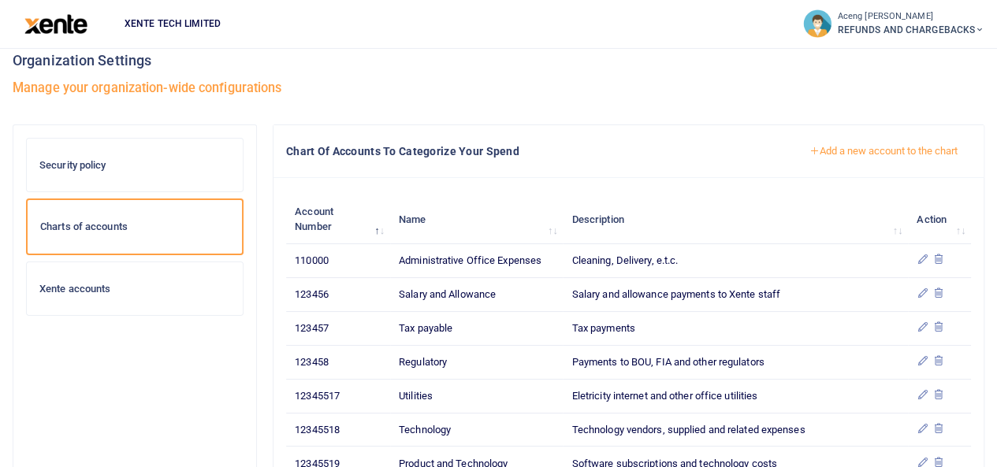
click at [877, 158] on button "Add a new account to the chart" at bounding box center [883, 151] width 175 height 27
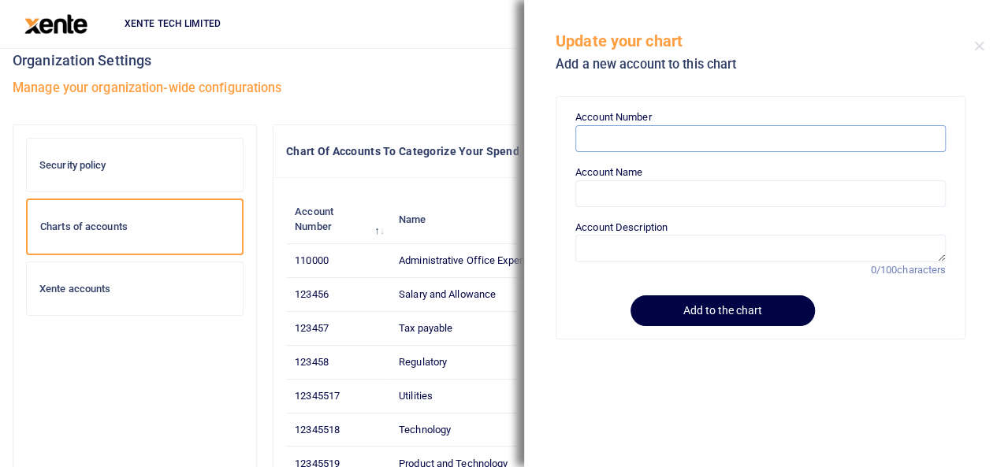
click at [618, 137] on input "Account Number" at bounding box center [760, 138] width 370 height 27
click at [442, 78] on div "Organization Settings Manage your organization-wide configurations" at bounding box center [498, 76] width 971 height 96
click at [981, 43] on button "Close" at bounding box center [979, 46] width 10 height 10
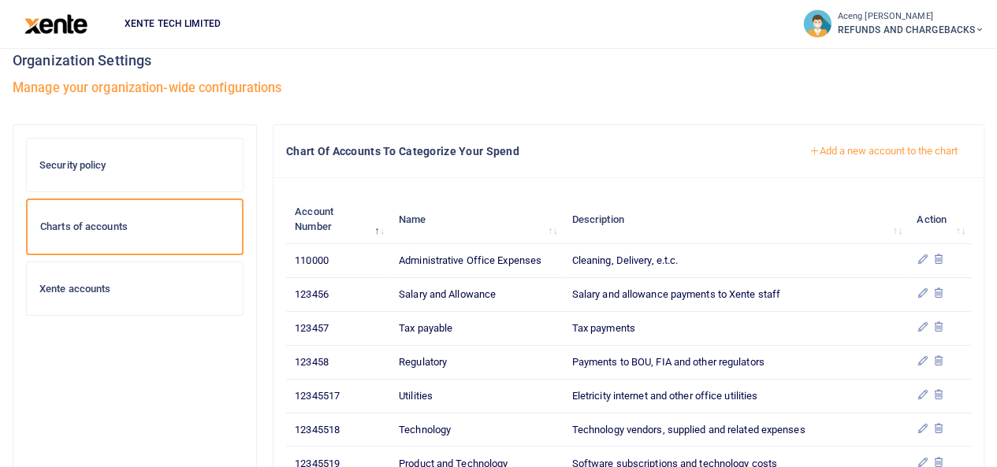
click at [906, 121] on div "Organization Settings Manage your organization-wide configurations" at bounding box center [498, 76] width 971 height 96
click at [865, 161] on button "Add a new account to the chart" at bounding box center [883, 151] width 175 height 27
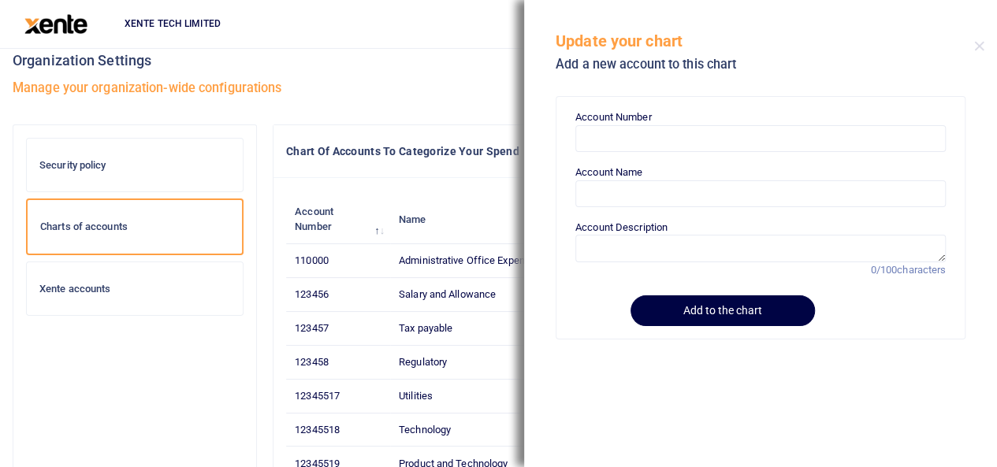
click at [410, 143] on h4 "Chart Of Accounts To Categorize Your Spend" at bounding box center [534, 151] width 497 height 17
click at [977, 47] on button "Close" at bounding box center [979, 46] width 10 height 10
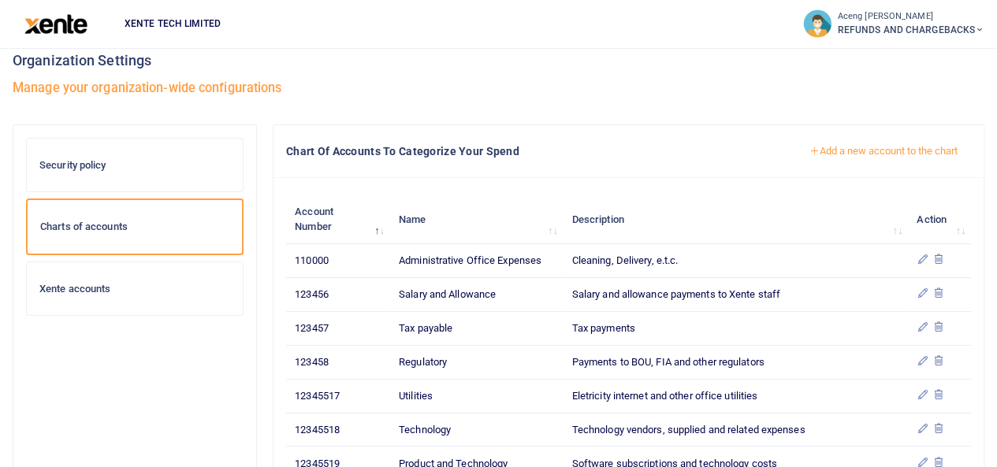
click at [97, 298] on div "Xente accounts" at bounding box center [135, 289] width 216 height 54
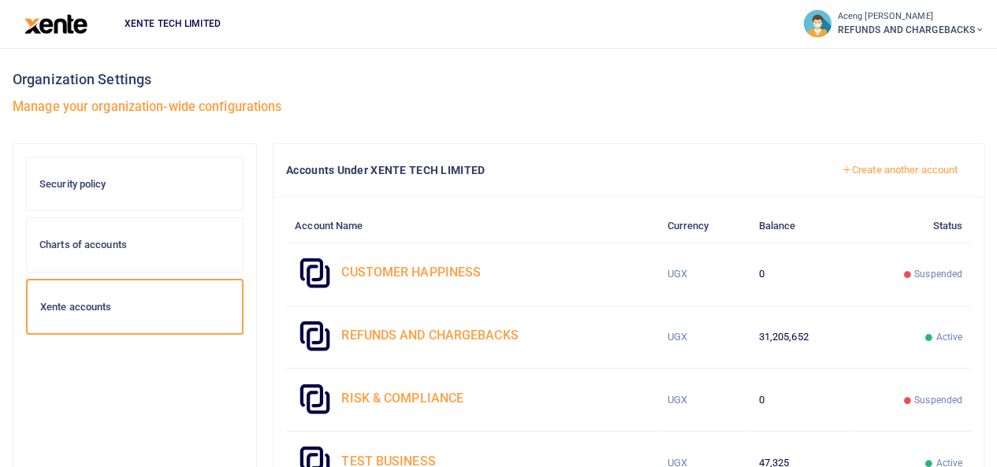
click at [873, 165] on link "Create another account" at bounding box center [899, 170] width 143 height 27
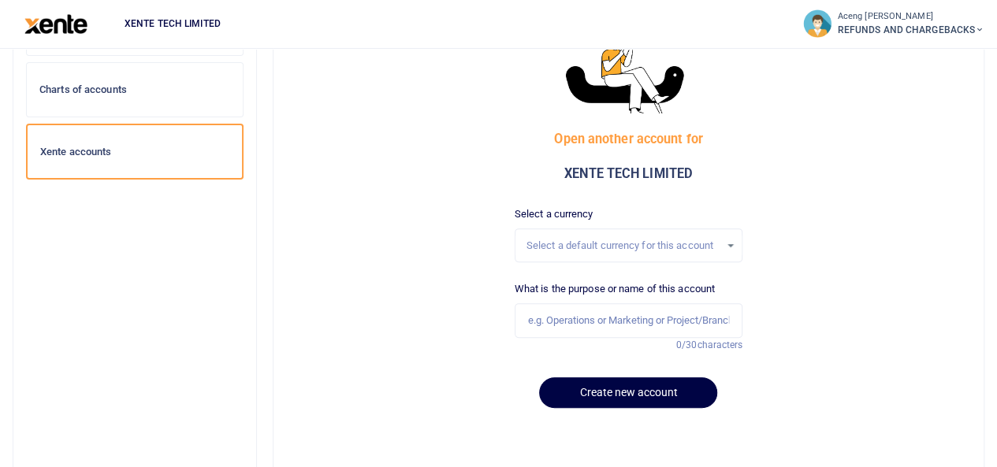
scroll to position [157, 0]
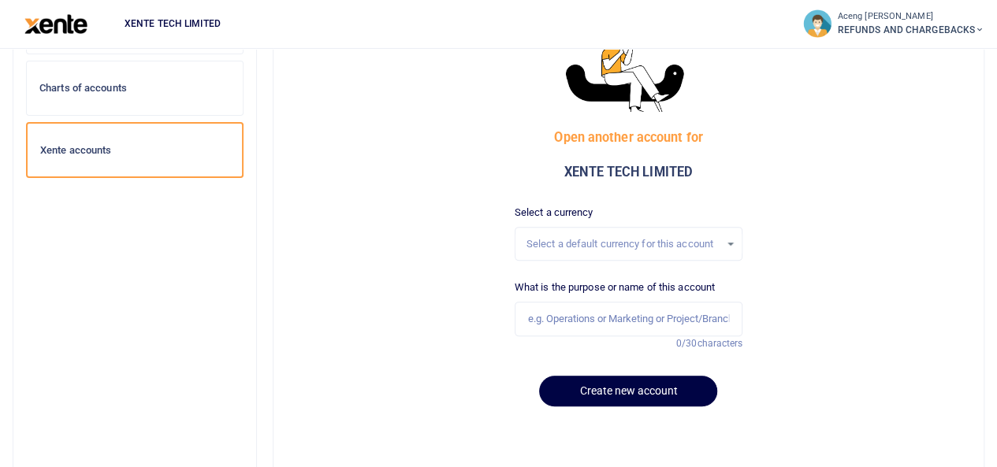
click at [577, 239] on div "Select a default currency for this account" at bounding box center [623, 244] width 194 height 16
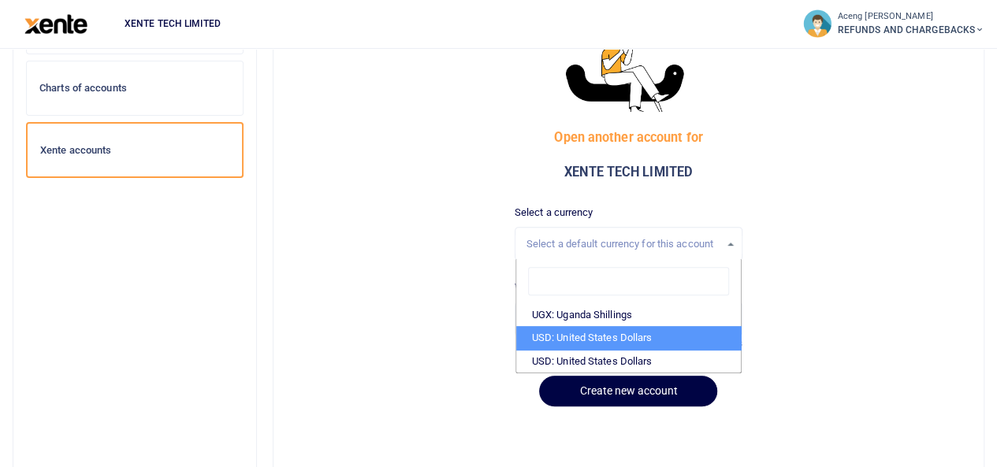
click at [372, 294] on div "Open another account for XENTE TECH LIMITED Select a currency Select a default …" at bounding box center [628, 203] width 722 height 432
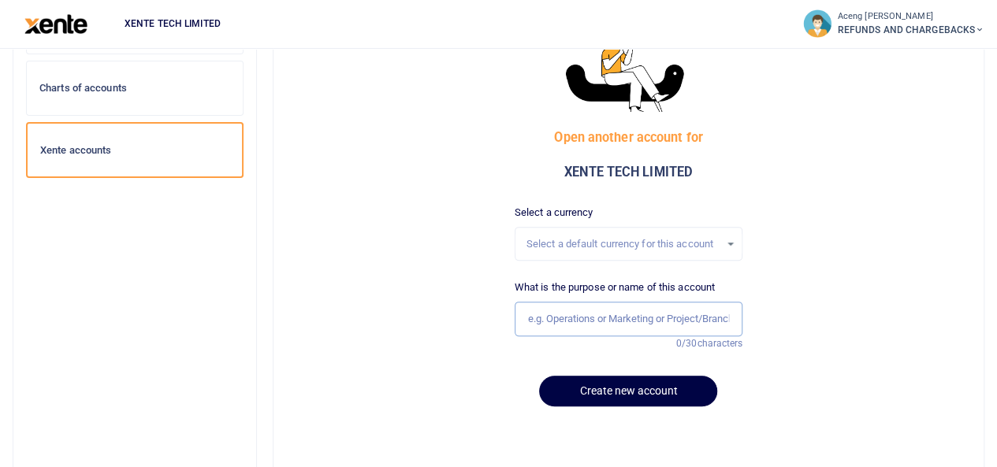
click at [595, 326] on input "text" at bounding box center [628, 319] width 228 height 35
click at [867, 35] on span "REFUNDS AND CHARGEBACKS" at bounding box center [910, 30] width 147 height 14
